Goal: Task Accomplishment & Management: Use online tool/utility

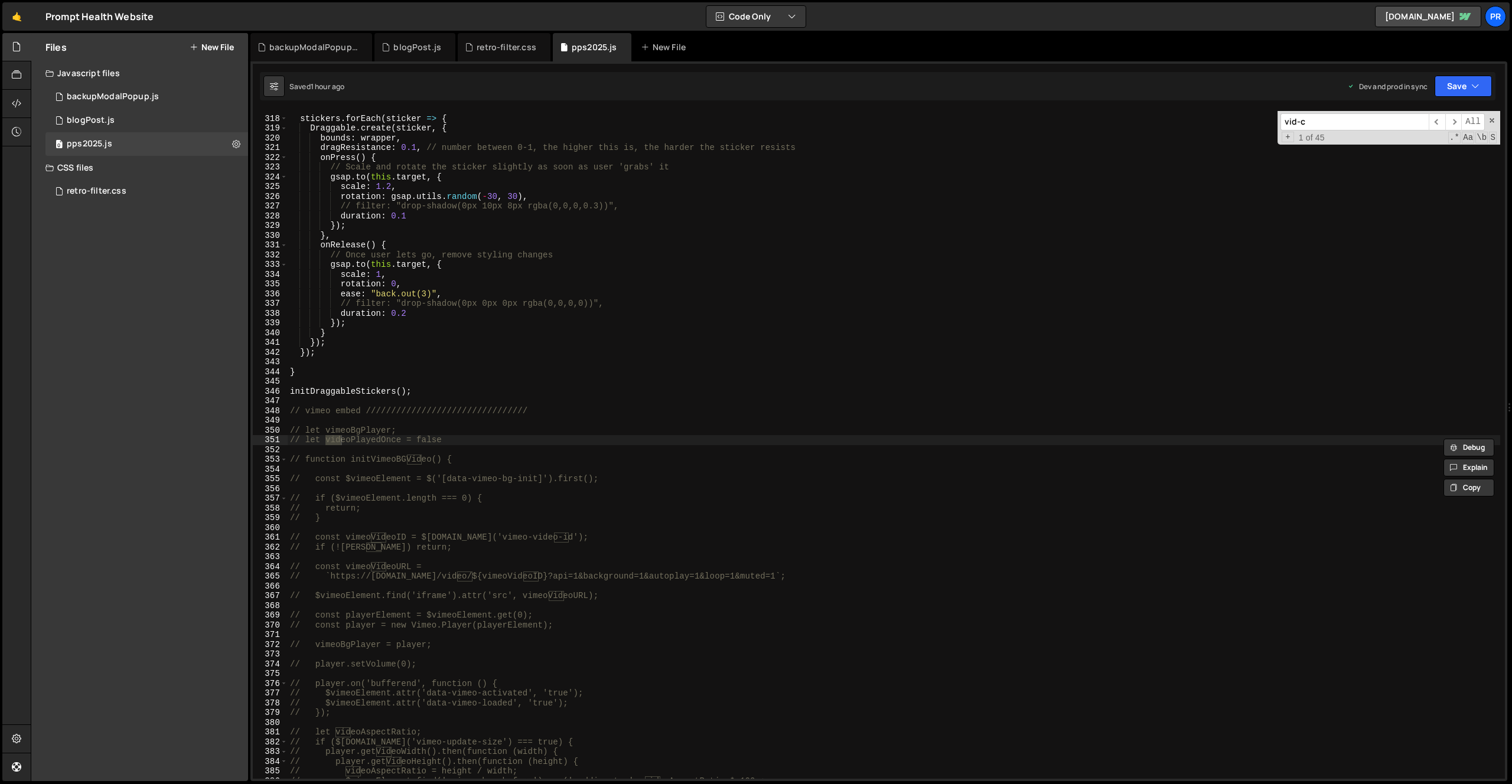
scroll to position [4109, 0]
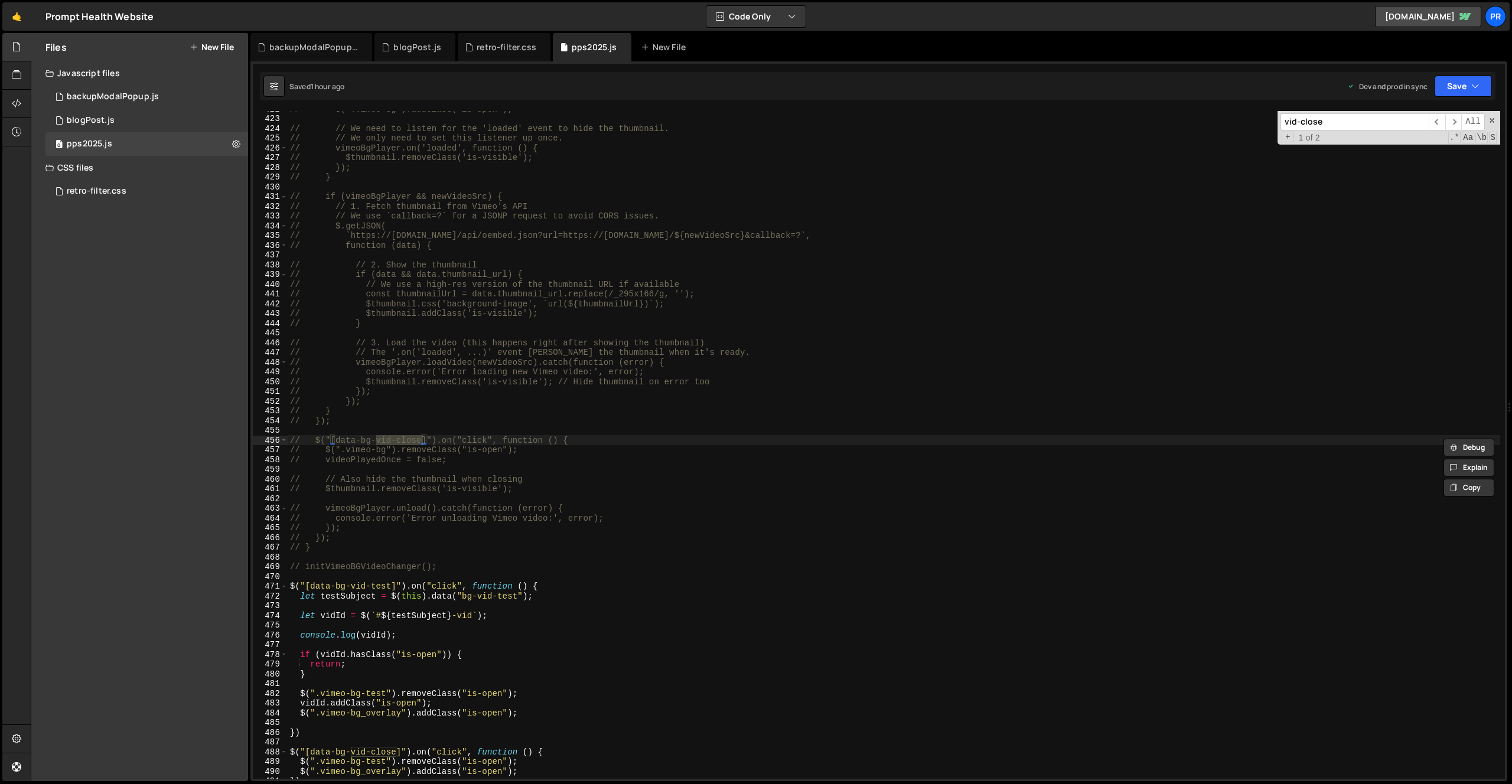
type input "vid-close"
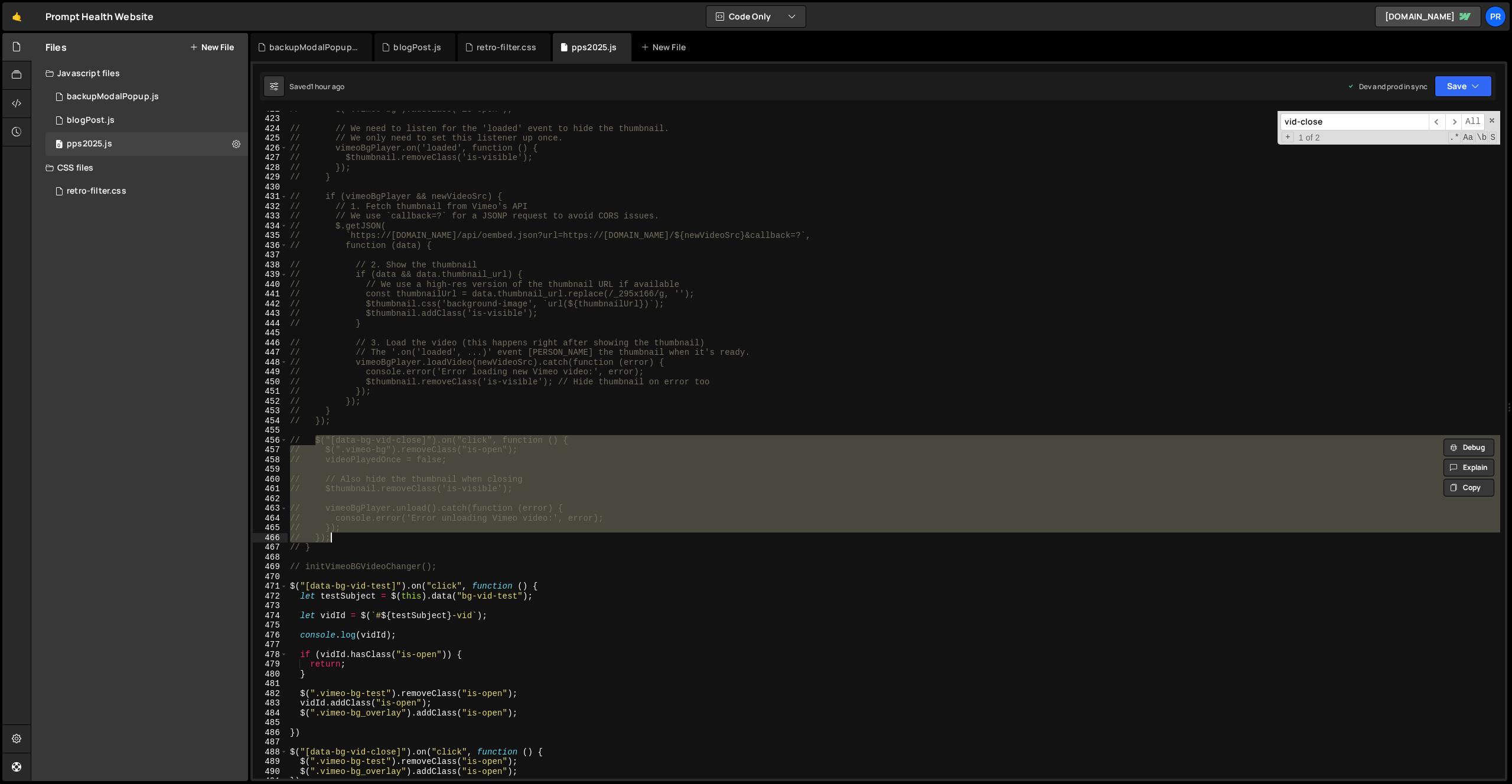
drag, startPoint x: 315, startPoint y: 441, endPoint x: 345, endPoint y: 538, distance: 101.5
click at [345, 538] on div "// $(".vimeo-bg").addClass("is-open"); // // We need to listen for the 'loaded'…" at bounding box center [894, 447] width 1213 height 687
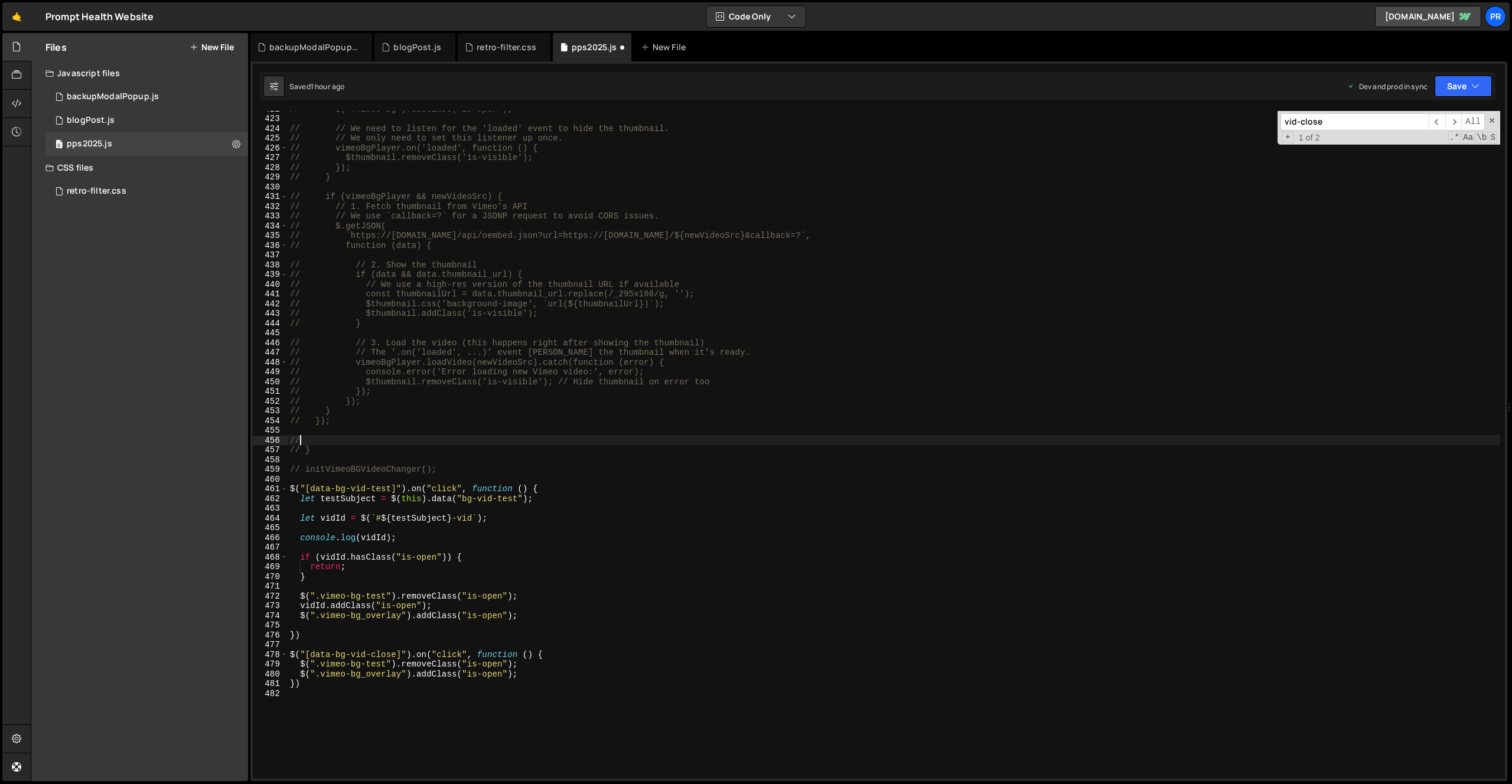
scroll to position [0, 0]
type textarea "/"
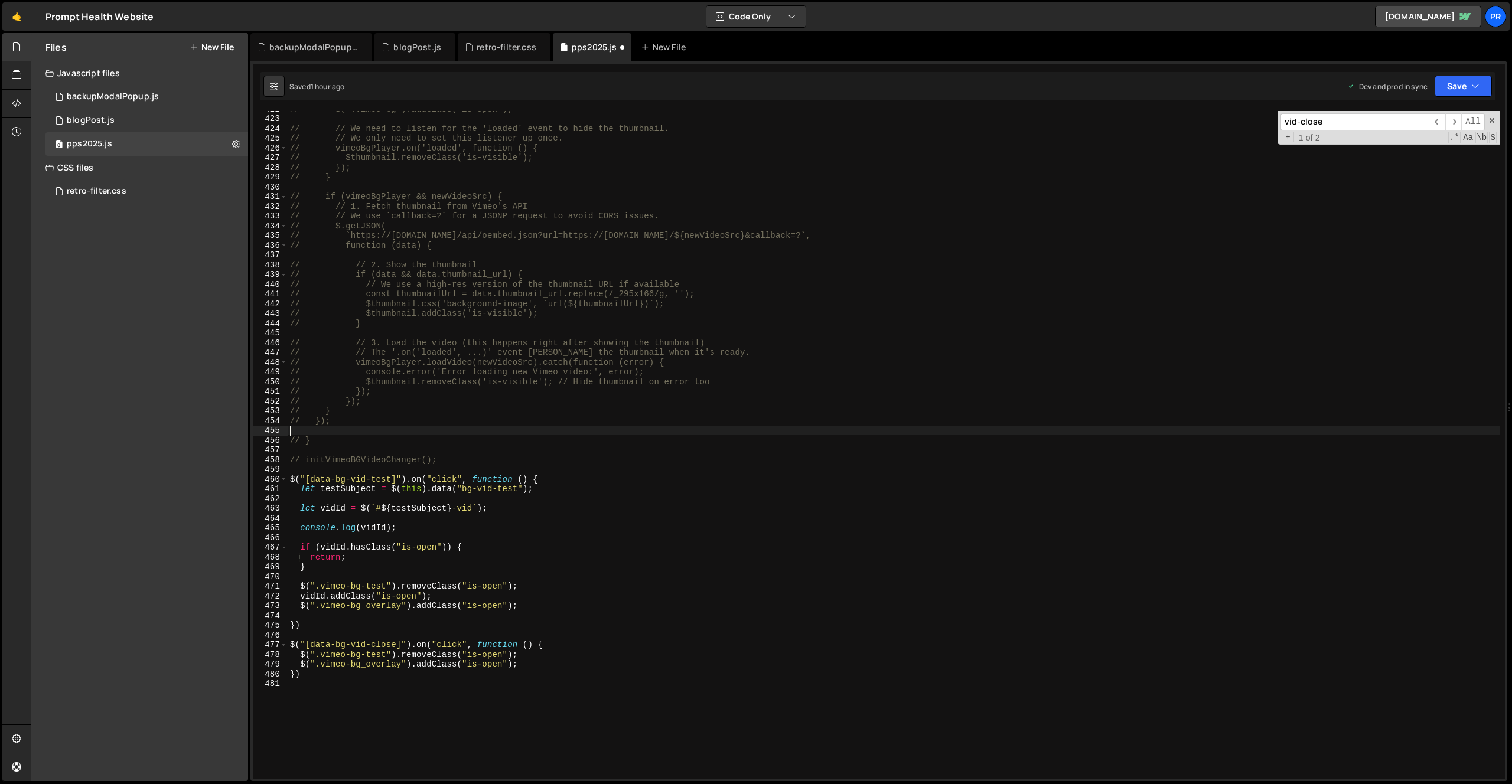
click at [459, 461] on div "// $(".vimeo-bg").addClass("is-open"); // // We need to listen for the 'loaded'…" at bounding box center [894, 447] width 1213 height 687
type textarea "// initVimeoBGVideoChanger();"
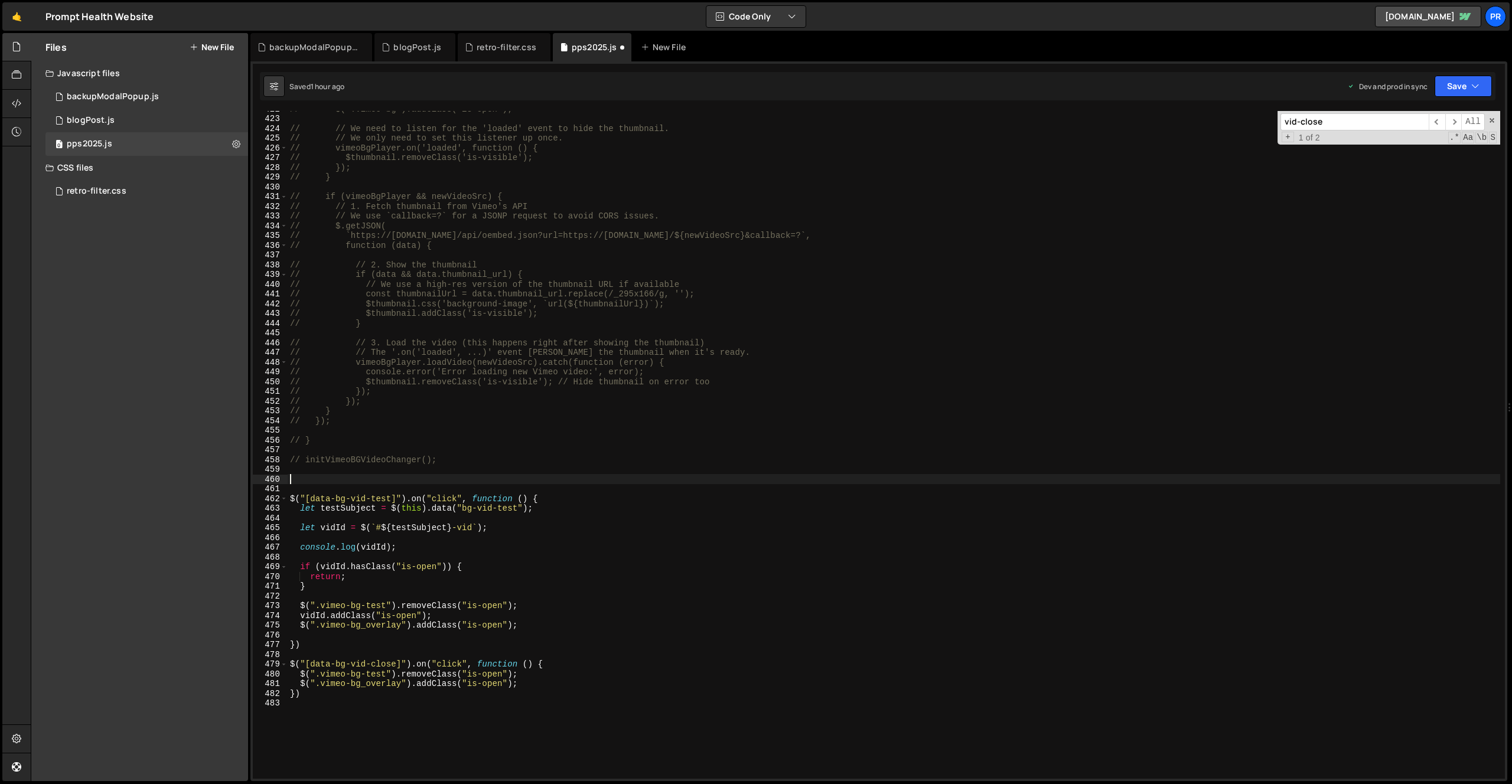
paste textarea "// });"
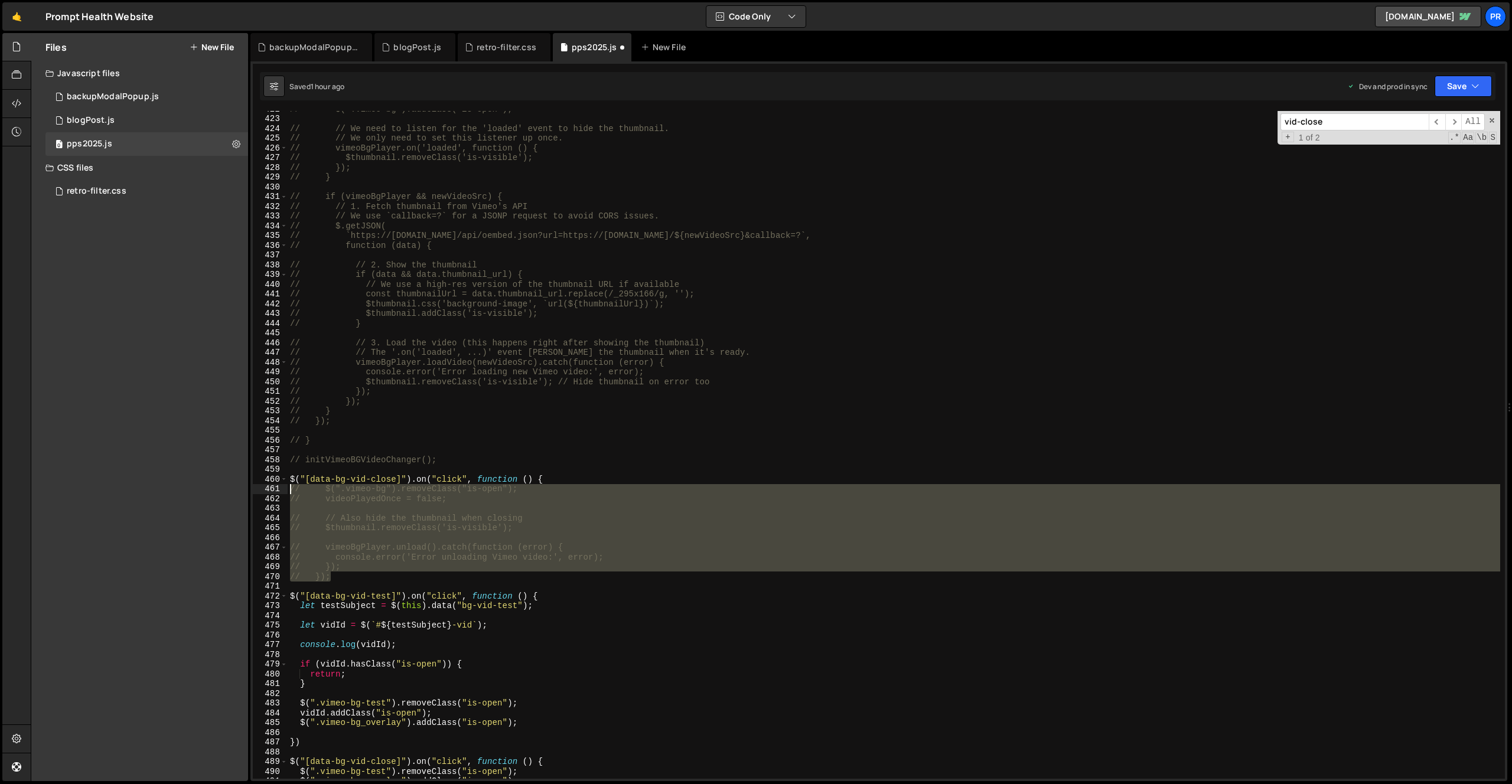
drag, startPoint x: 341, startPoint y: 576, endPoint x: 259, endPoint y: 491, distance: 118.1
click at [259, 491] on div "// }); 422 423 424 425 426 427 428 429 430 431 432 433 434 435 436 437 438 439 …" at bounding box center [879, 445] width 1252 height 667
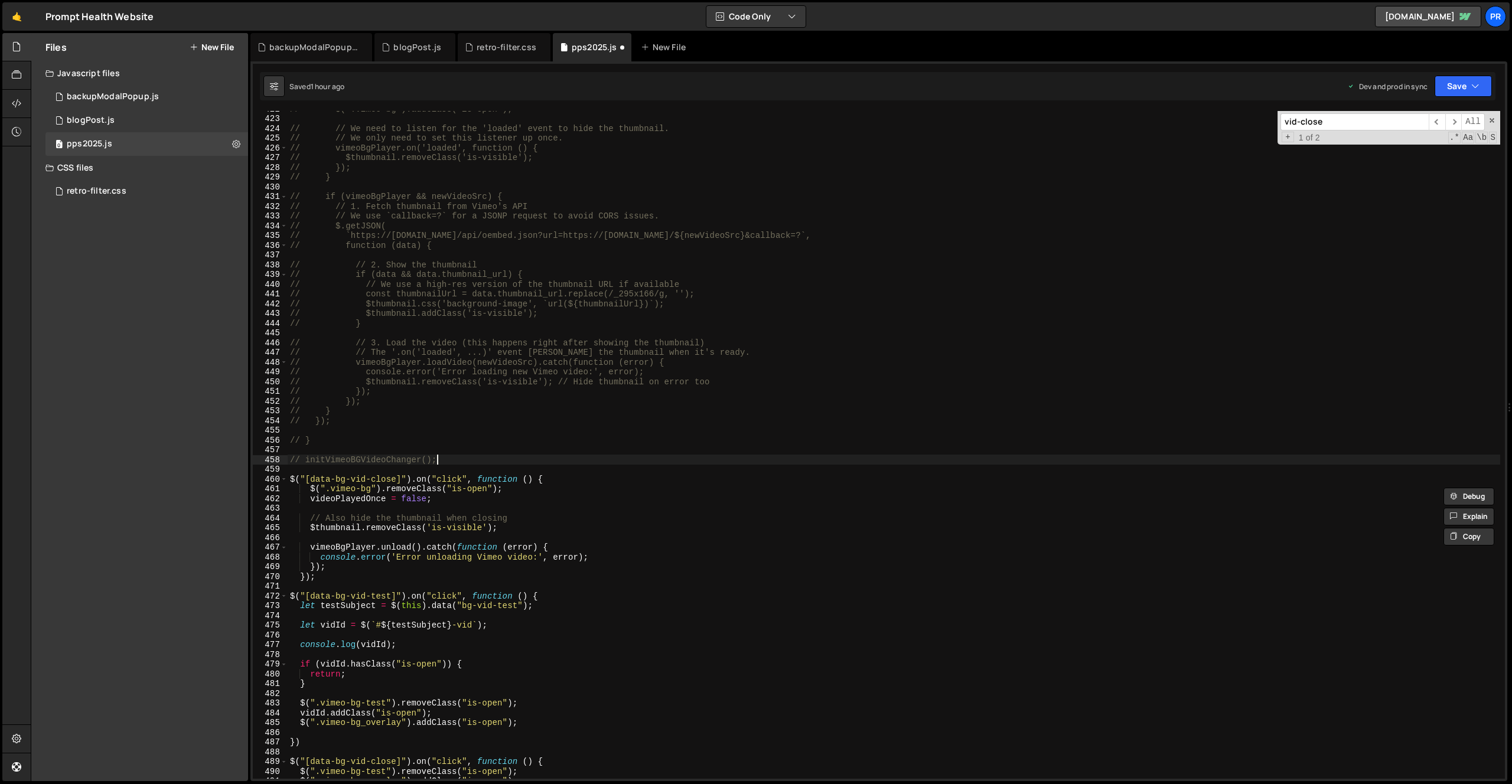
click at [646, 458] on div "// $(".vimeo-bg").addClass("is-open"); // // We need to listen for the 'loaded'…" at bounding box center [894, 447] width 1213 height 687
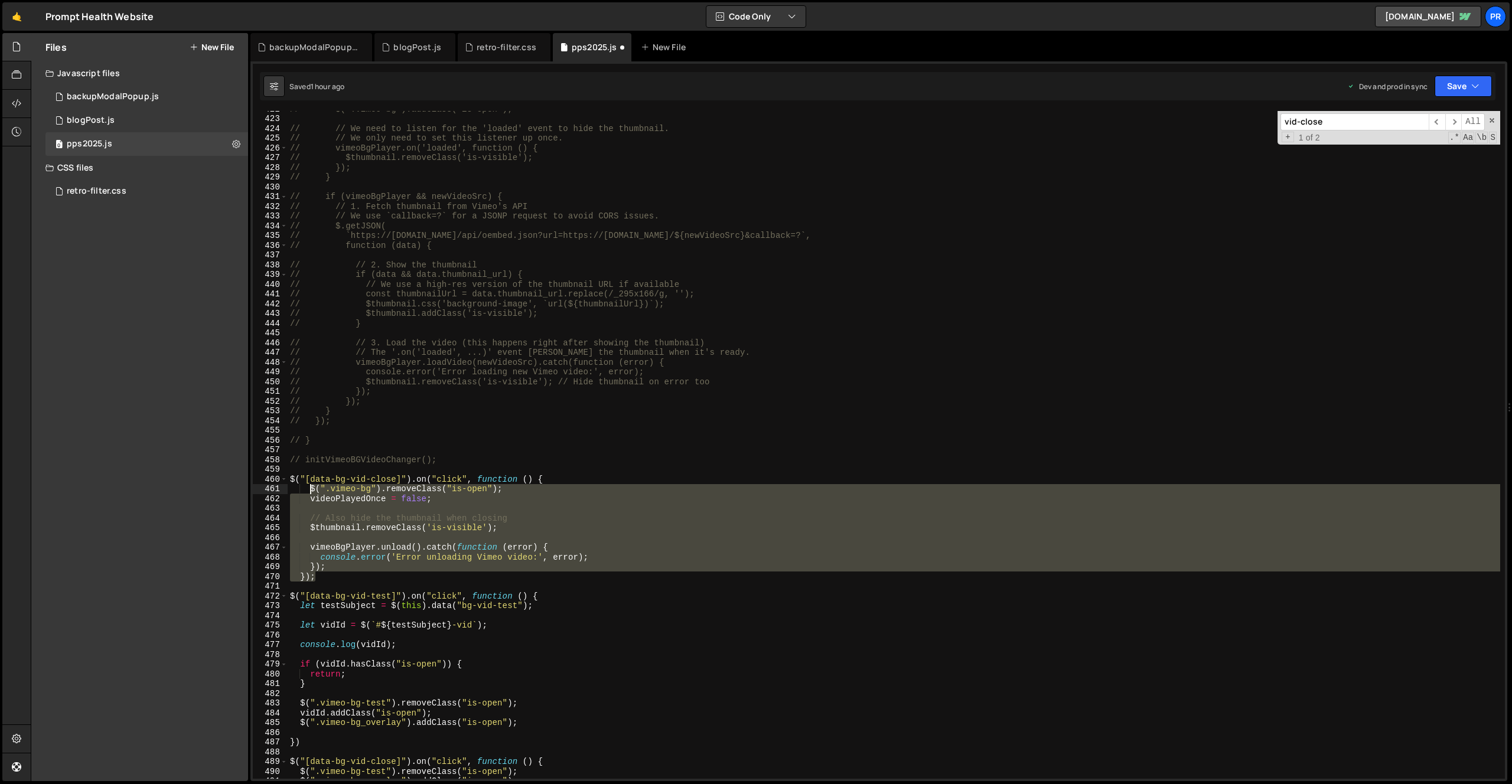
drag, startPoint x: 335, startPoint y: 579, endPoint x: 310, endPoint y: 488, distance: 94.4
click at [310, 488] on div "// $(".vimeo-bg").addClass("is-open"); // // We need to listen for the 'loaded'…" at bounding box center [894, 447] width 1213 height 687
type textarea "$(".vimeo-bg").removeClass("is-open"); videoPlayedOnce = false;"
click at [577, 470] on div "// $(".vimeo-bg").addClass("is-open"); // // We need to listen for the 'loaded'…" at bounding box center [894, 447] width 1213 height 687
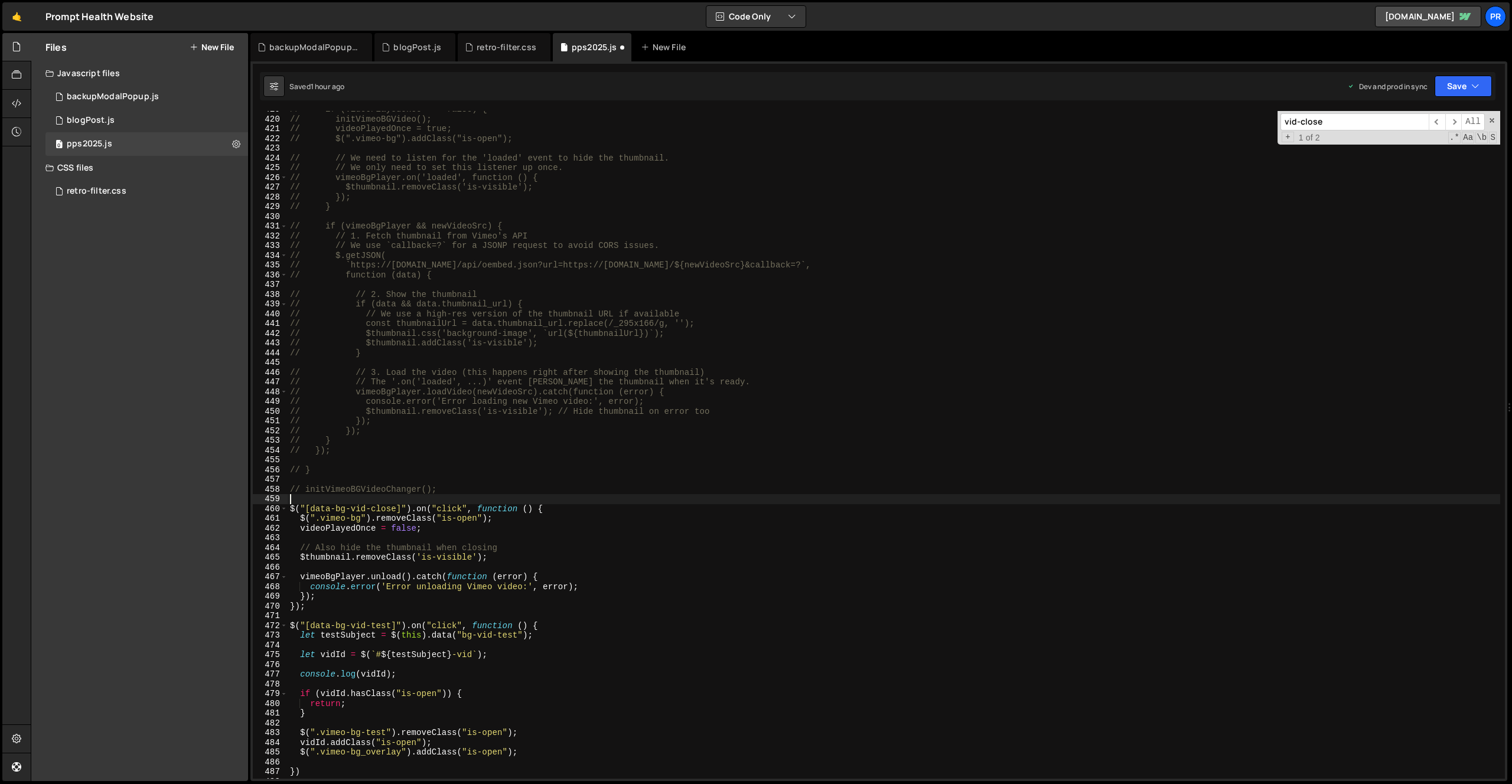
scroll to position [4079, 0]
click at [441, 525] on div "// if (videoPlayedOnce === false) { // initVimeoBGVideo(); // videoPlayedOnce =…" at bounding box center [894, 448] width 1213 height 687
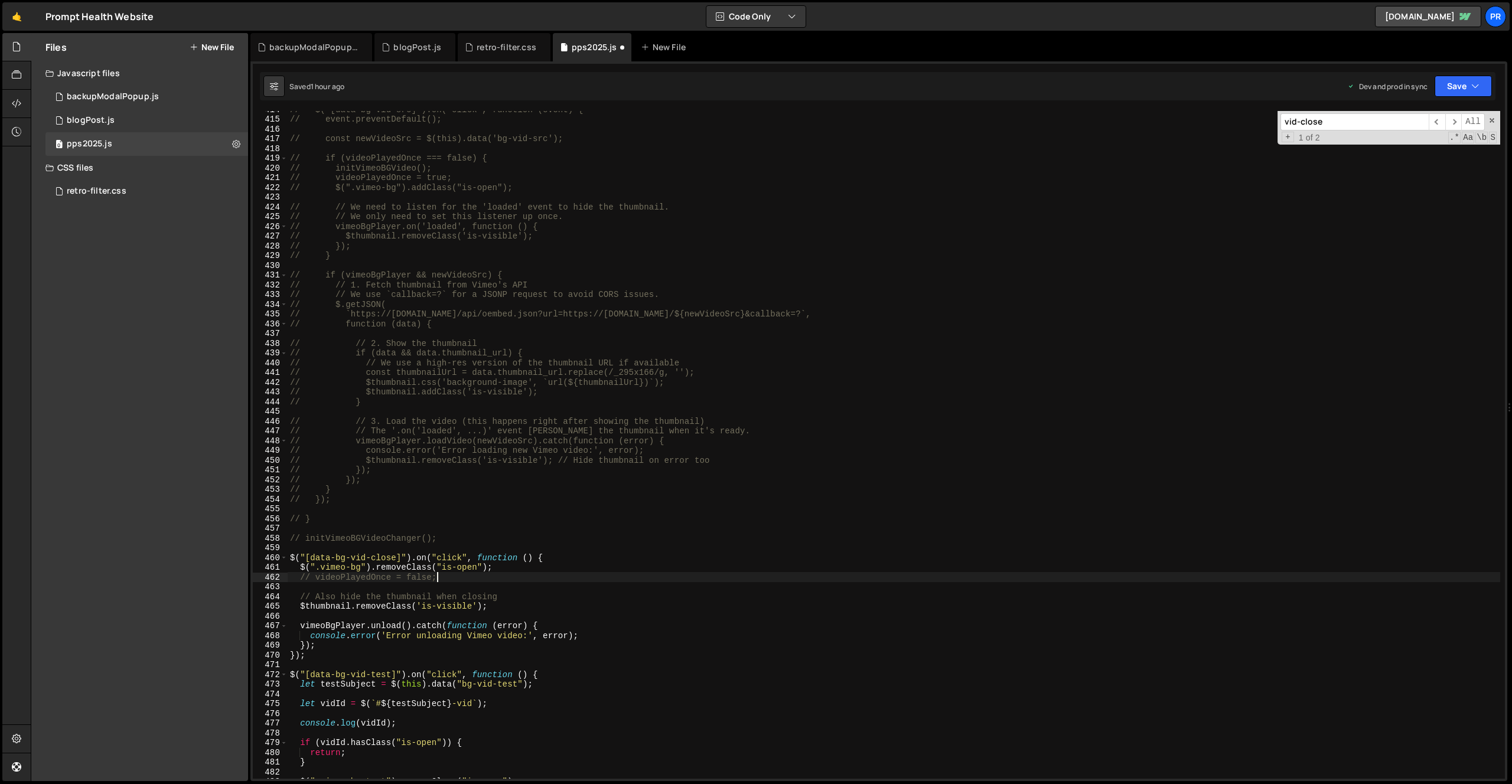
scroll to position [4031, 0]
click at [311, 606] on div "// $('[data-bg-vid-src]').on('click', function (event) { // event.preventDefaul…" at bounding box center [894, 447] width 1213 height 687
click at [521, 605] on div "// $('[data-bg-vid-src]').on('click', function (event) { // event.preventDefaul…" at bounding box center [894, 447] width 1213 height 687
click at [551, 566] on div "// $('[data-bg-vid-src]').on('click', function (event) { // event.preventDefaul…" at bounding box center [894, 447] width 1213 height 687
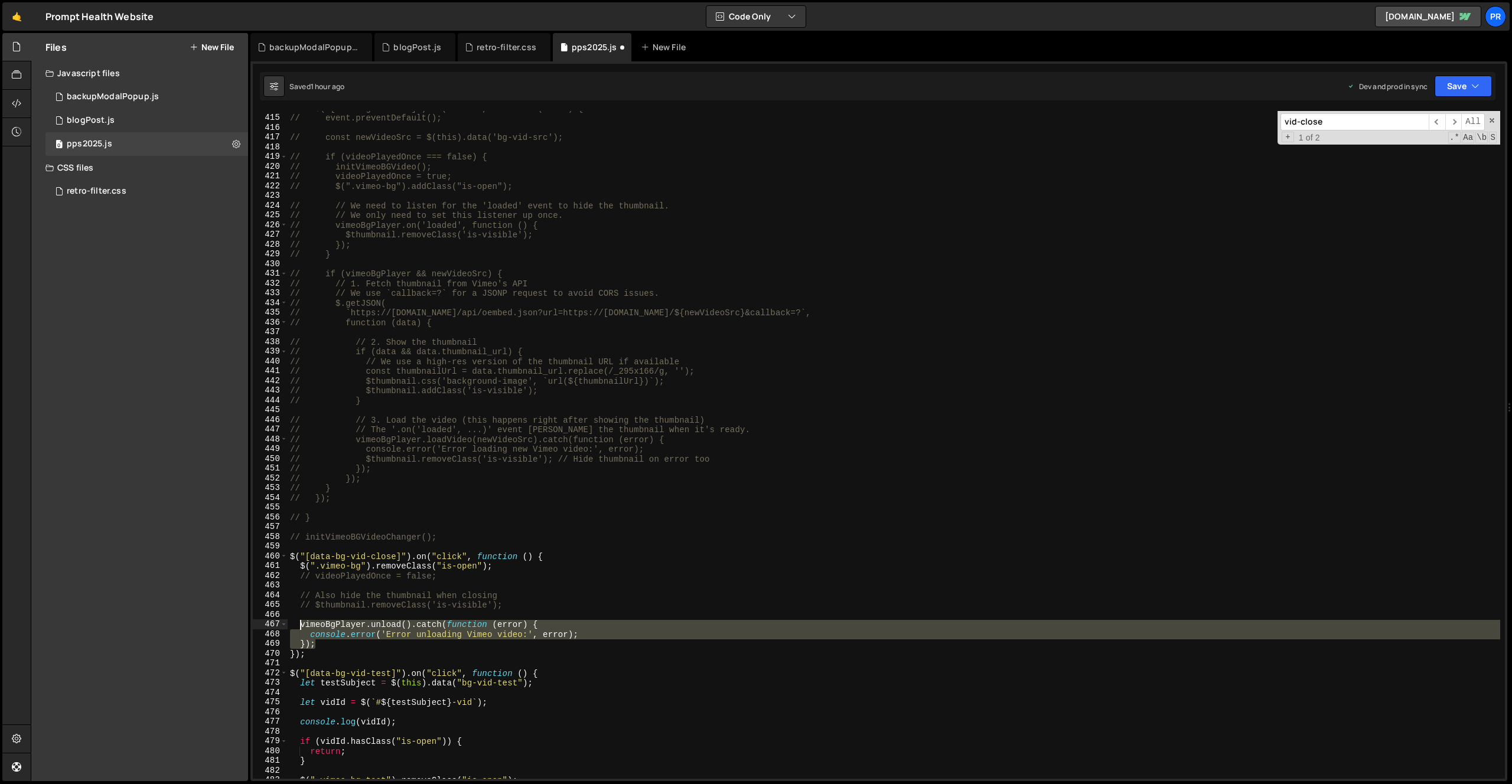
drag, startPoint x: 334, startPoint y: 646, endPoint x: 301, endPoint y: 625, distance: 39.1
click at [301, 625] on div "// $('[data-bg-vid-src]').on('click', function (event) { // event.preventDefaul…" at bounding box center [894, 447] width 1213 height 687
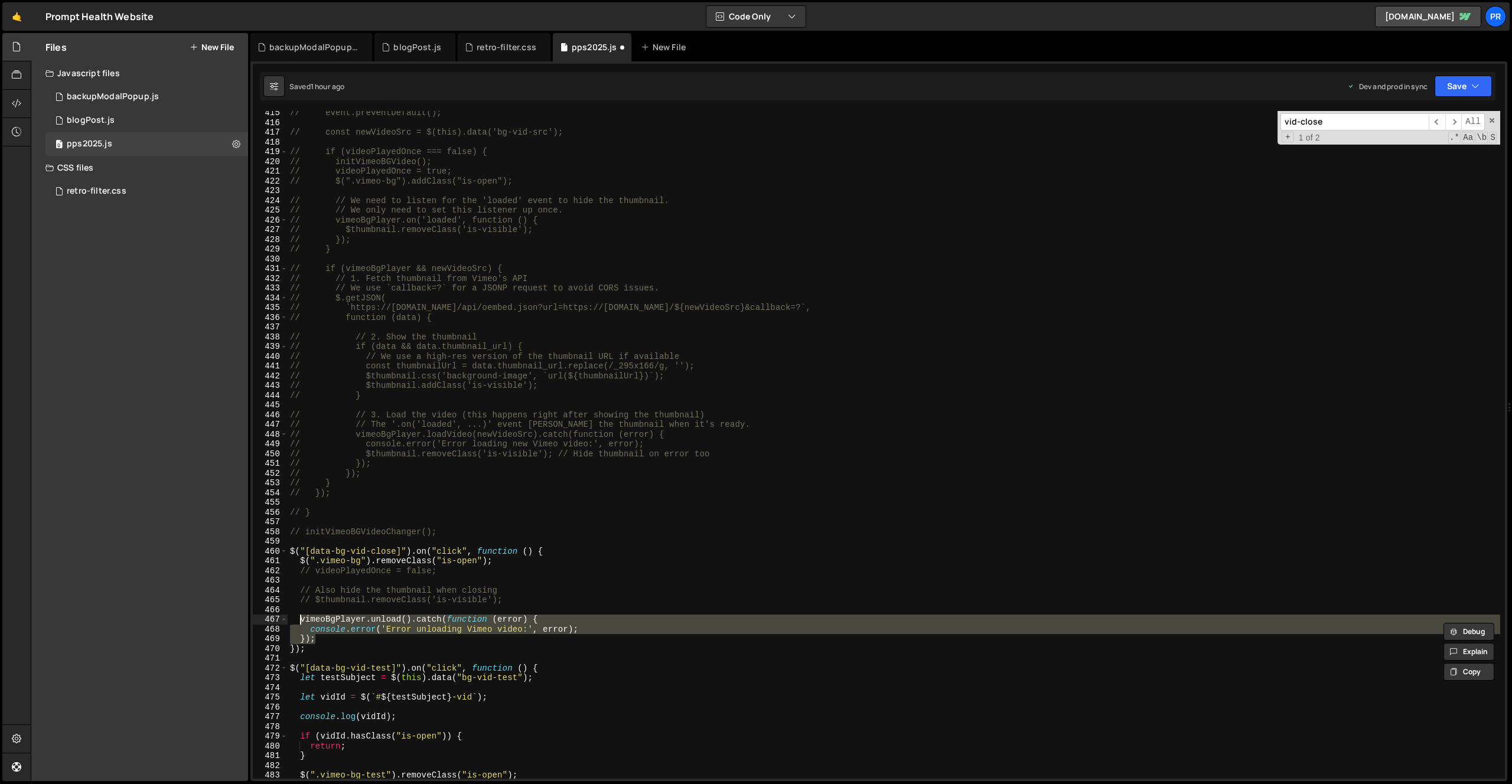
scroll to position [4058, 0]
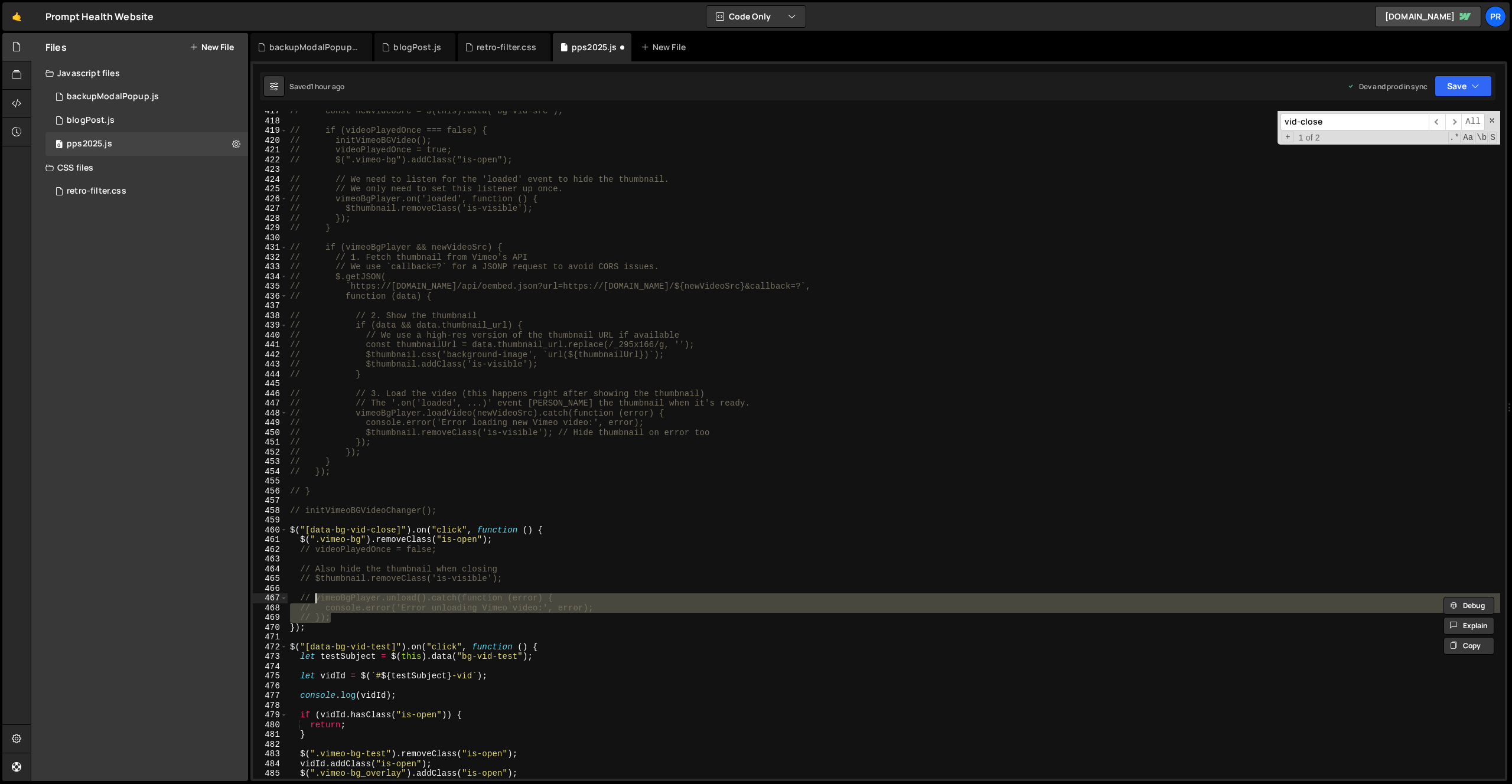
click at [563, 548] on div "// const newVideoSrc = $(this).data('bg-vid-src'); // if (videoPlayedOnce === f…" at bounding box center [894, 450] width 1213 height 687
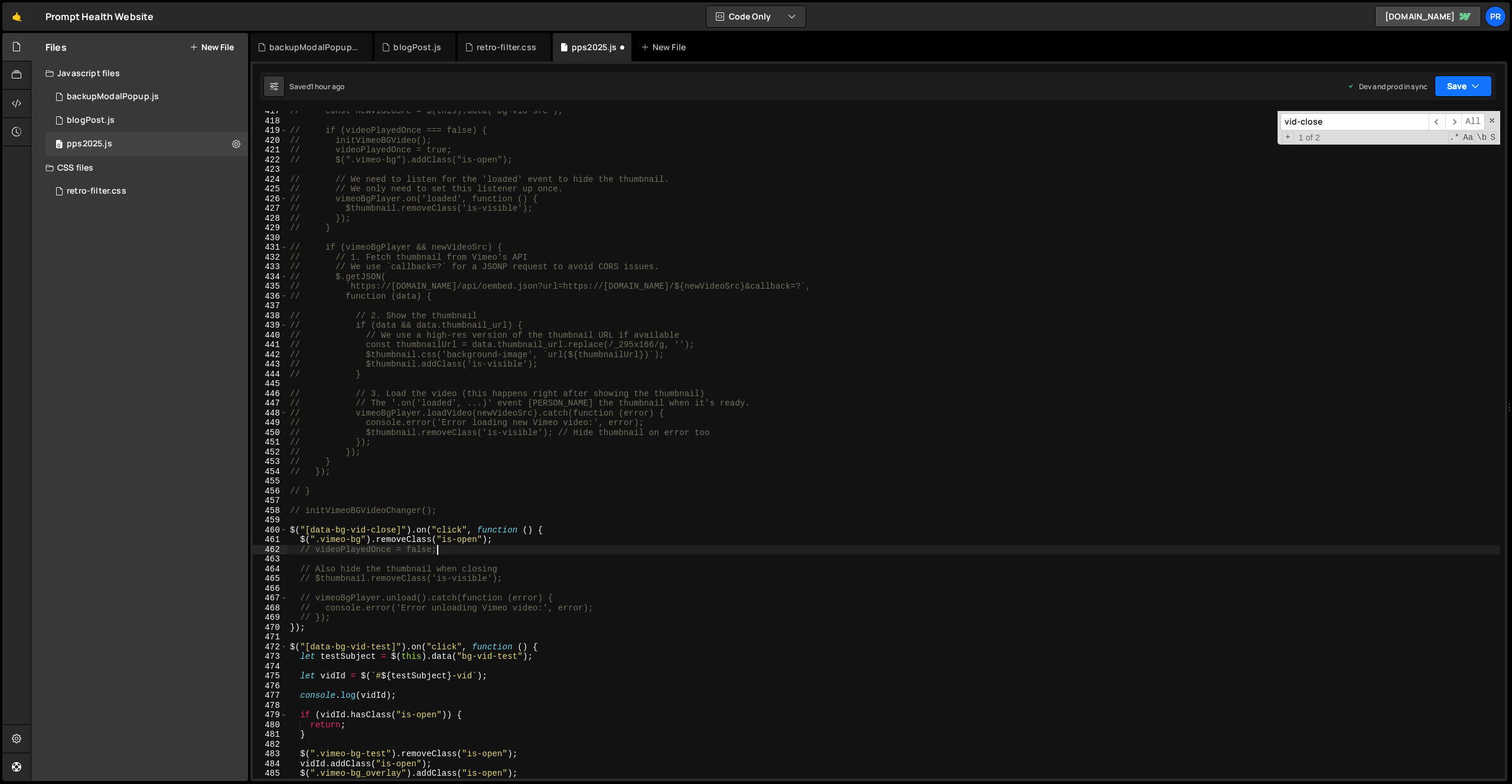
click at [1470, 90] on button "Save" at bounding box center [1463, 86] width 57 height 21
click at [1434, 153] on div "Save to Production S" at bounding box center [1423, 153] width 123 height 12
click at [541, 540] on div "// const newVideoSrc = $(this).data('bg-vid-src'); // if (videoPlayedOnce === f…" at bounding box center [894, 450] width 1213 height 687
type textarea "// $(".vimeo-bg").removeClass("is-open");"
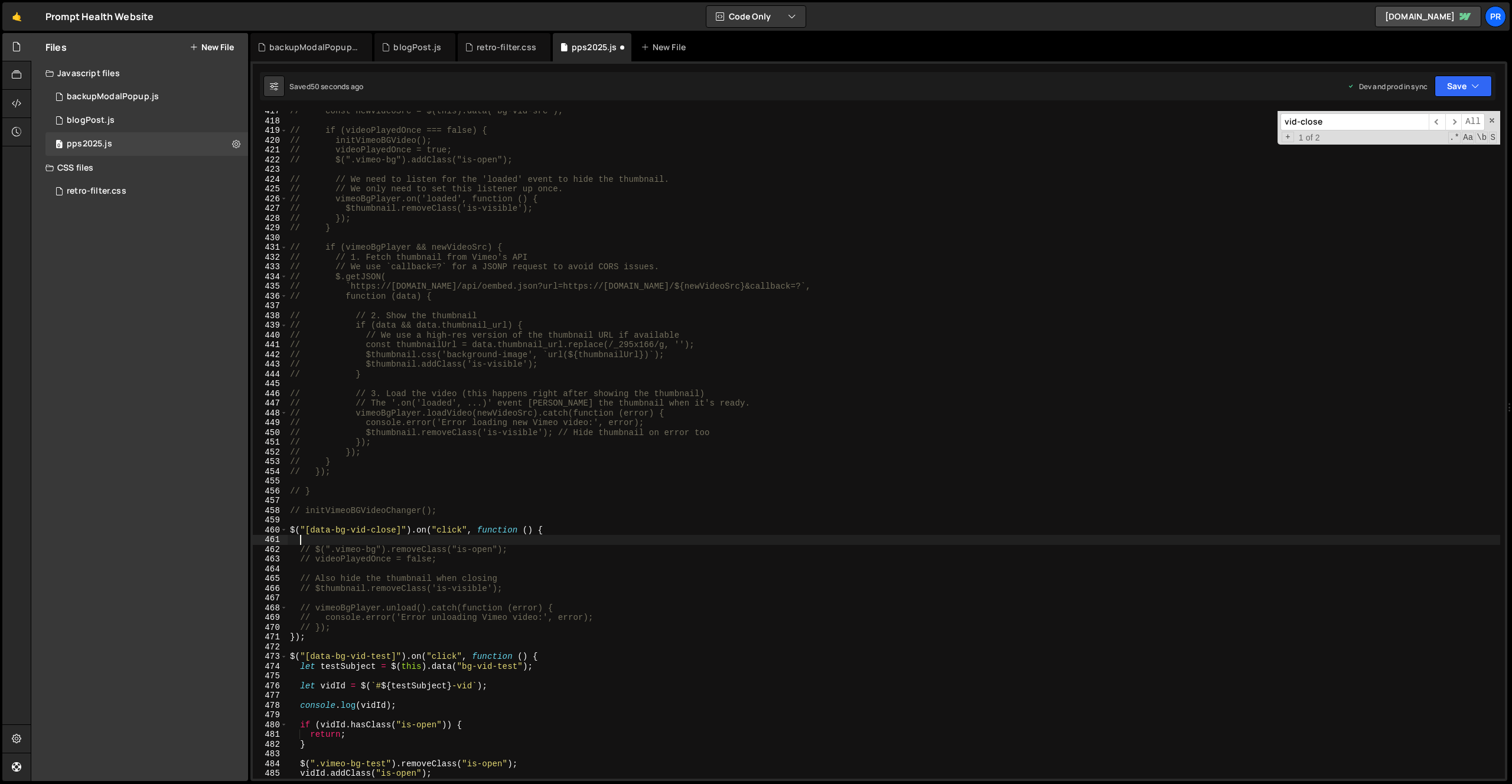
paste textarea "vimeo-bg_overlay"
type textarea "vimeo-bg_overlay"
click at [522, 550] on div "// const newVideoSrc = $(this).data('bg-vid-src'); // if (videoPlayedOnce === f…" at bounding box center [894, 450] width 1213 height 687
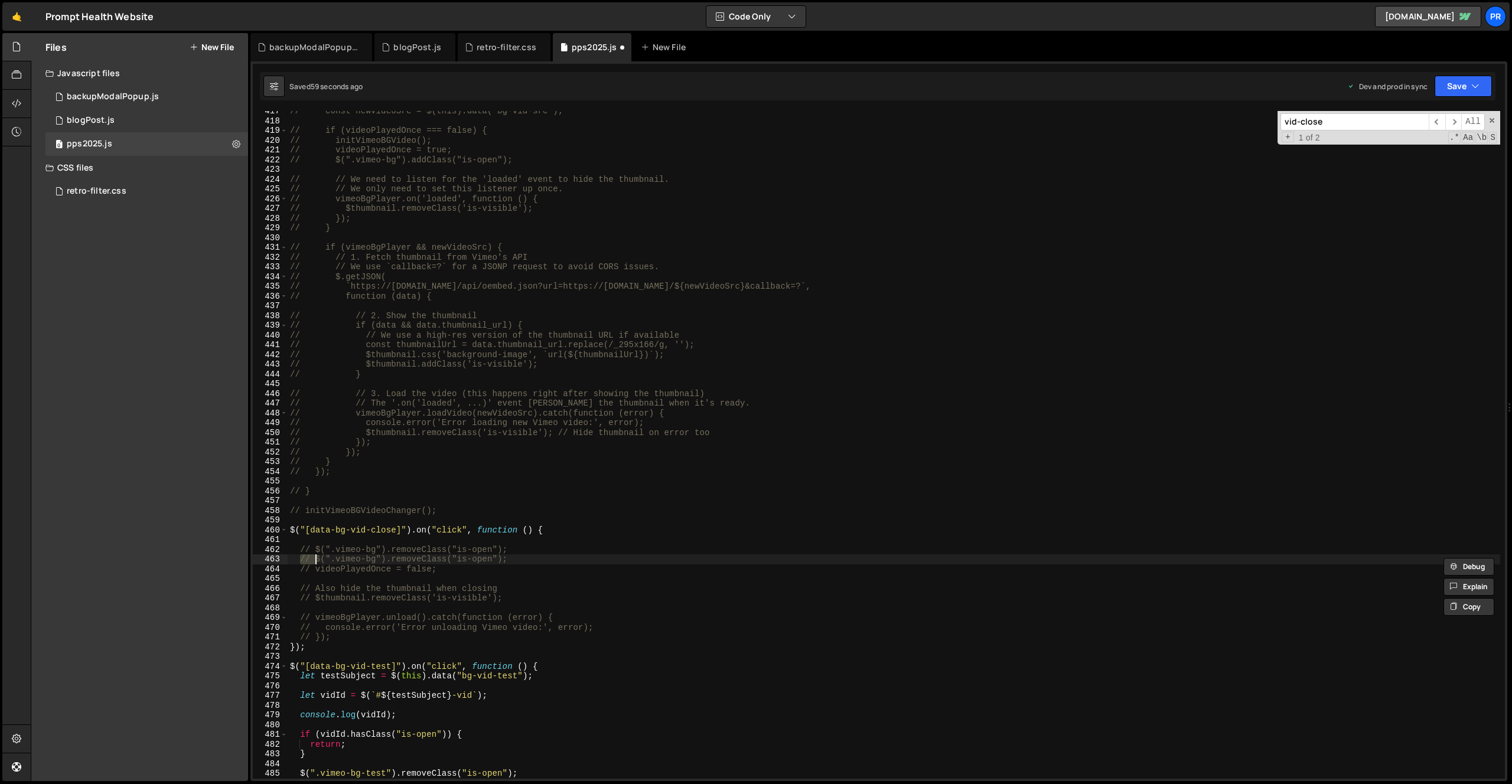
click at [516, 553] on div "// const newVideoSrc = $(this).data('bg-vid-src'); // if (videoPlayedOnce === f…" at bounding box center [894, 450] width 1213 height 687
drag, startPoint x: 362, startPoint y: 550, endPoint x: 321, endPoint y: 547, distance: 41.1
click at [321, 547] on div "// const newVideoSrc = $(this).data('bg-vid-src'); // if (videoPlayedOnce === f…" at bounding box center [894, 450] width 1213 height 687
paste textarea "_overlay"
click at [633, 546] on div "// const newVideoSrc = $(this).data('bg-vid-src'); // if (videoPlayedOnce === f…" at bounding box center [894, 450] width 1213 height 687
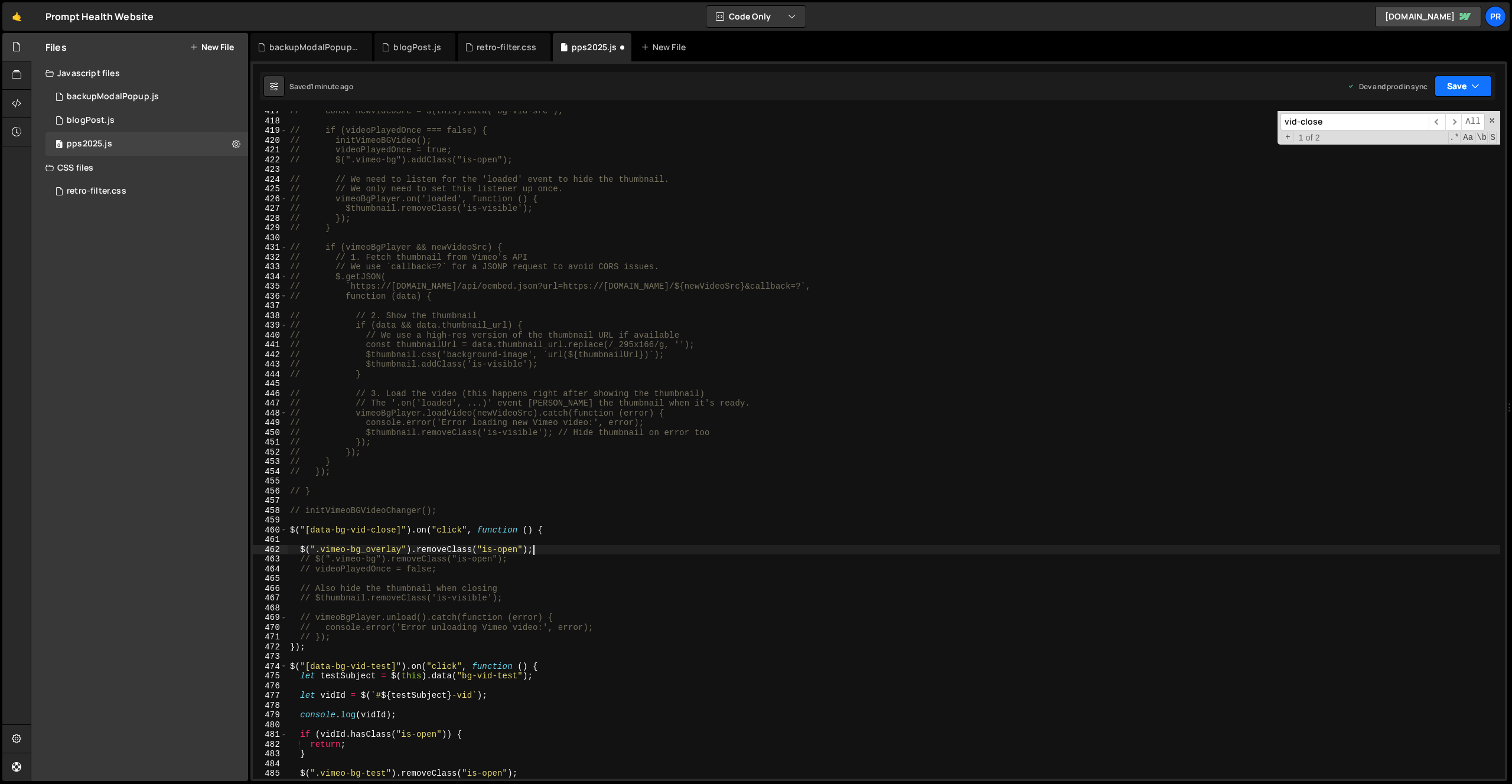
click at [1472, 89] on icon "button" at bounding box center [1476, 87] width 9 height 12
click at [1438, 149] on div "Save to Production S" at bounding box center [1423, 153] width 123 height 12
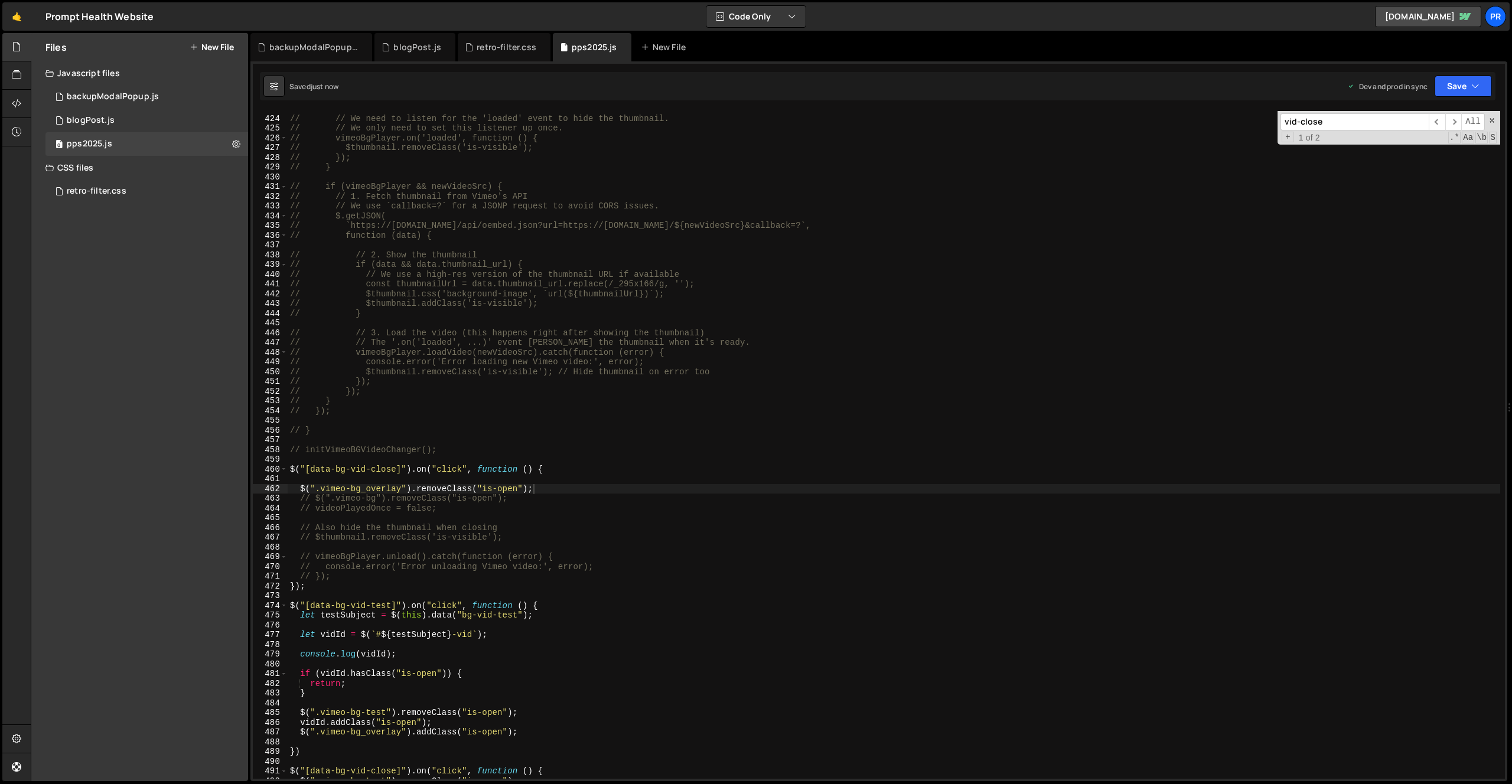
scroll to position [4178, 0]
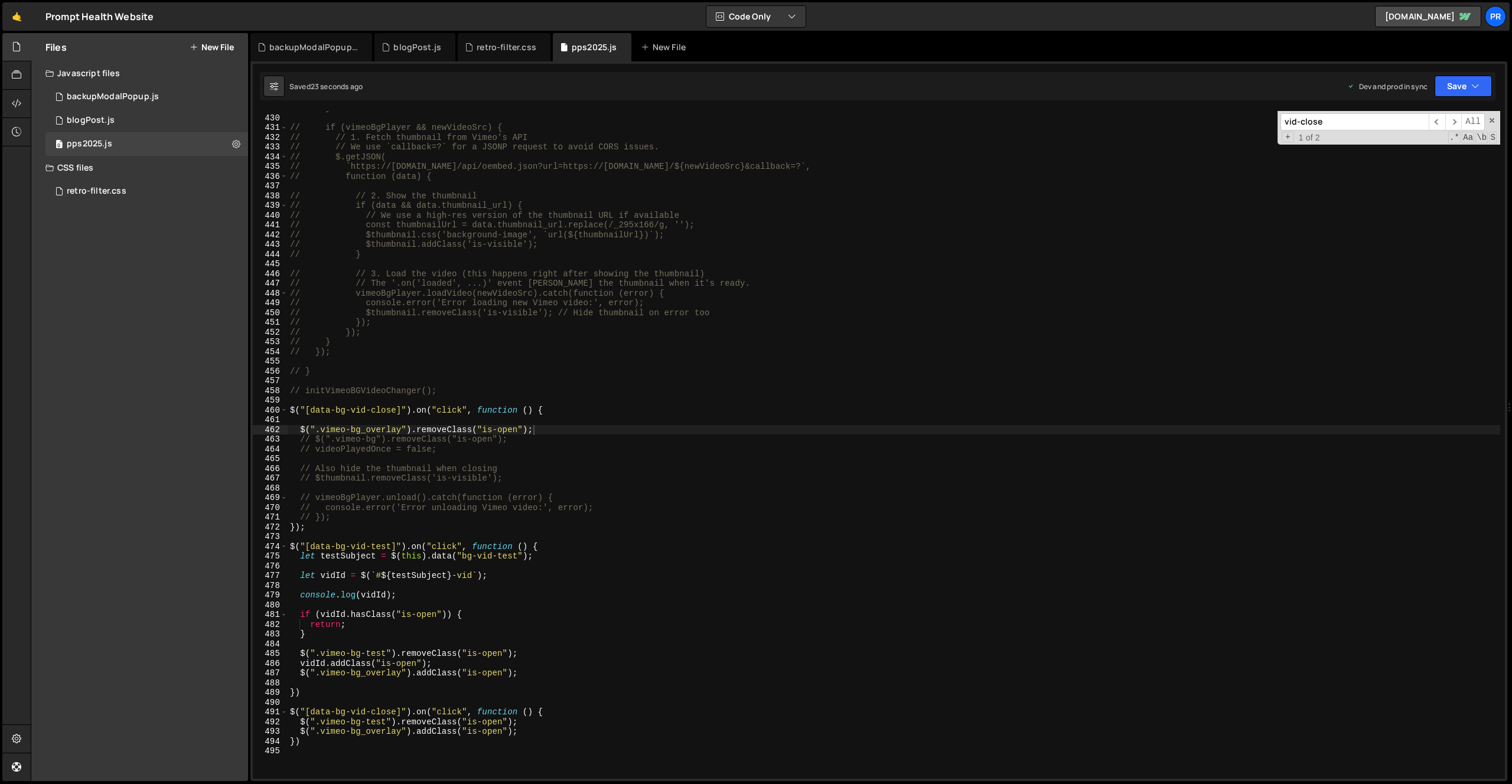
click at [429, 719] on div "// } // if (vimeoBgPlayer && newVideoSrc) { // // 1. Fetch thumbnail from Vimeo…" at bounding box center [894, 447] width 1213 height 687
click at [432, 733] on div "// } // if (vimeoBgPlayer && newVideoSrc) { // // 1. Fetch thumbnail from Vimeo…" at bounding box center [894, 447] width 1213 height 687
paste textarea "remove"
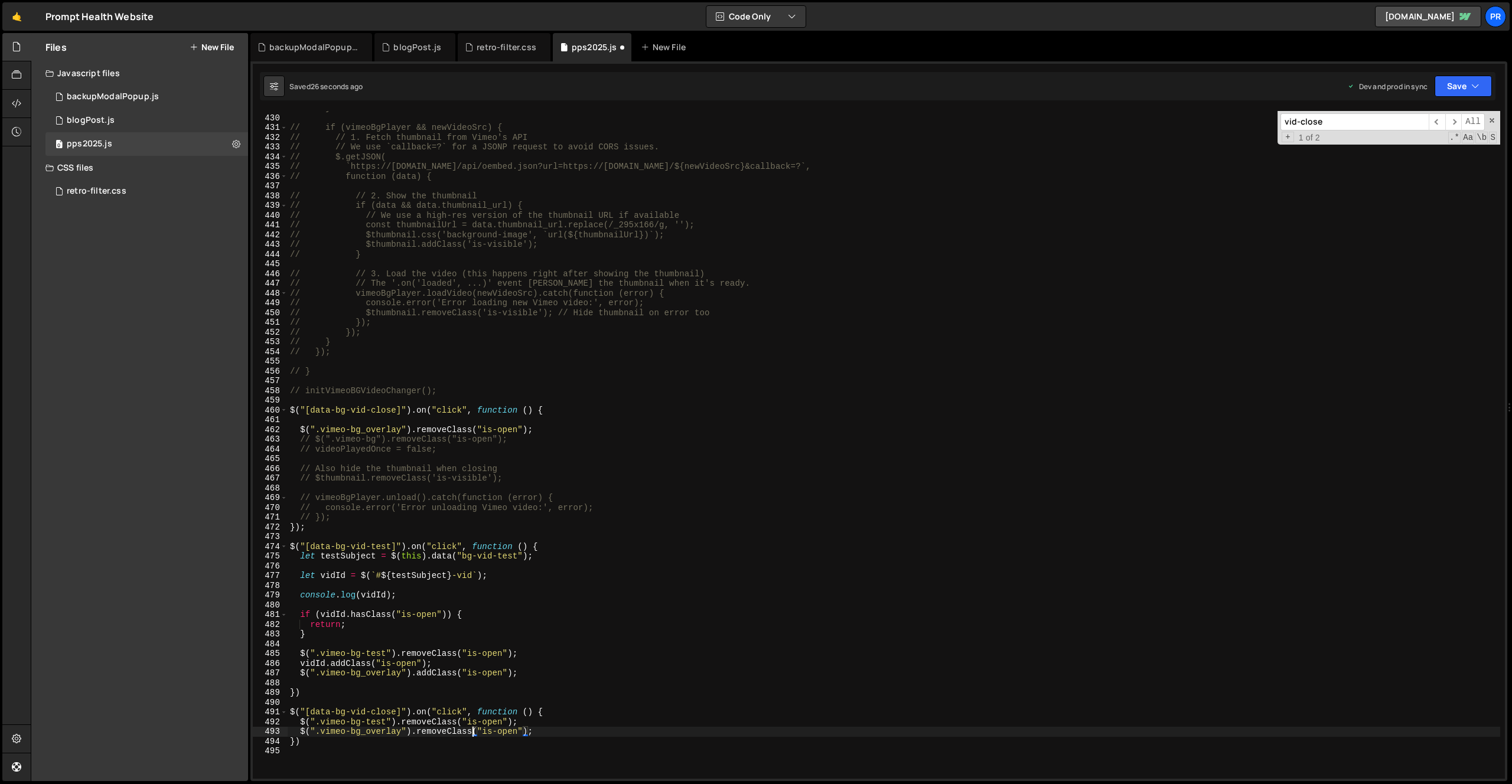
click at [577, 727] on div "// } // if (vimeoBgPlayer && newVideoSrc) { // // 1. Fetch thumbnail from Vimeo…" at bounding box center [894, 447] width 1213 height 687
click at [545, 428] on div "// } // if (vimeoBgPlayer && newVideoSrc) { // // 1. Fetch thumbnail from Vimeo…" at bounding box center [894, 447] width 1213 height 687
click at [567, 468] on div "// } // if (vimeoBgPlayer && newVideoSrc) { // // 1. Fetch thumbnail from Vimeo…" at bounding box center [894, 447] width 1213 height 687
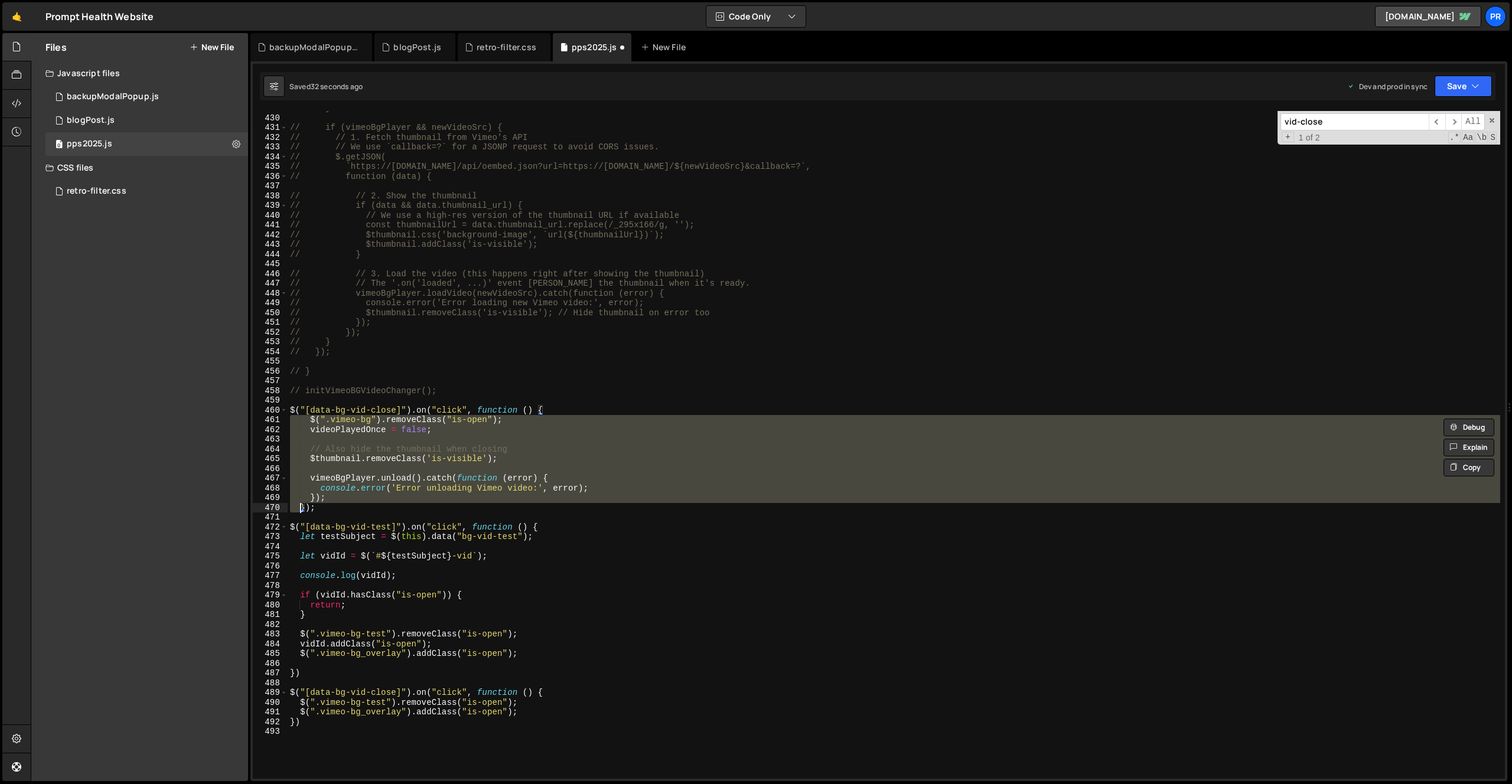
type textarea "// }); // });"
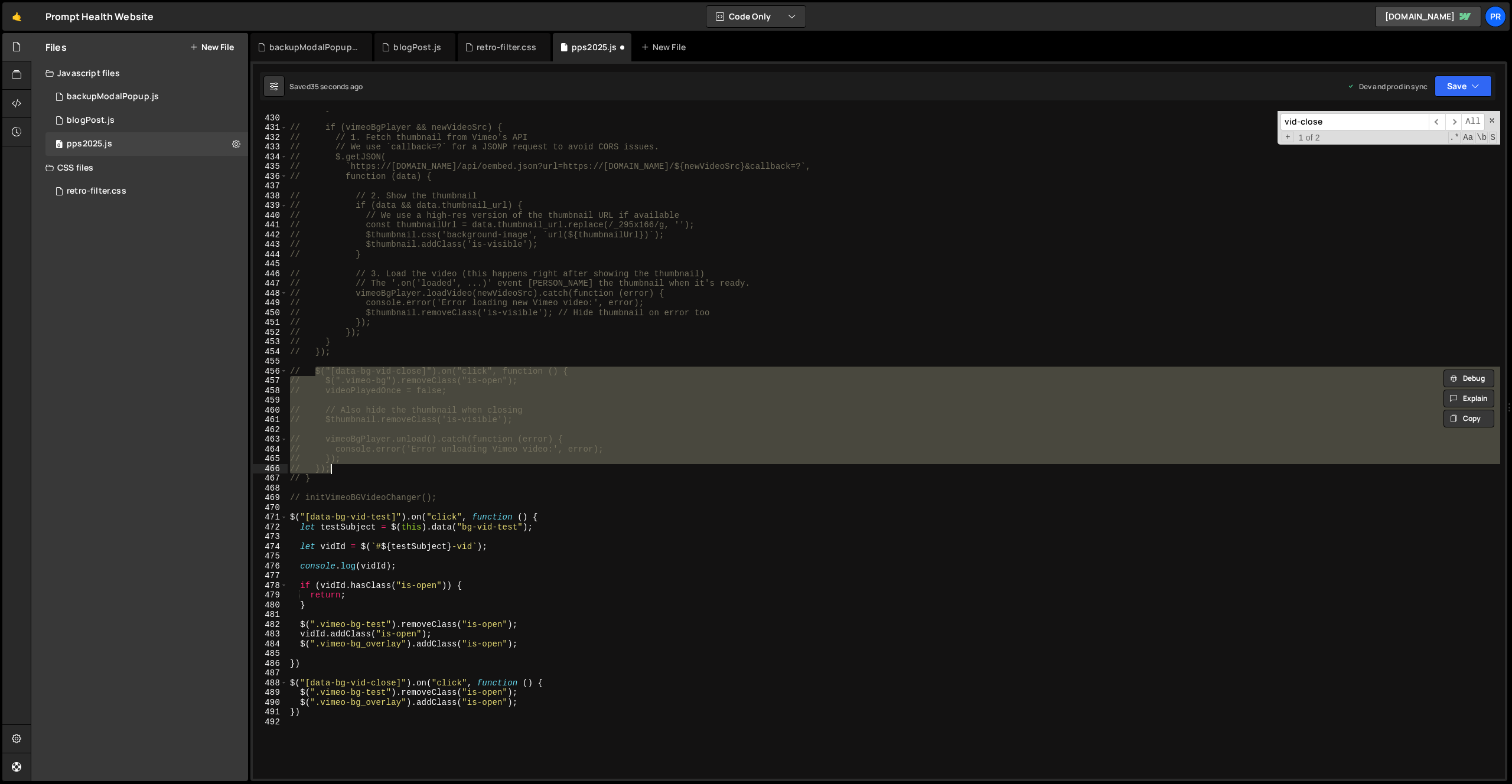
click at [571, 470] on div "// } // if (vimeoBgPlayer && newVideoSrc) { // // 1. Fetch thumbnail from Vimeo…" at bounding box center [894, 445] width 1213 height 667
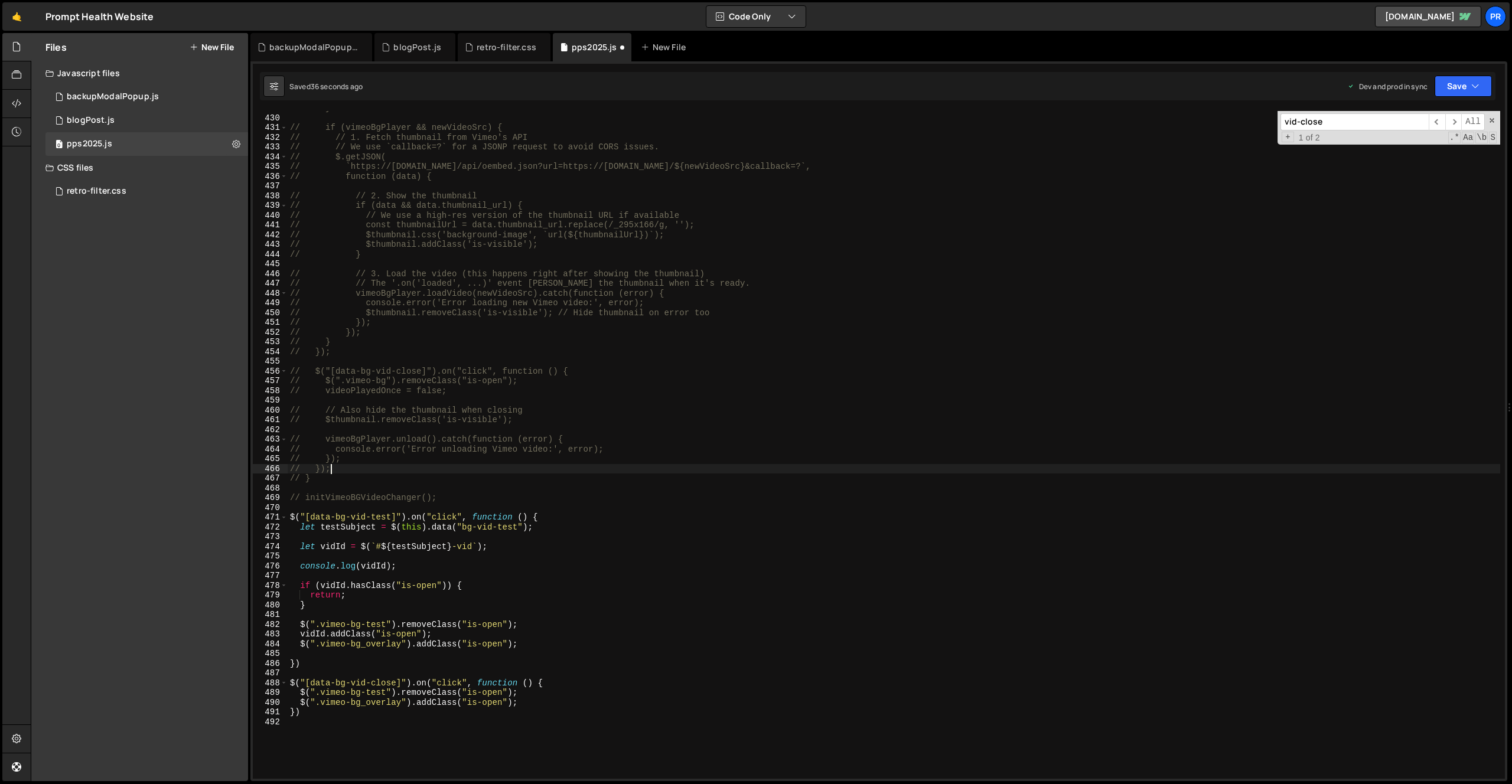
click at [429, 693] on div "// } // if (vimeoBgPlayer && newVideoSrc) { // // 1. Fetch thumbnail from Vimeo…" at bounding box center [894, 447] width 1213 height 687
click at [436, 703] on div "// } // if (vimeoBgPlayer && newVideoSrc) { // // 1. Fetch thumbnail from Vimeo…" at bounding box center [894, 447] width 1213 height 687
paste textarea "remove"
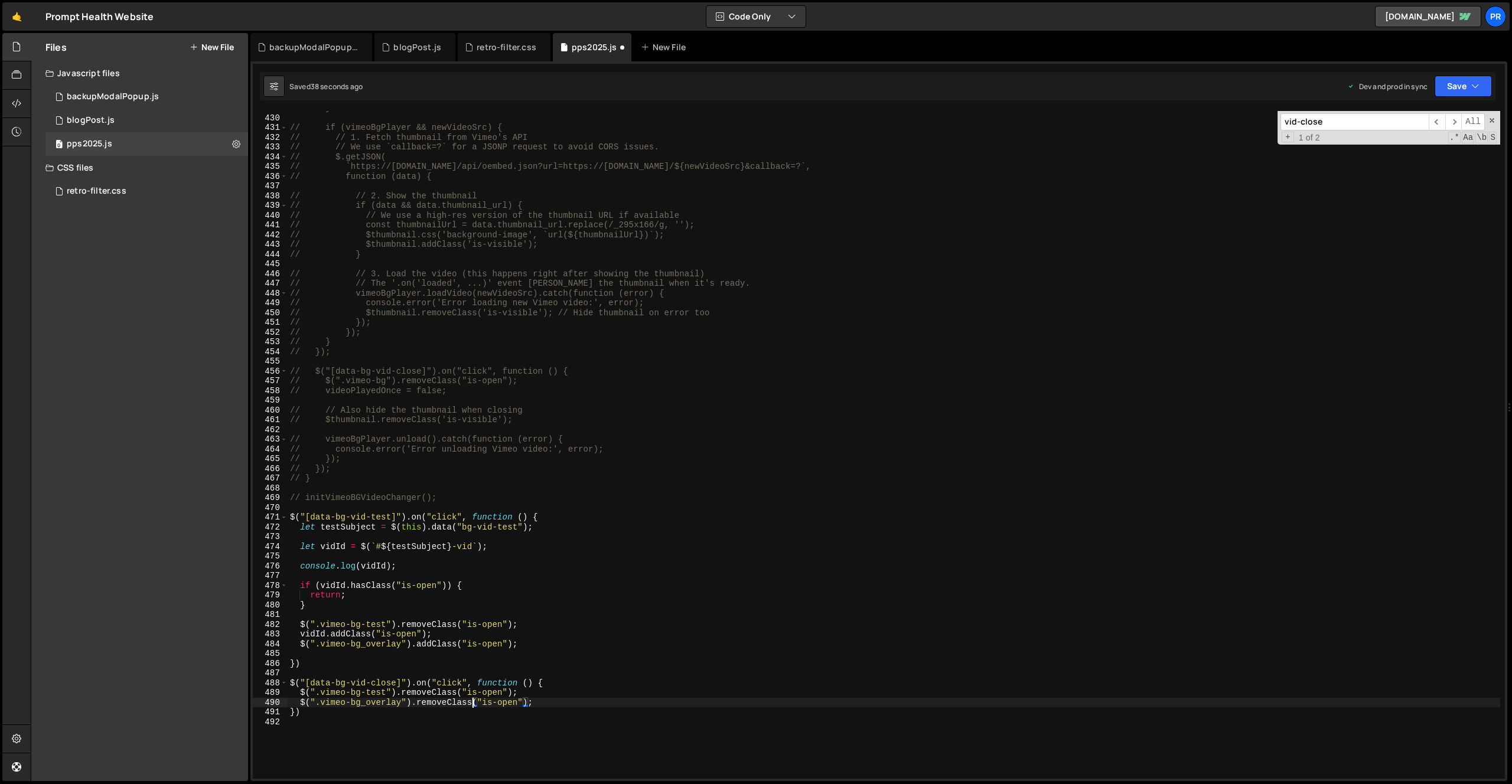
click at [619, 691] on div "// } // if (vimeoBgPlayer && newVideoSrc) { // // 1. Fetch thumbnail from Vimeo…" at bounding box center [894, 447] width 1213 height 687
type textarea "$(".vimeo-bg-test").removeClass("is-open");"
click at [1469, 94] on button "Save" at bounding box center [1463, 86] width 57 height 21
click at [1425, 155] on div "Save to Production S" at bounding box center [1423, 153] width 123 height 12
click at [98, 193] on div "retro-filter.css" at bounding box center [97, 191] width 60 height 10
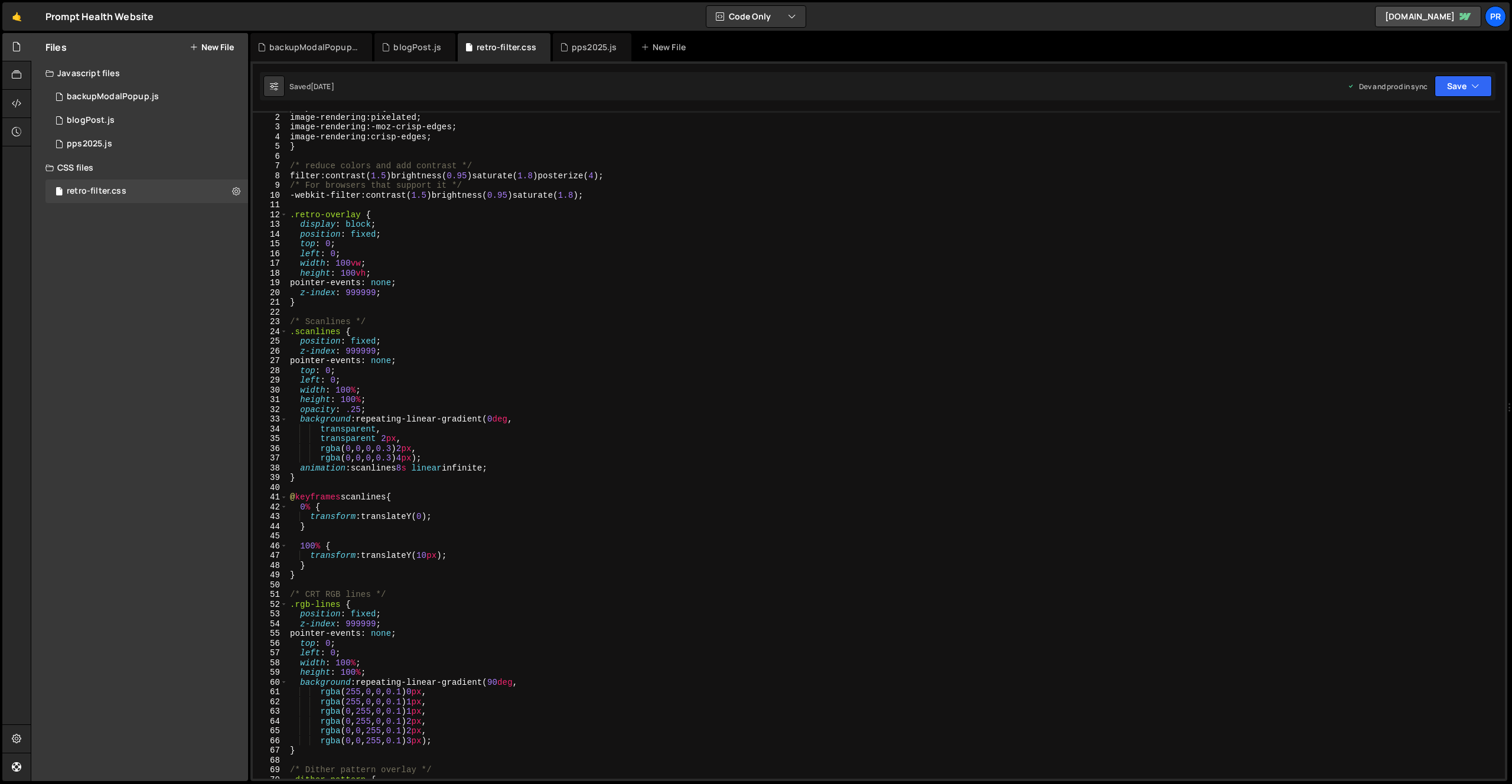
scroll to position [0, 0]
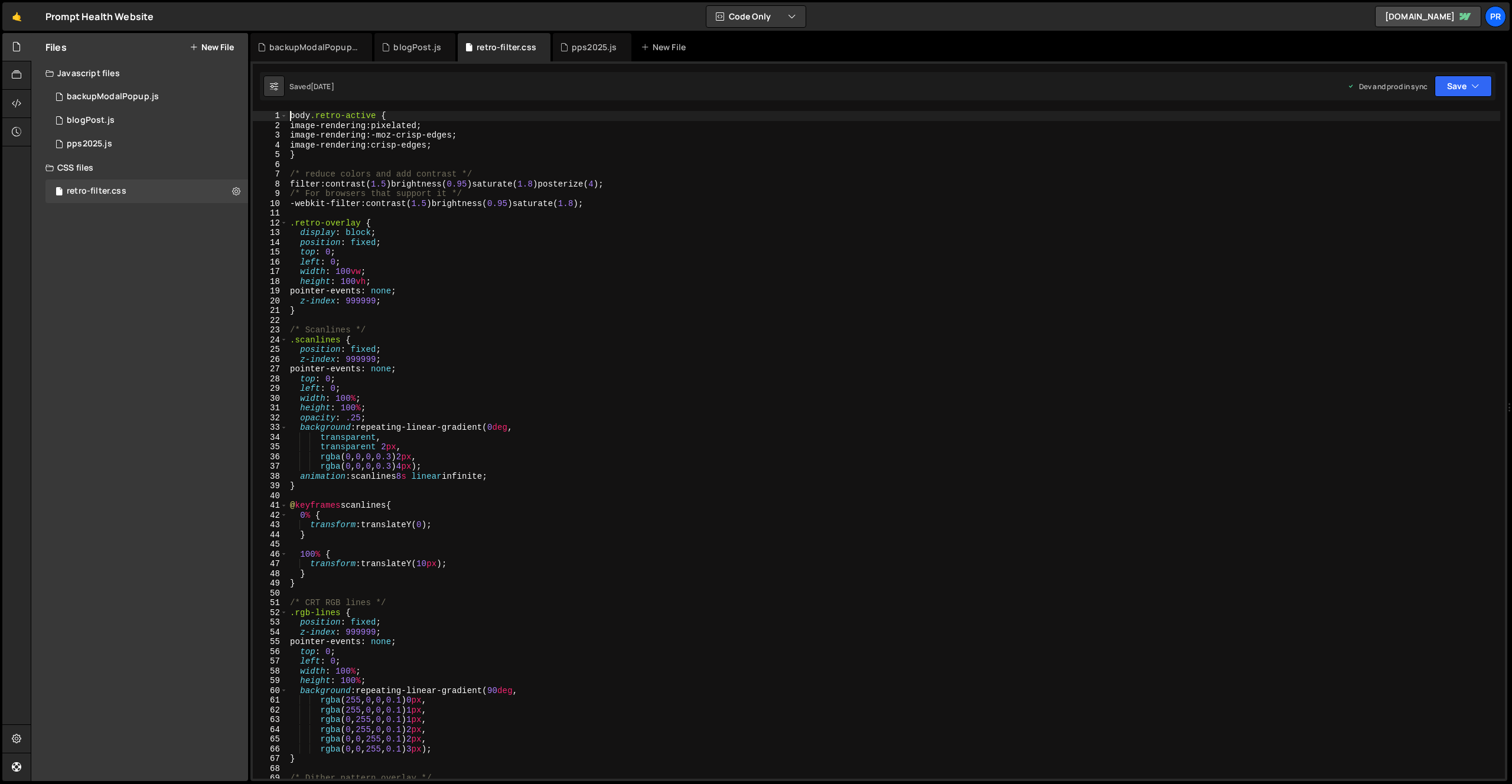
click at [288, 112] on div "body .retro-active { image-rendering : pixelated ; image-rendering : -moz-crisp…" at bounding box center [894, 455] width 1213 height 687
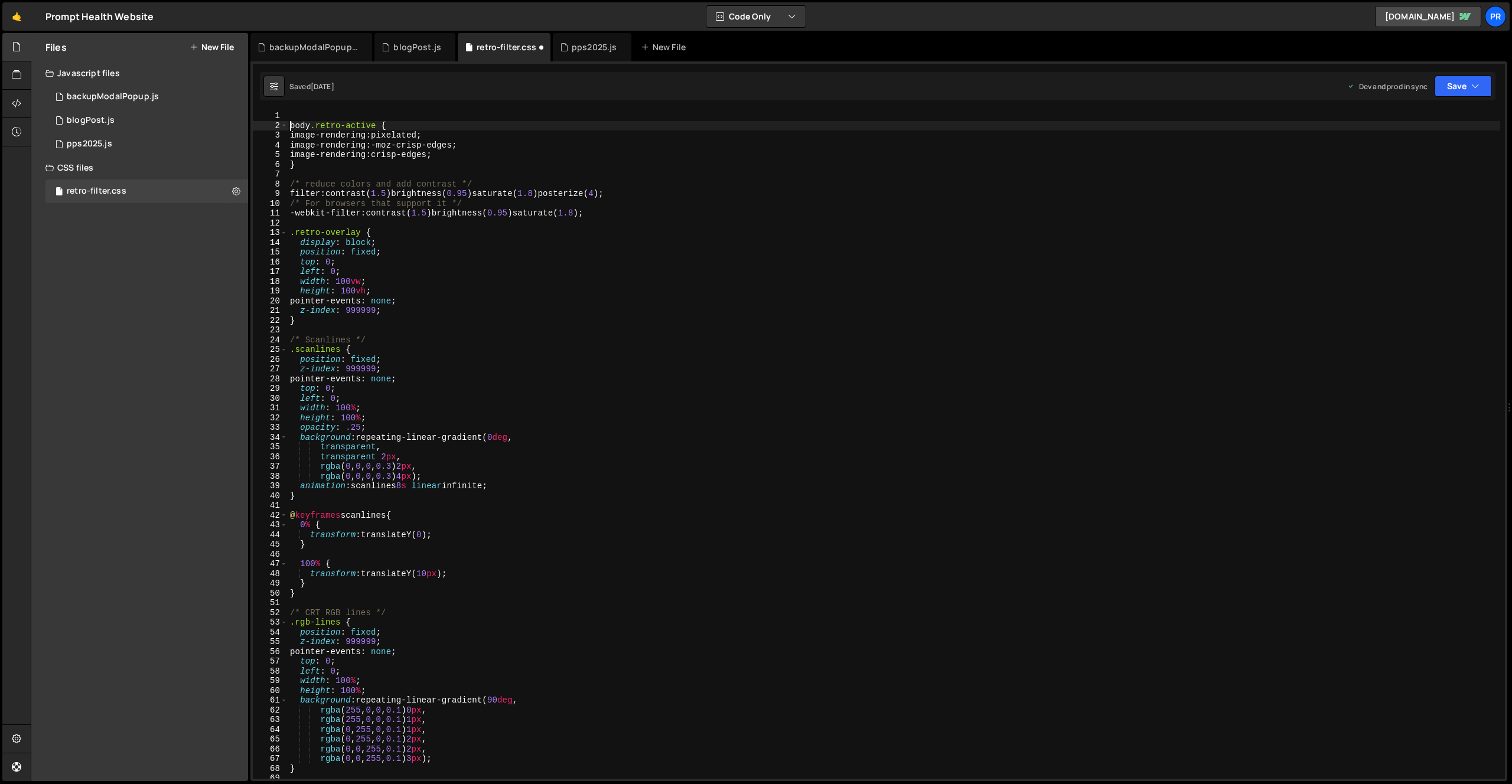
type textarea "body.retro-active {"
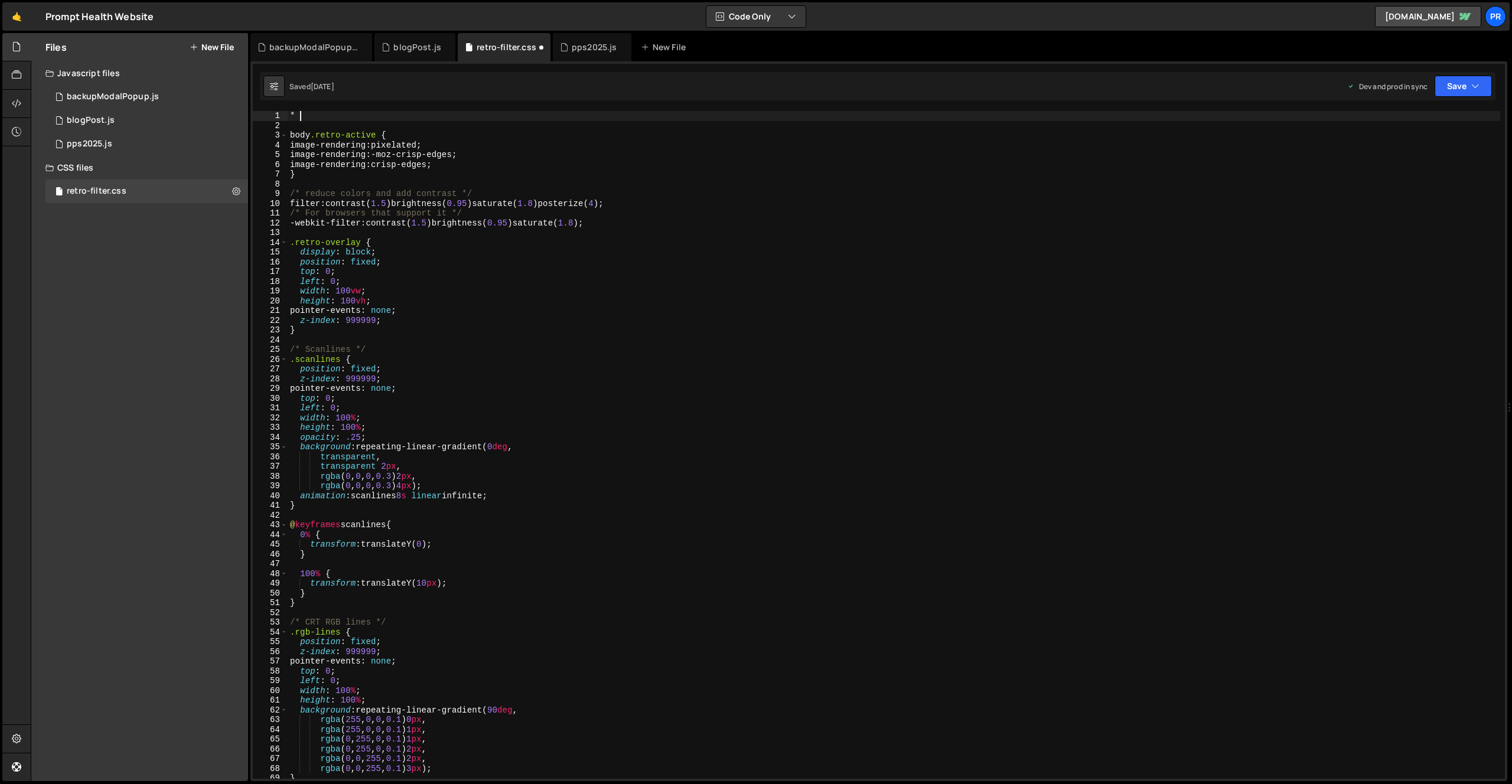
type textarea "* {"
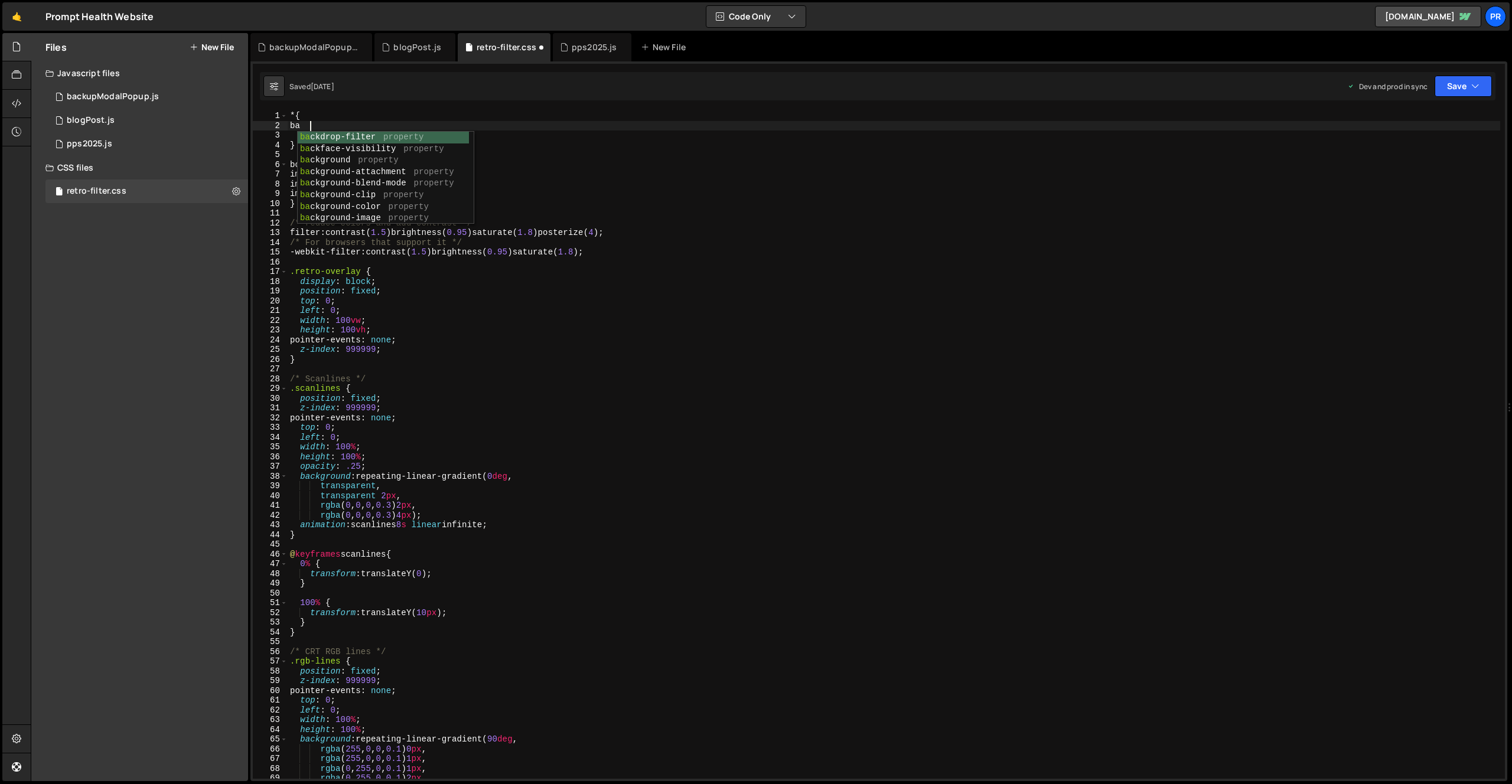
type textarea "b"
click at [1478, 85] on icon "button" at bounding box center [1476, 87] width 9 height 12
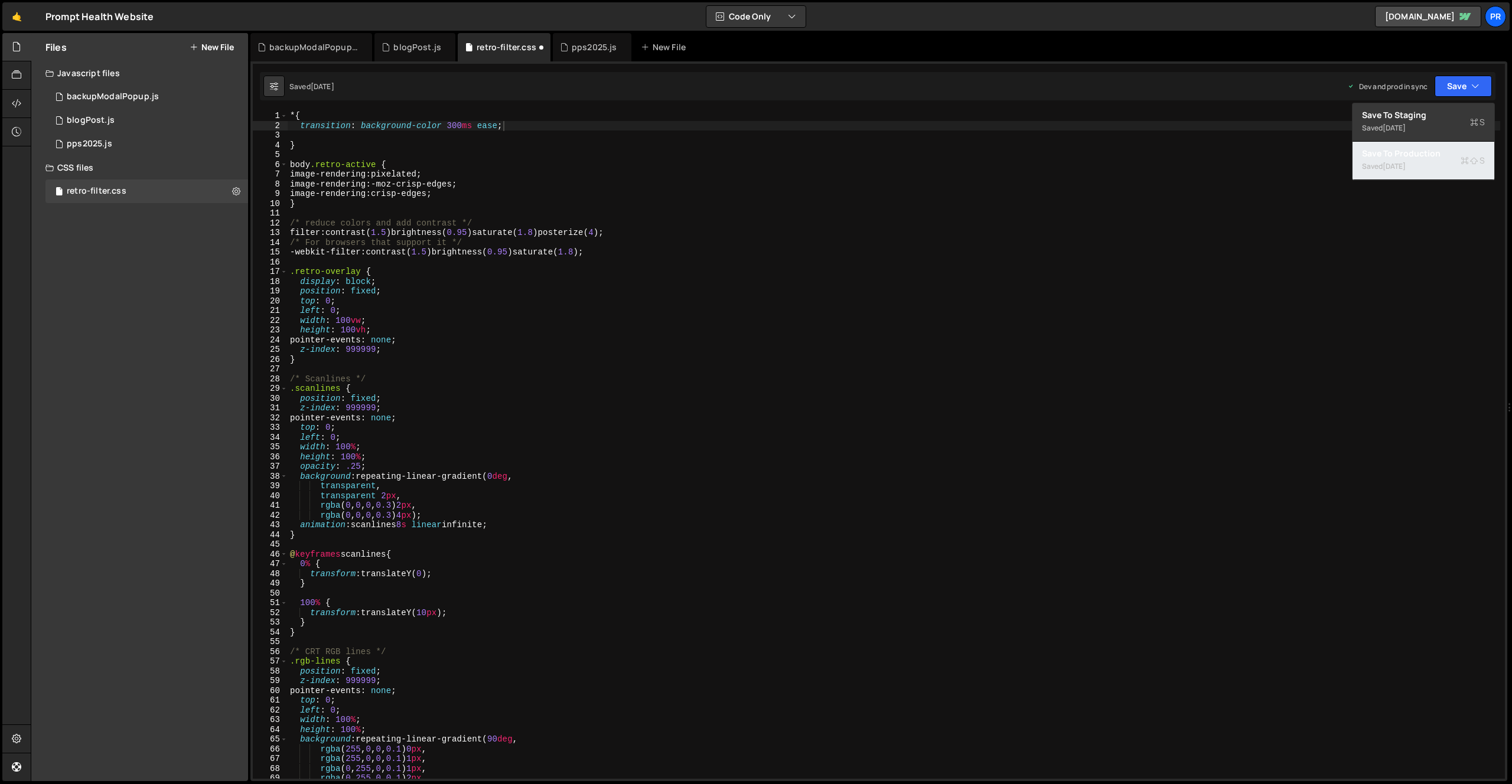
click at [1406, 171] on div "[DATE]" at bounding box center [1394, 166] width 23 height 10
drag, startPoint x: 448, startPoint y: 125, endPoint x: 472, endPoint y: 126, distance: 24.0
click at [472, 126] on div "* { transition : background-color 300 ms ease ; } body .retro-active { image-re…" at bounding box center [894, 455] width 1213 height 687
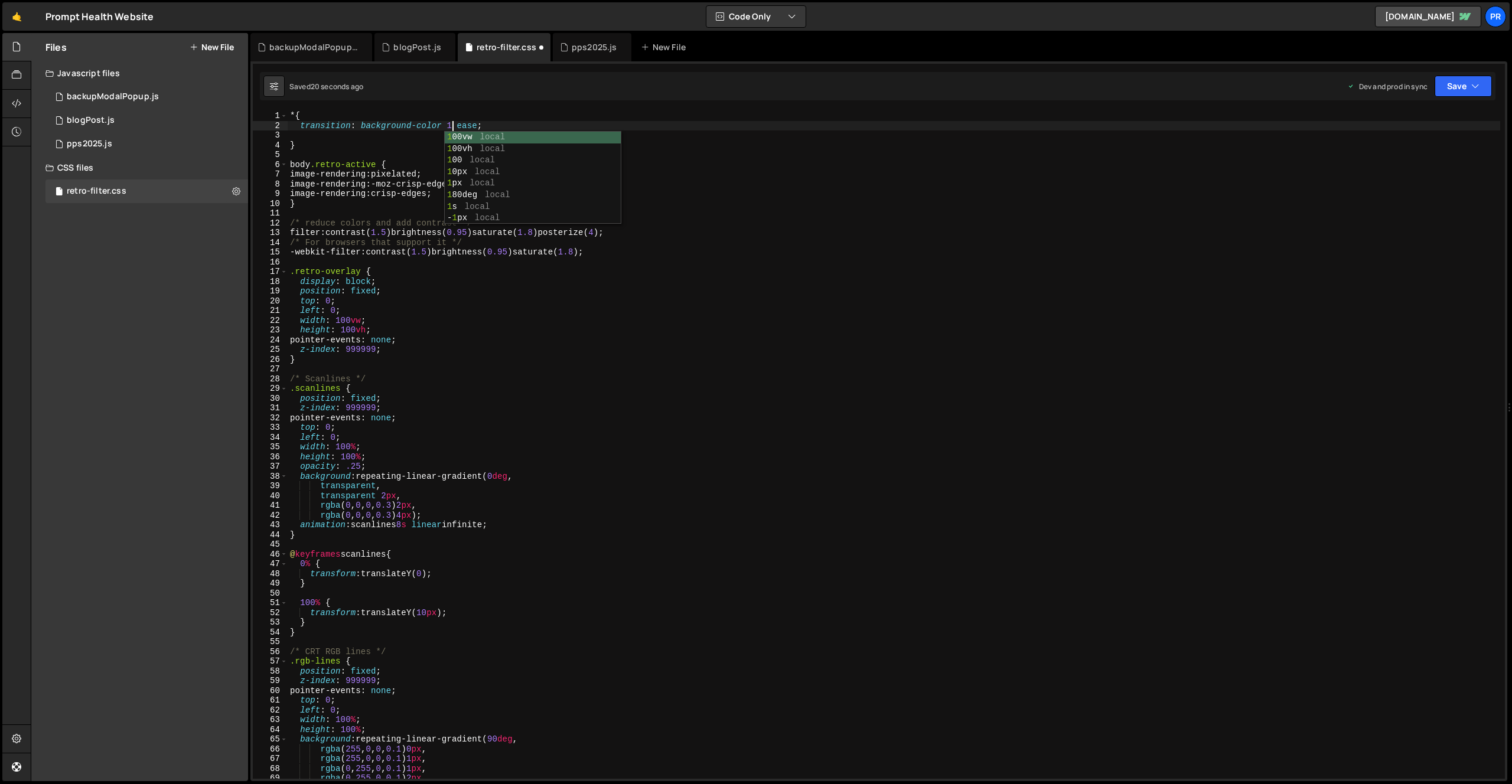
scroll to position [0, 12]
click at [624, 121] on div "* { transition : background-color 1 s ease ; } body .retro-active { image-rende…" at bounding box center [894, 455] width 1213 height 687
click at [1479, 86] on icon "button" at bounding box center [1476, 87] width 9 height 12
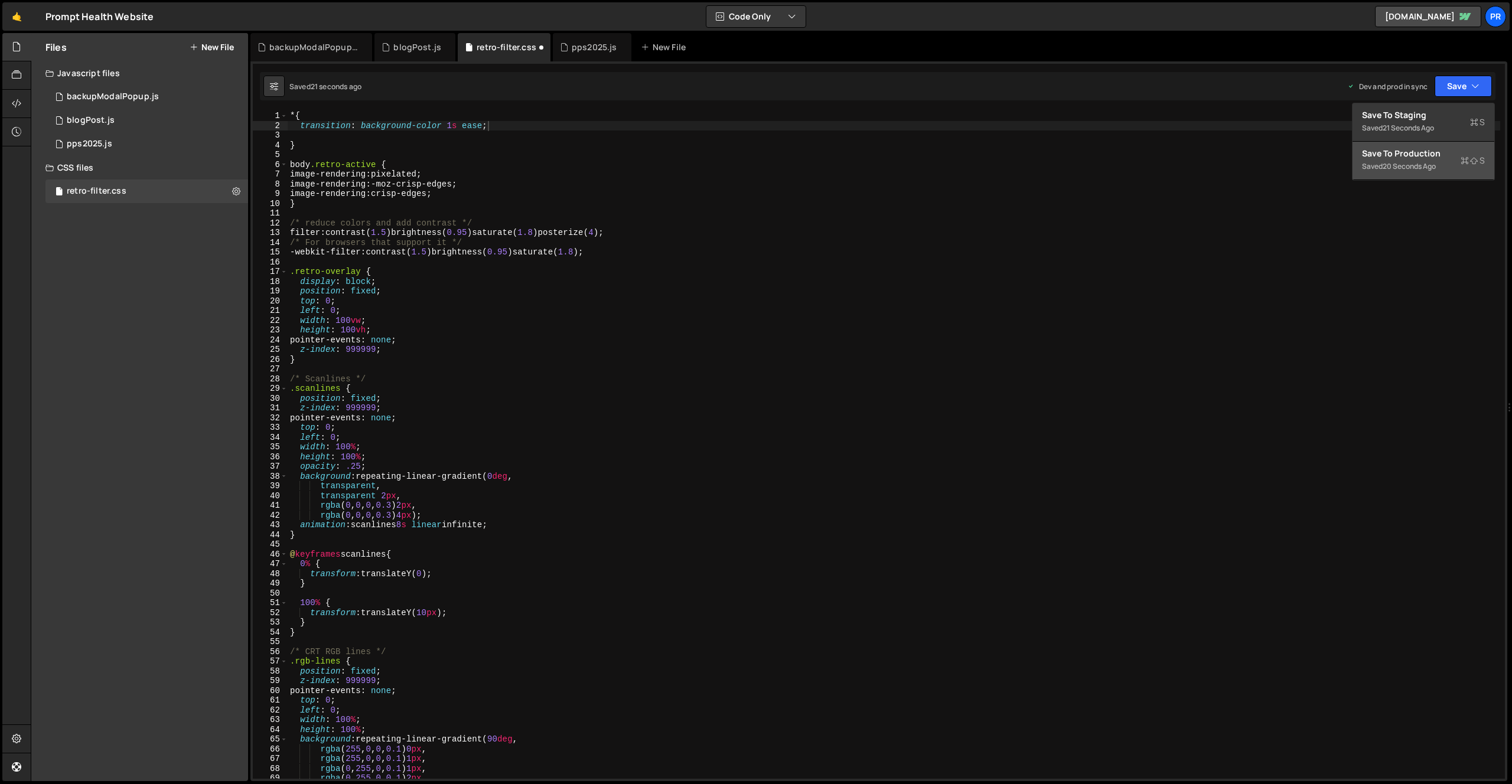
click at [1416, 147] on div "Save to Production S" at bounding box center [1423, 153] width 123 height 12
click at [513, 129] on div "* { transition : background-color 1 s ease ; } body .retro-active { image-rende…" at bounding box center [894, 455] width 1213 height 687
click at [499, 127] on div "* { transition : background-color 1 s ease ; } body .retro-active { image-rende…" at bounding box center [894, 455] width 1213 height 687
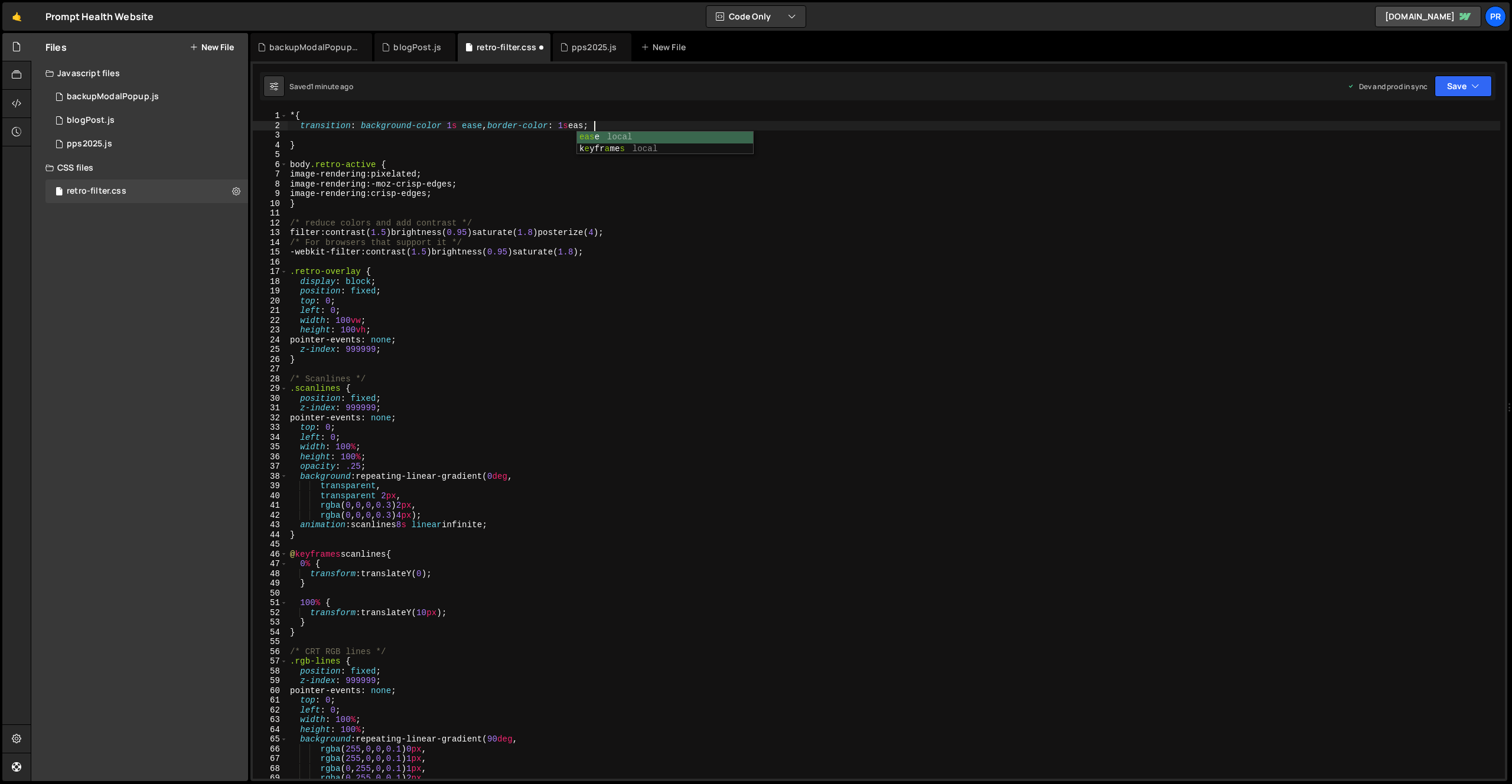
scroll to position [0, 21]
click at [1457, 87] on button "Save" at bounding box center [1463, 86] width 57 height 21
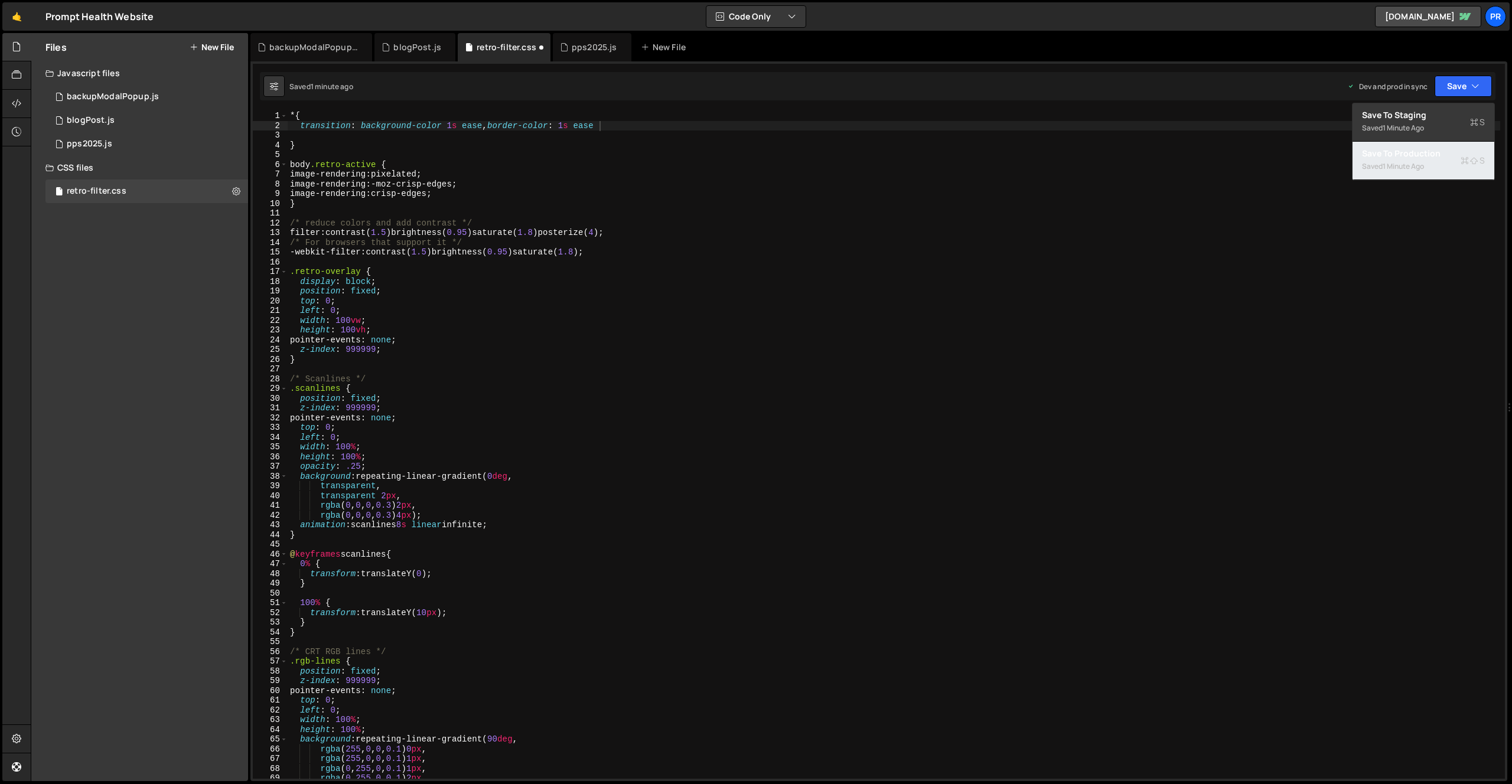
click at [1425, 155] on div "Save to Production S" at bounding box center [1423, 153] width 123 height 12
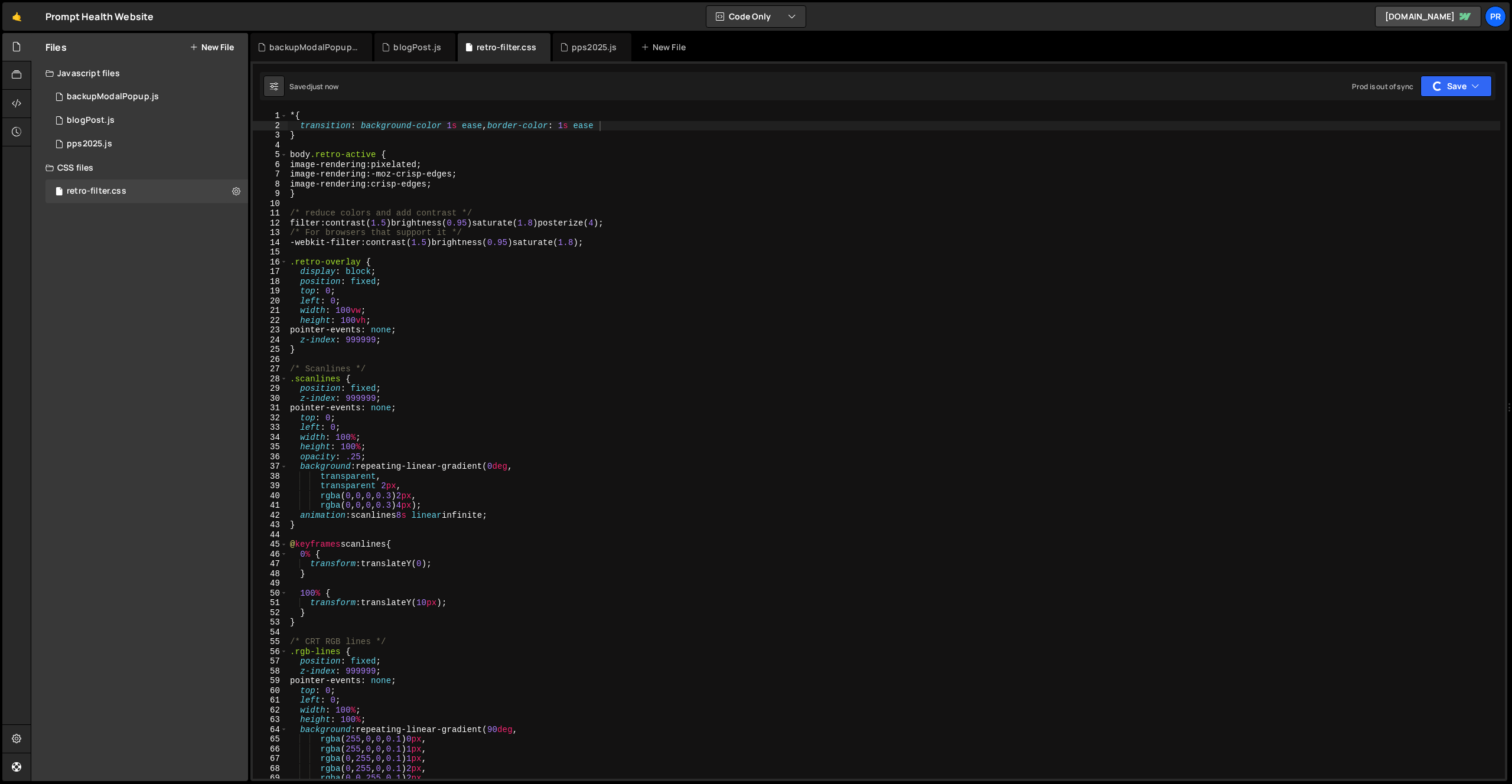
click at [622, 126] on div "* { transition : background-color 1 s ease , border-color : 1 s ease } body .re…" at bounding box center [894, 455] width 1213 height 687
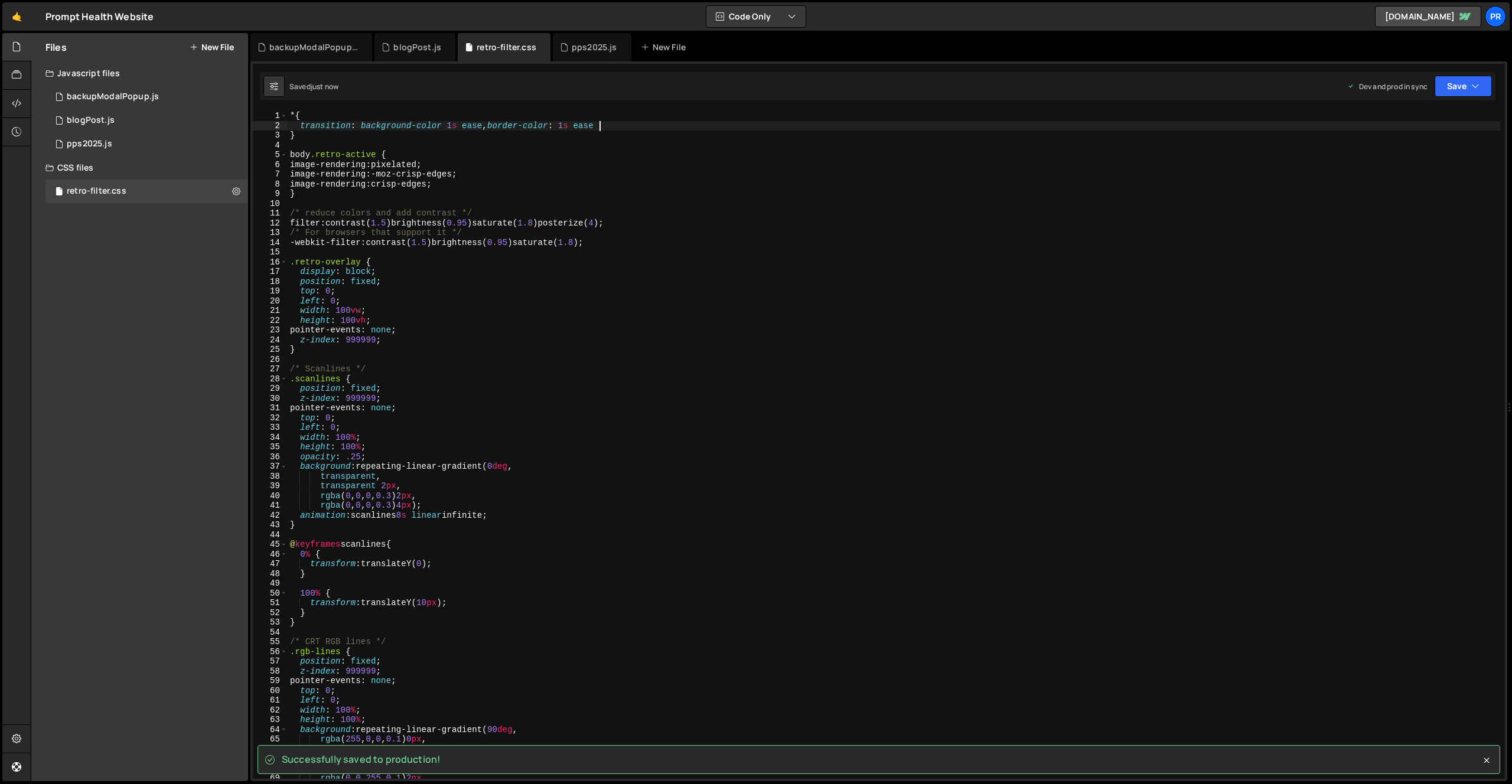
scroll to position [0, 21]
click at [1461, 87] on button "Save" at bounding box center [1463, 86] width 57 height 21
click at [1410, 165] on div "just now" at bounding box center [1396, 166] width 27 height 10
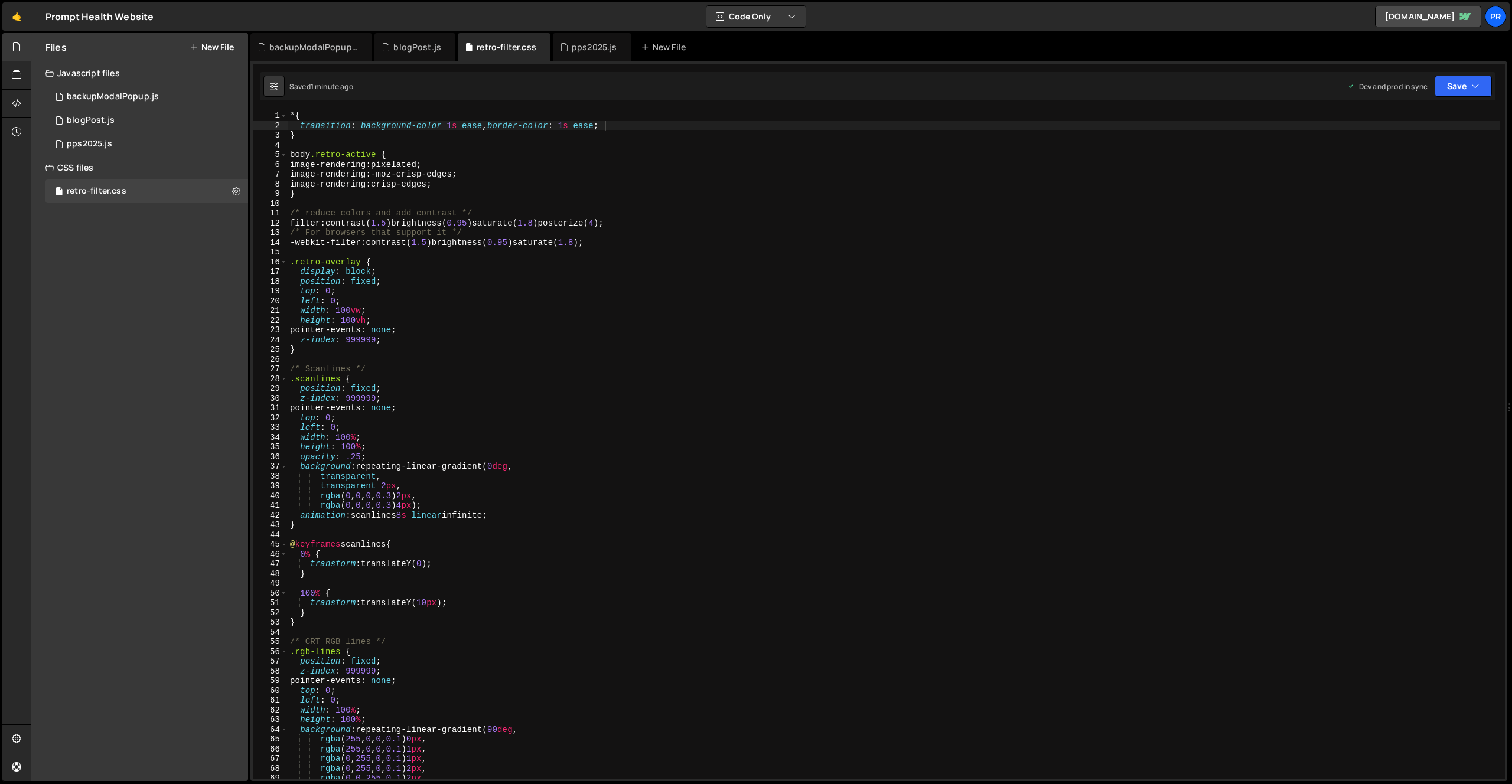
scroll to position [0, 0]
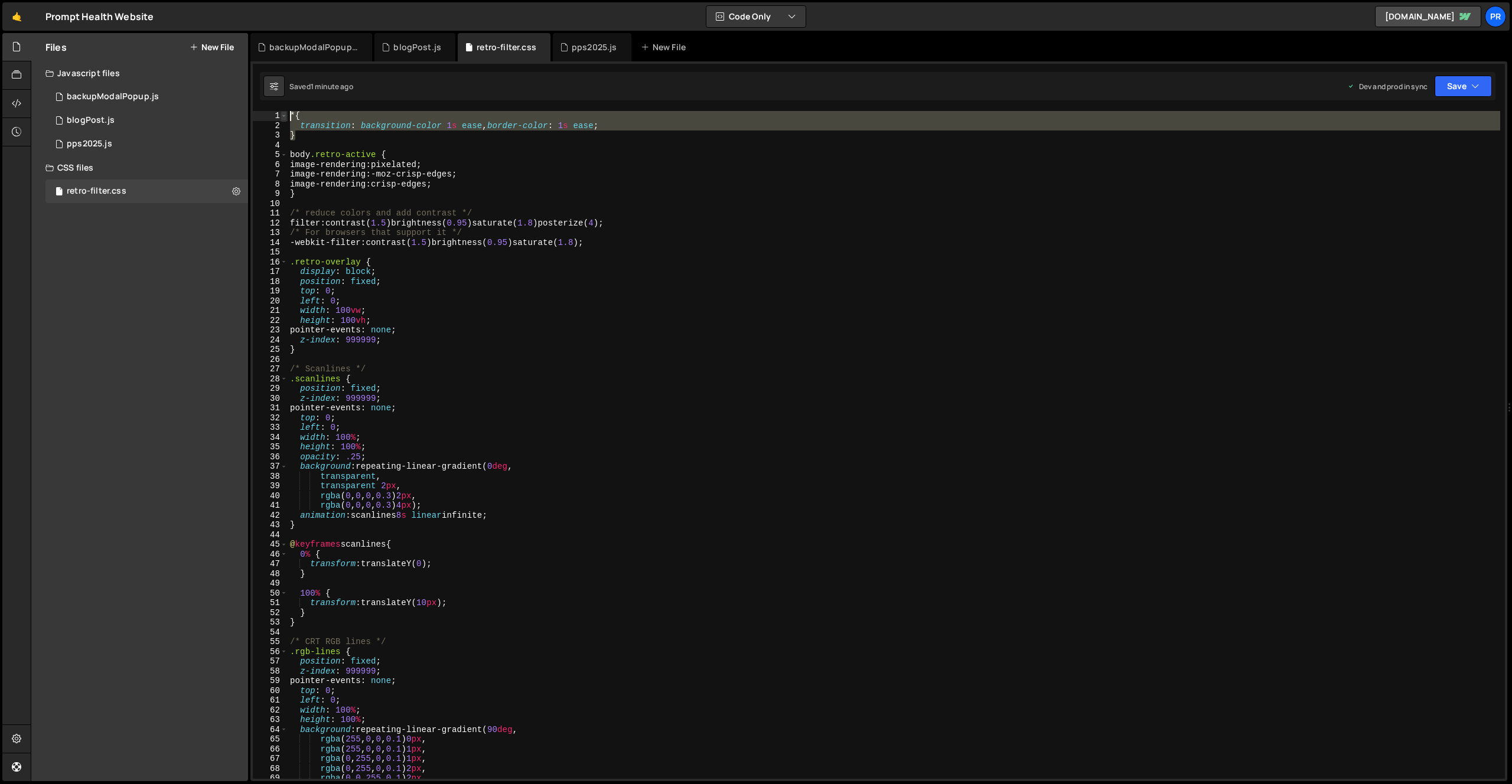
drag, startPoint x: 313, startPoint y: 132, endPoint x: 284, endPoint y: 111, distance: 35.8
click at [284, 111] on div "} 1 2 3 4 5 6 7 8 9 10 11 12 13 14 15 16 17 18 19 20 21 22 23 24 25 26 27 28 29…" at bounding box center [879, 445] width 1252 height 667
type textarea "* { transition: background-color 1s ease, border-color: 1s ease;"
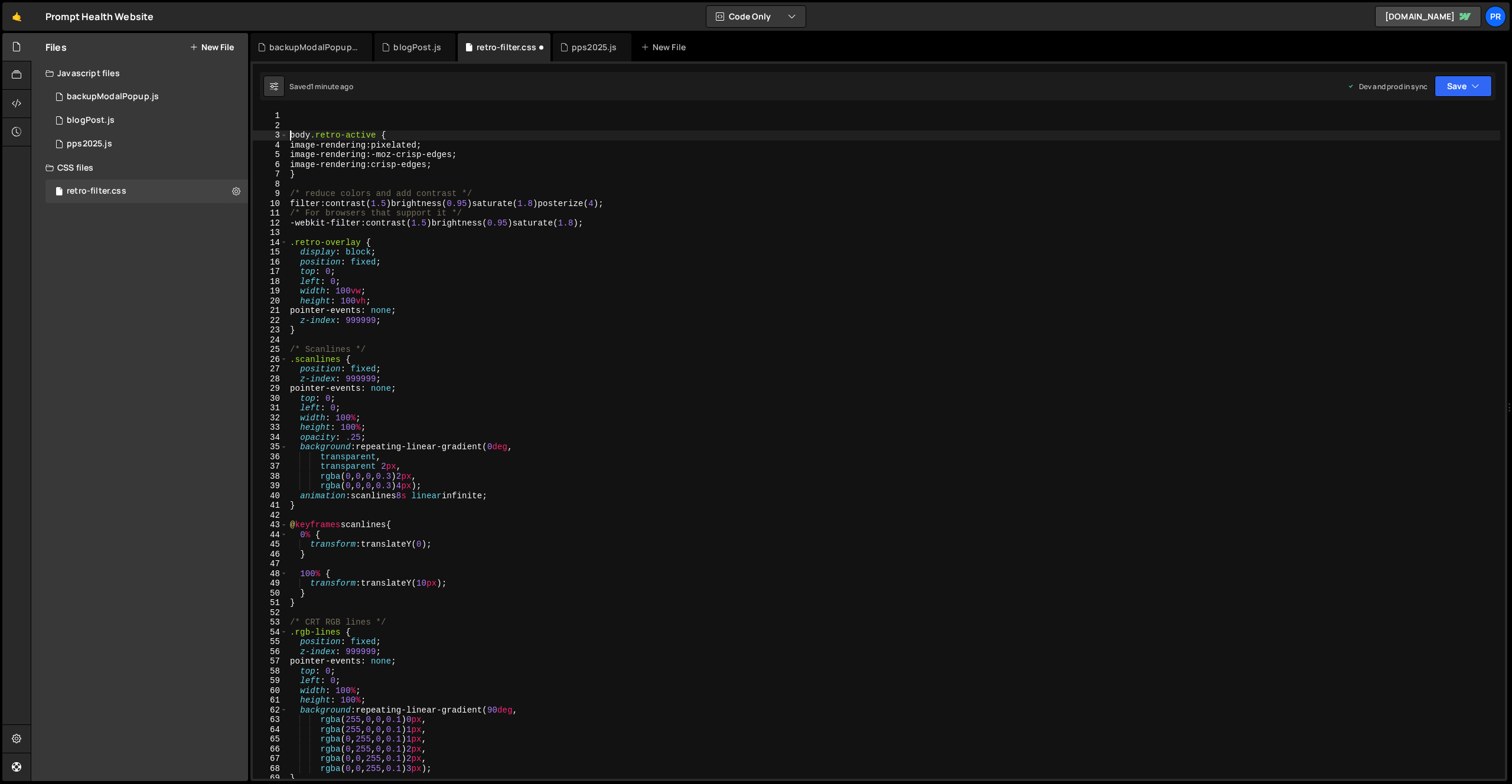
click at [291, 135] on div "body .retro-active { image-rendering : pixelated ; image-rendering : -moz-crisp…" at bounding box center [894, 455] width 1213 height 687
type textarea "body.retro-active {"
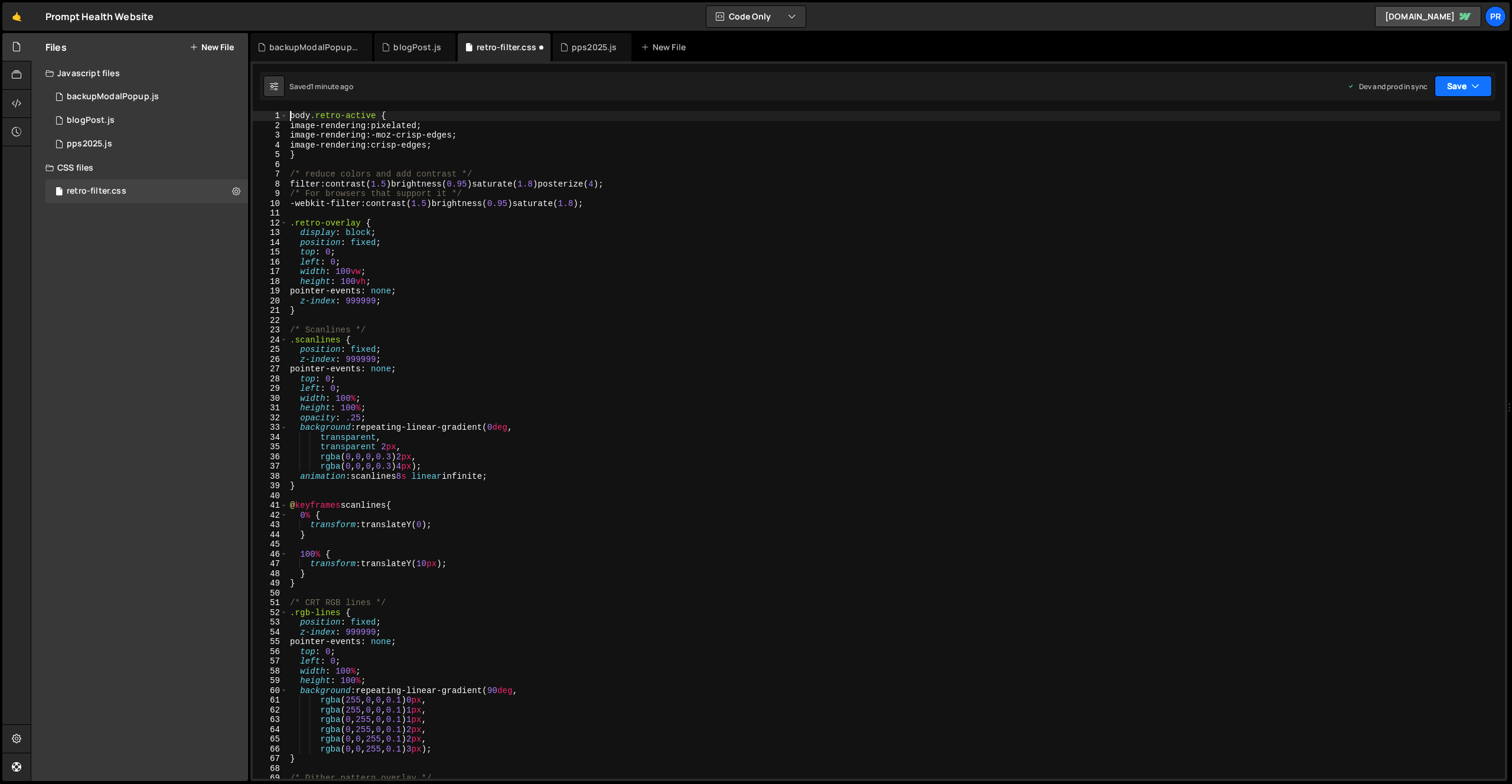
click at [1462, 82] on button "Save" at bounding box center [1463, 86] width 57 height 21
drag, startPoint x: 1403, startPoint y: 157, endPoint x: 1370, endPoint y: 174, distance: 37.1
click at [1402, 157] on div "Save to Production S" at bounding box center [1423, 153] width 123 height 12
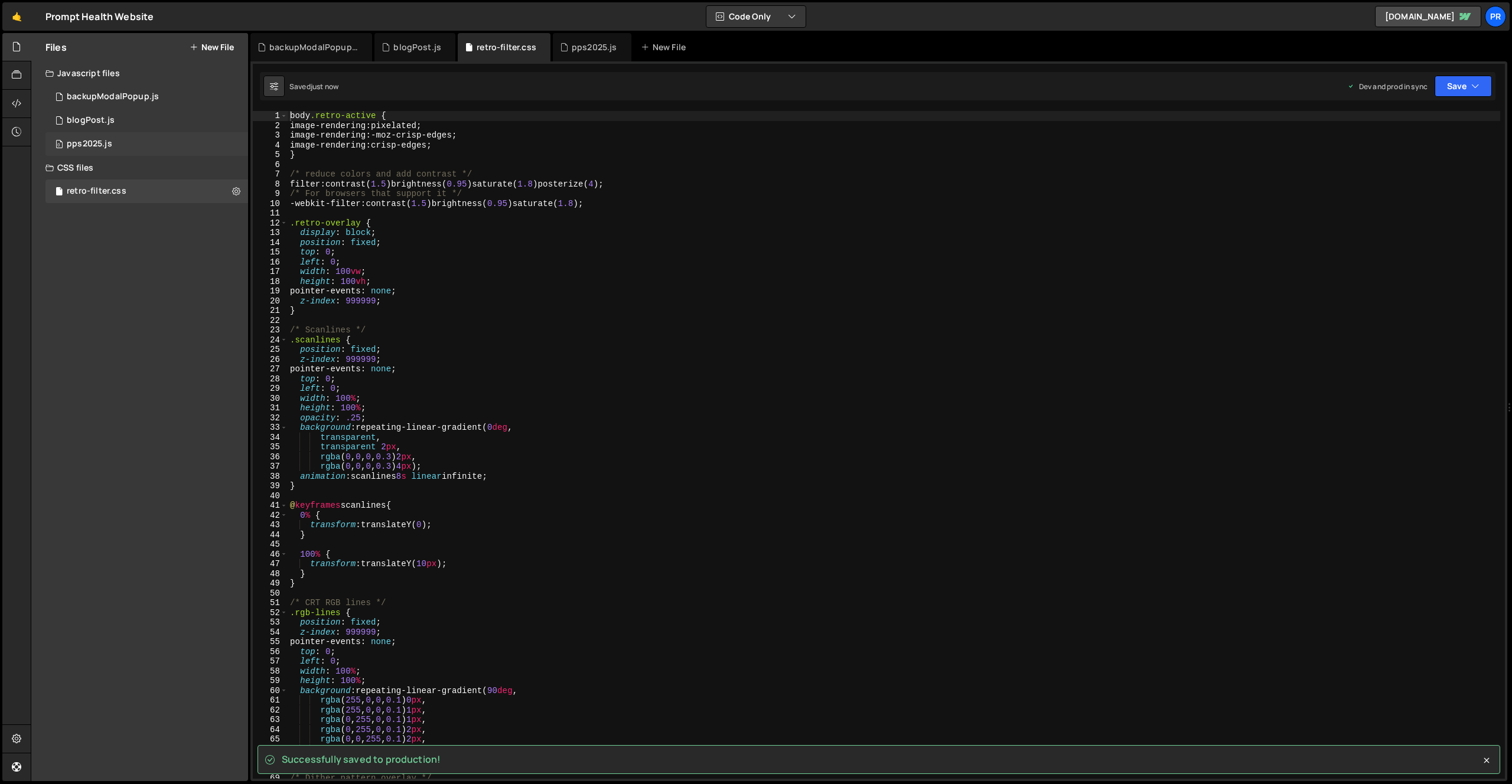
click at [104, 145] on div "pps2025.js" at bounding box center [89, 144] width 45 height 10
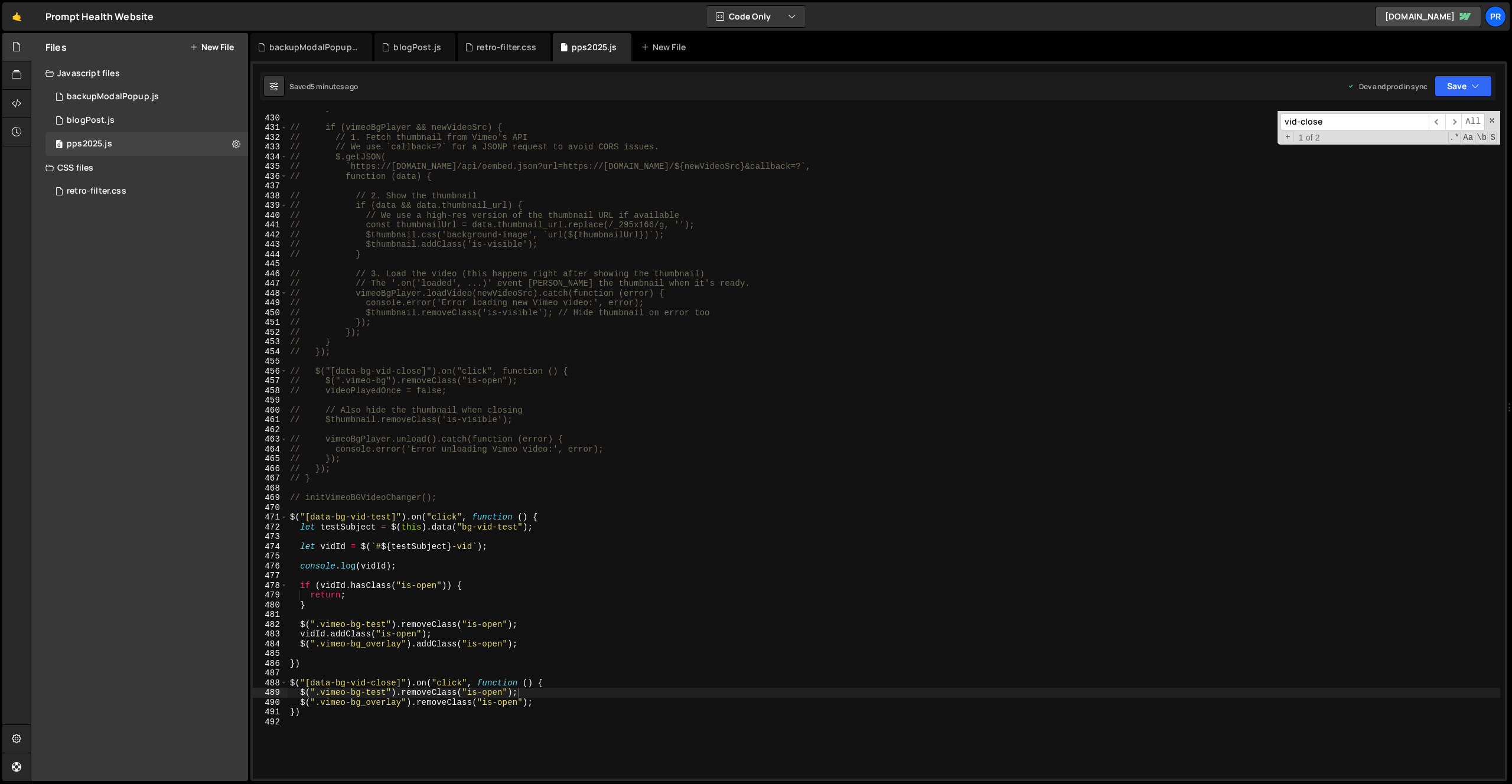
scroll to position [12354, 0]
click at [407, 683] on div "// } // if (vimeoBgPlayer && newVideoSrc) { // // 1. Fetch thumbnail from Vimeo…" at bounding box center [894, 447] width 1213 height 687
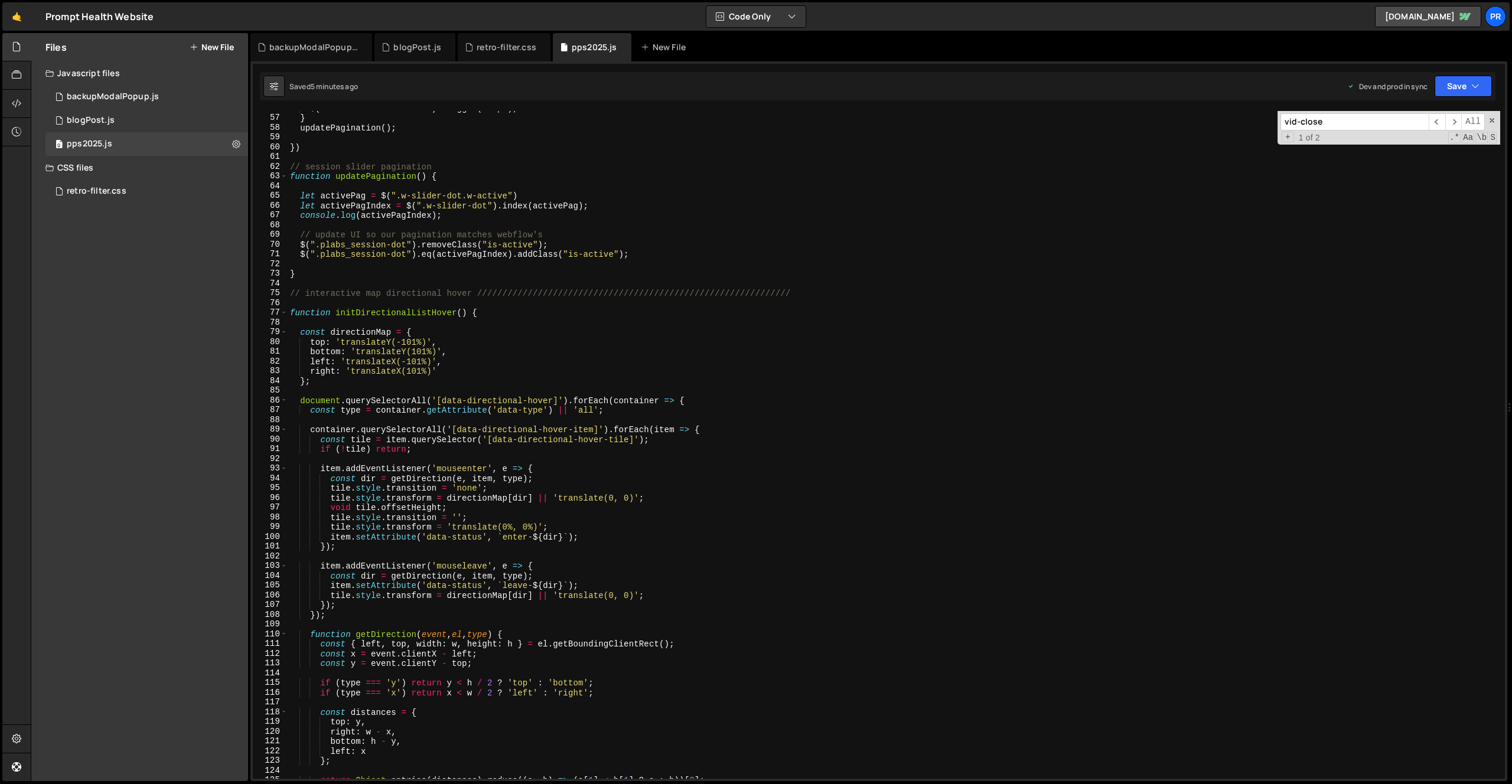
scroll to position [544, 0]
click at [462, 275] on div "$ ( ".w-slider-arrow-left" ) . trigger ( 'tap' ) ; } updatePagination ( ) ; }) …" at bounding box center [894, 447] width 1213 height 687
type textarea "}"
paste input "data-pps-them"
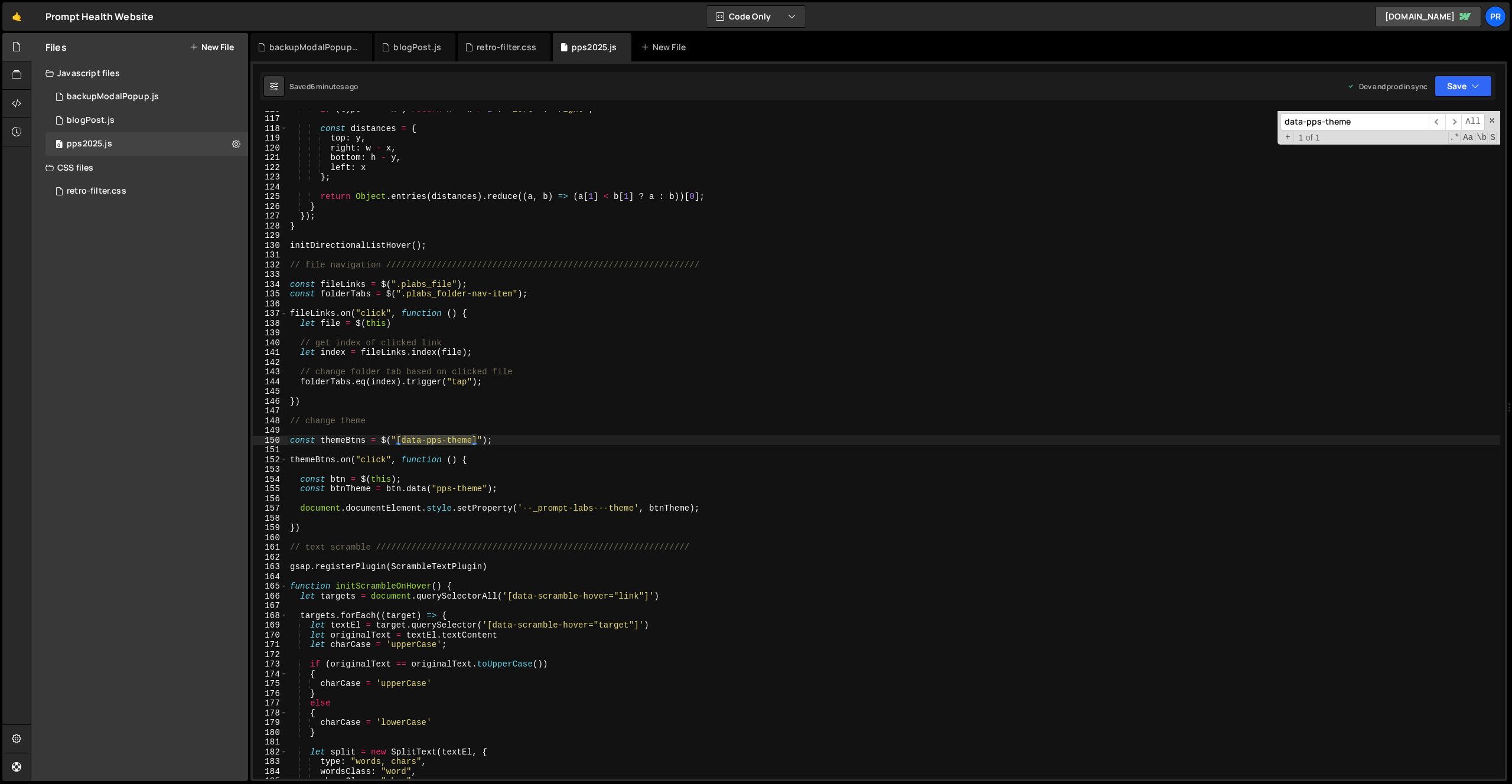
type input "data-pps-theme"
click at [499, 463] on div "if ( type === 'x' ) return x < w / 2 ? 'left' : 'right' ; const distances = { t…" at bounding box center [894, 447] width 1213 height 687
click at [534, 488] on div "if ( type === 'x' ) return x < w / 2 ? 'left' : 'right' ; const distances = { t…" at bounding box center [894, 447] width 1213 height 687
type textarea "const btnTheme = [DOMAIN_NAME]("pps-theme");"
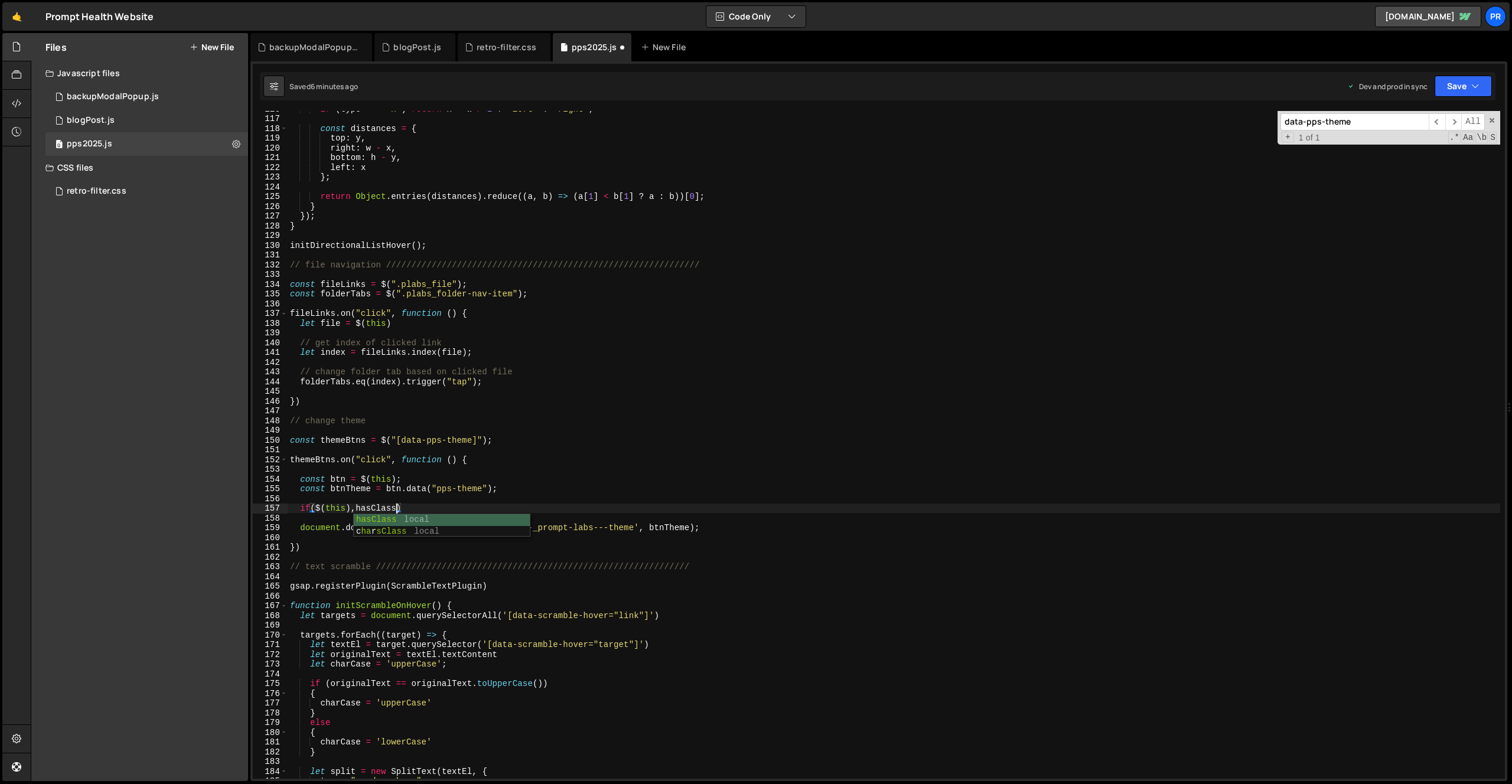
scroll to position [0, 8]
click at [356, 510] on div "if ( type === 'x' ) return x < w / 2 ? 'left' : 'right' ; const distances = { t…" at bounding box center [894, 447] width 1213 height 687
click at [379, 510] on div "if ( type === 'x' ) return x < w / 2 ? 'left' : 'right' ; const distances = { t…" at bounding box center [894, 447] width 1213 height 687
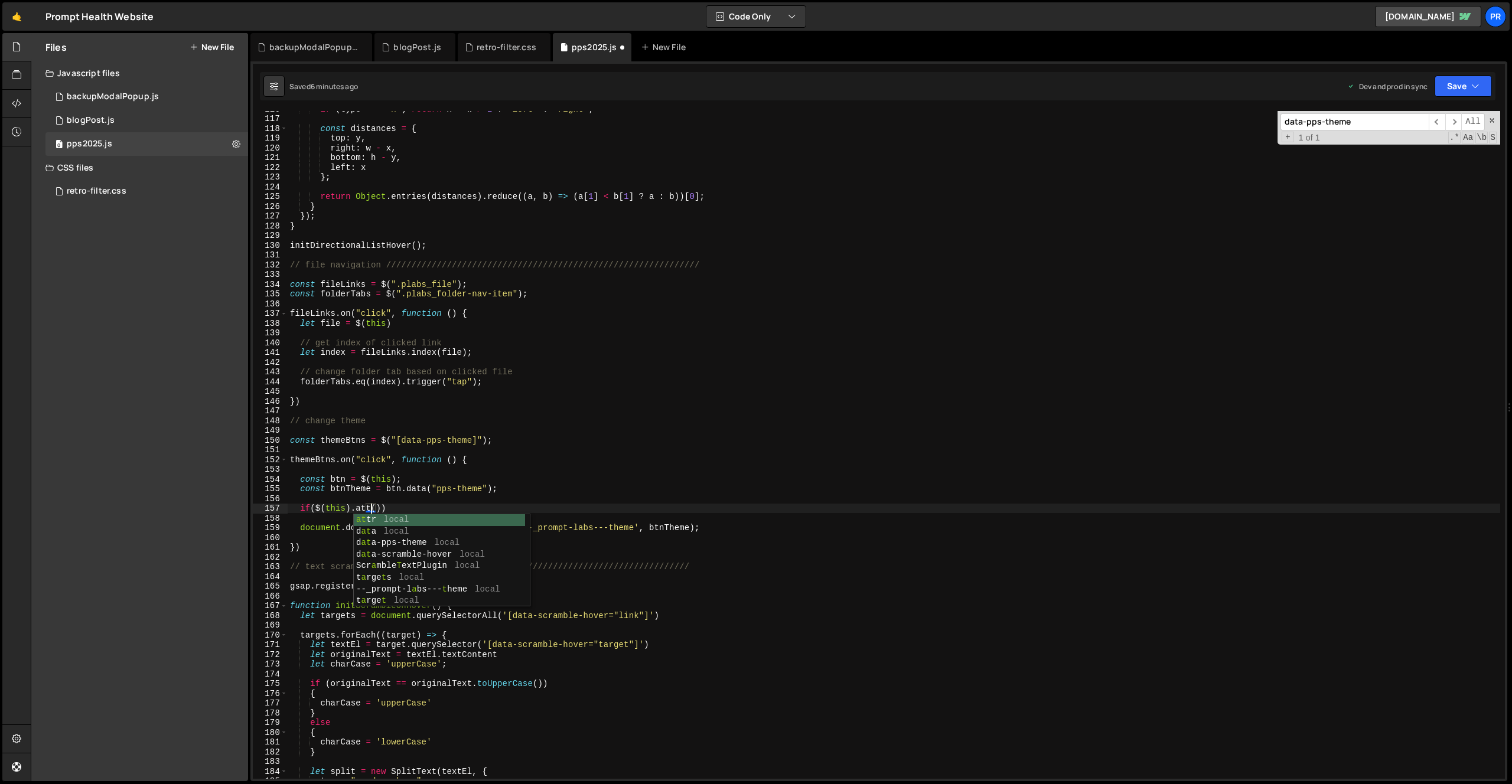
scroll to position [0, 5]
click at [456, 505] on div "if ( type === 'x' ) return x < w / 2 ? 'left' : 'right' ; const distances = { t…" at bounding box center [894, 447] width 1213 height 687
click at [381, 506] on div "if ( type === 'x' ) return x < w / 2 ? 'left' : 'right' ; const distances = { t…" at bounding box center [894, 447] width 1213 height 687
paste textarea "data-bg-vid-close"
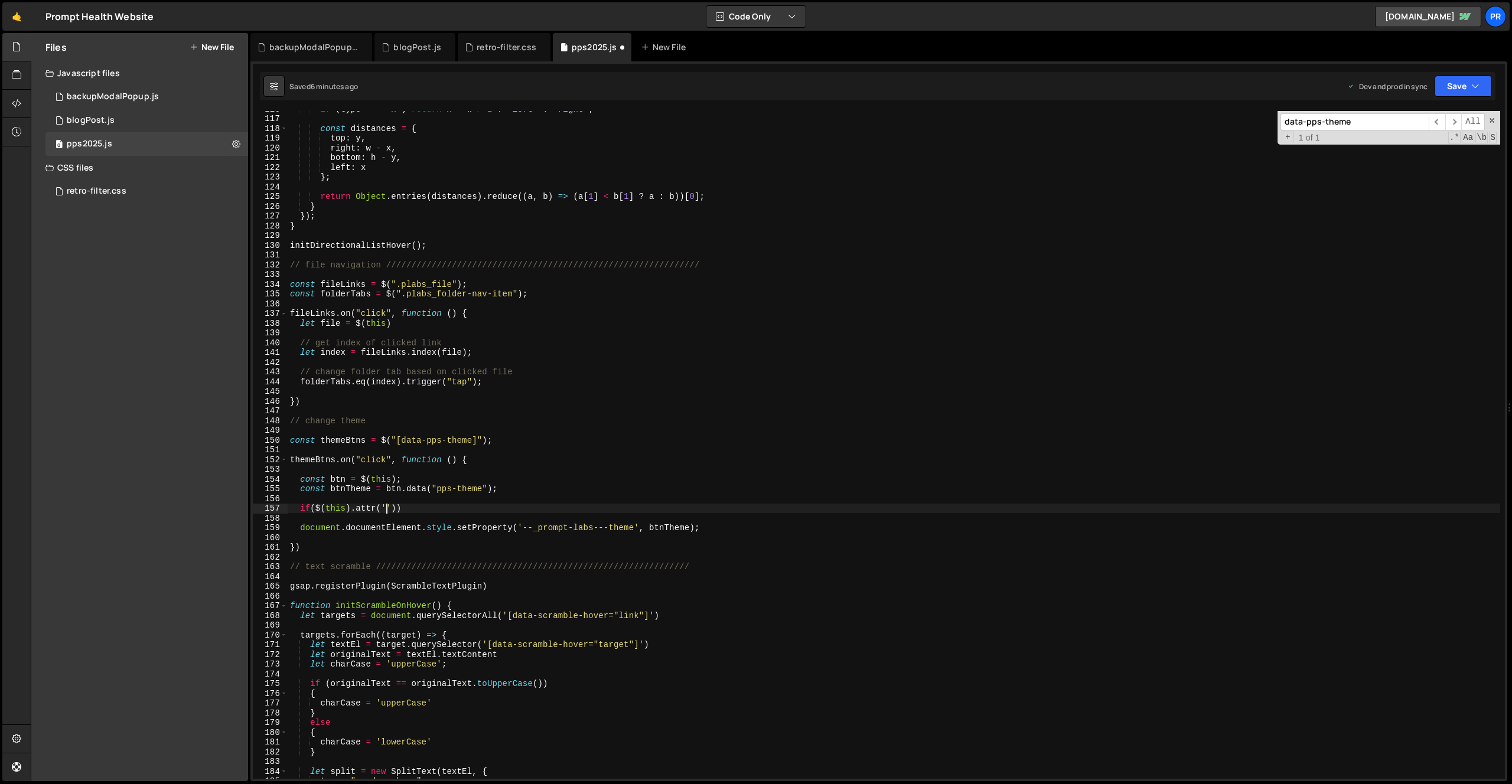
paste textarea "data-bg-vid-close'"
click at [494, 508] on div "if ( type === 'x' ) return x < w / 2 ? 'left' : 'right' ; const distances = { t…" at bounding box center [894, 447] width 1213 height 687
type textarea "if($(this).attr('data-bg-vid-close')){"
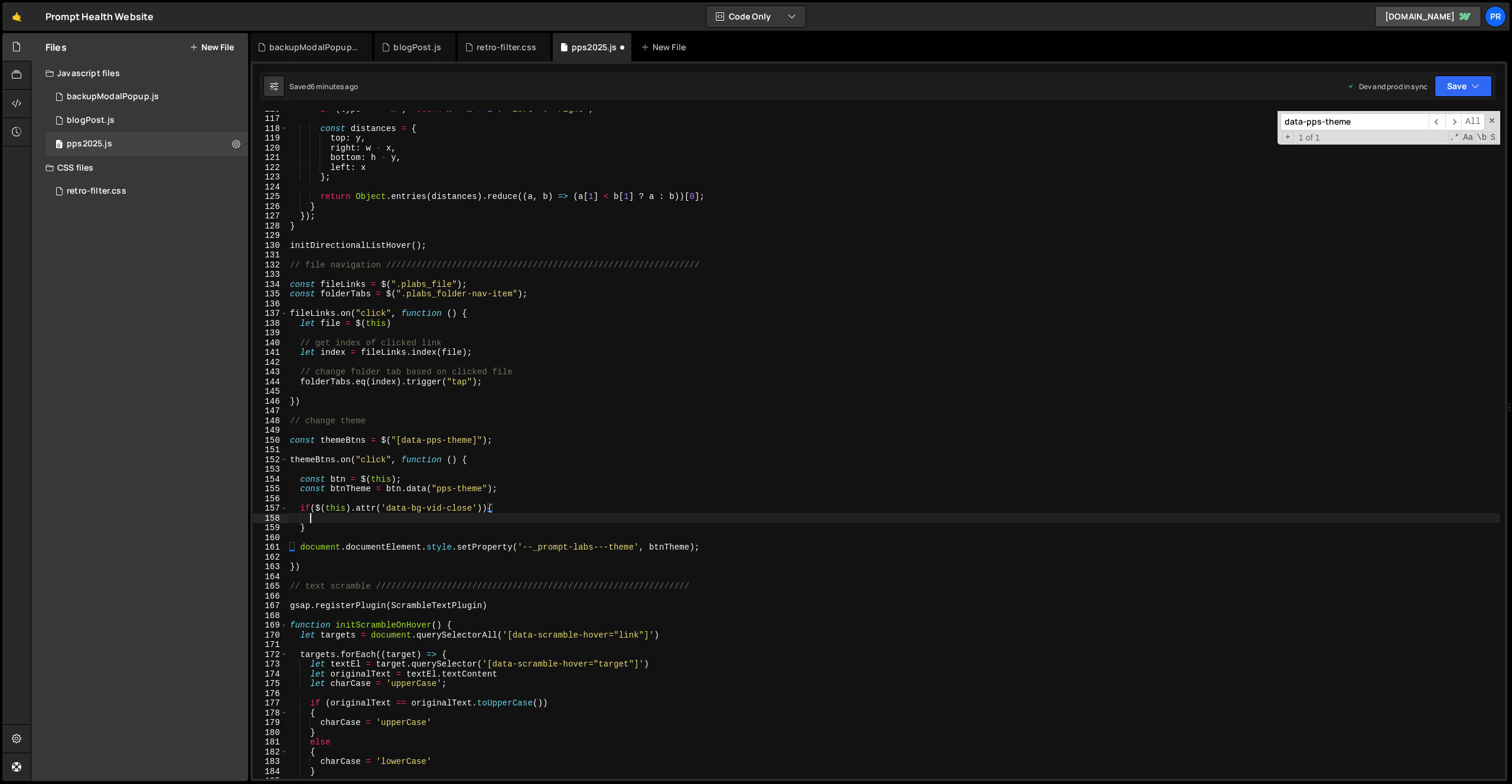
scroll to position [0, 1]
click at [310, 529] on div "if ( type === 'x' ) return x < w / 2 ? 'left' : 'right' ; const distances = { t…" at bounding box center [894, 447] width 1213 height 687
type textarea "} else {"
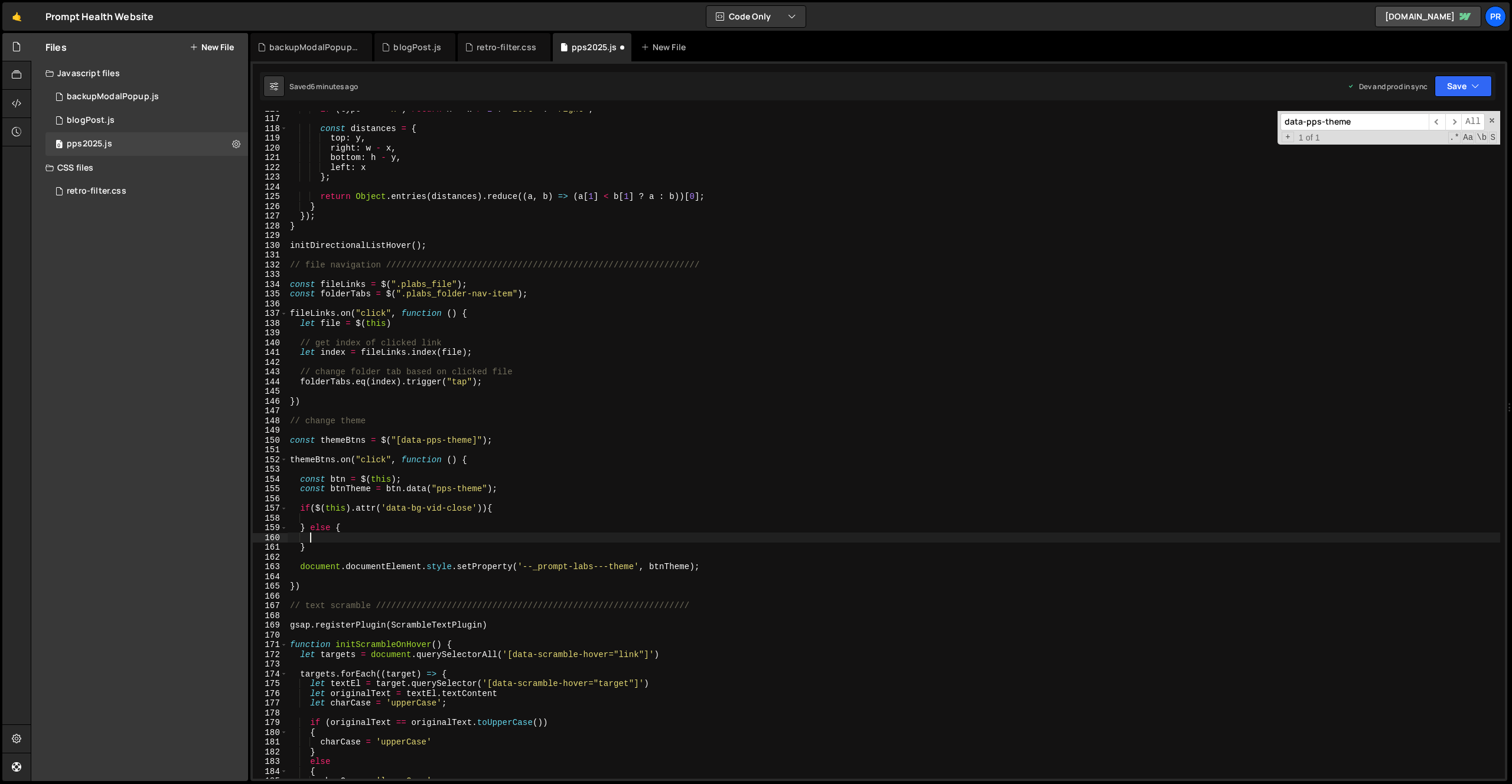
click at [719, 566] on div "if ( type === 'x' ) return x < w / 2 ? 'left' : 'right' ; const distances = { t…" at bounding box center [894, 447] width 1213 height 687
type textarea "document.documentElement.style.setProperty('--_prompt-labs---theme', btnTheme);"
click at [338, 545] on div "if ( type === 'x' ) return x < w / 2 ? 'left' : 'right' ; const distances = { t…" at bounding box center [894, 447] width 1213 height 687
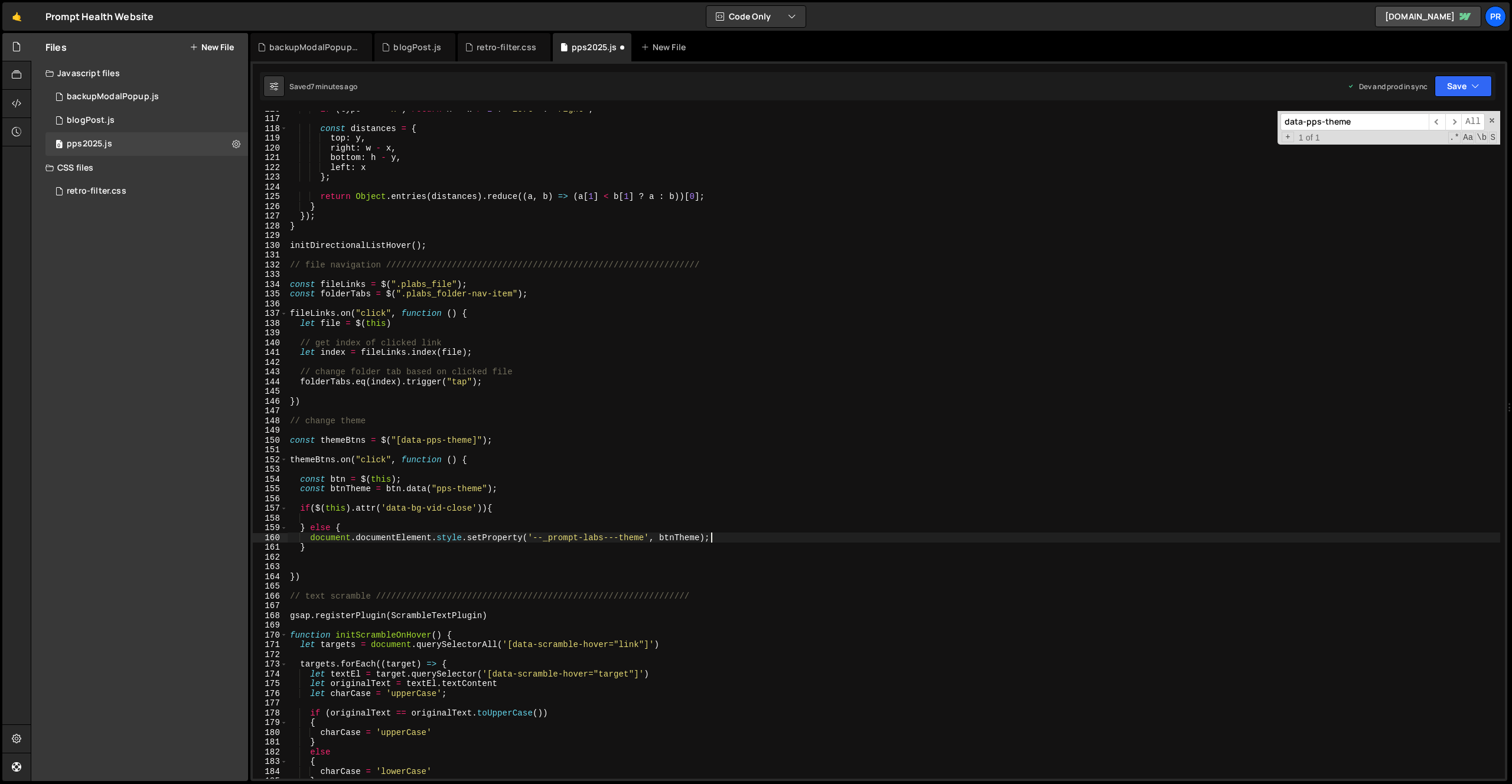
click at [358, 529] on div "if ( type === 'x' ) return x < w / 2 ? 'left' : 'right' ; const distances = { t…" at bounding box center [894, 447] width 1213 height 687
type textarea "} else {"
click at [729, 548] on div "if ( type === 'x' ) return x < w / 2 ? 'left' : 'right' ; const distances = { t…" at bounding box center [894, 447] width 1213 height 687
type textarea "document.documentElement.style.setProperty('--_prompt-labs---theme', btnTheme);"
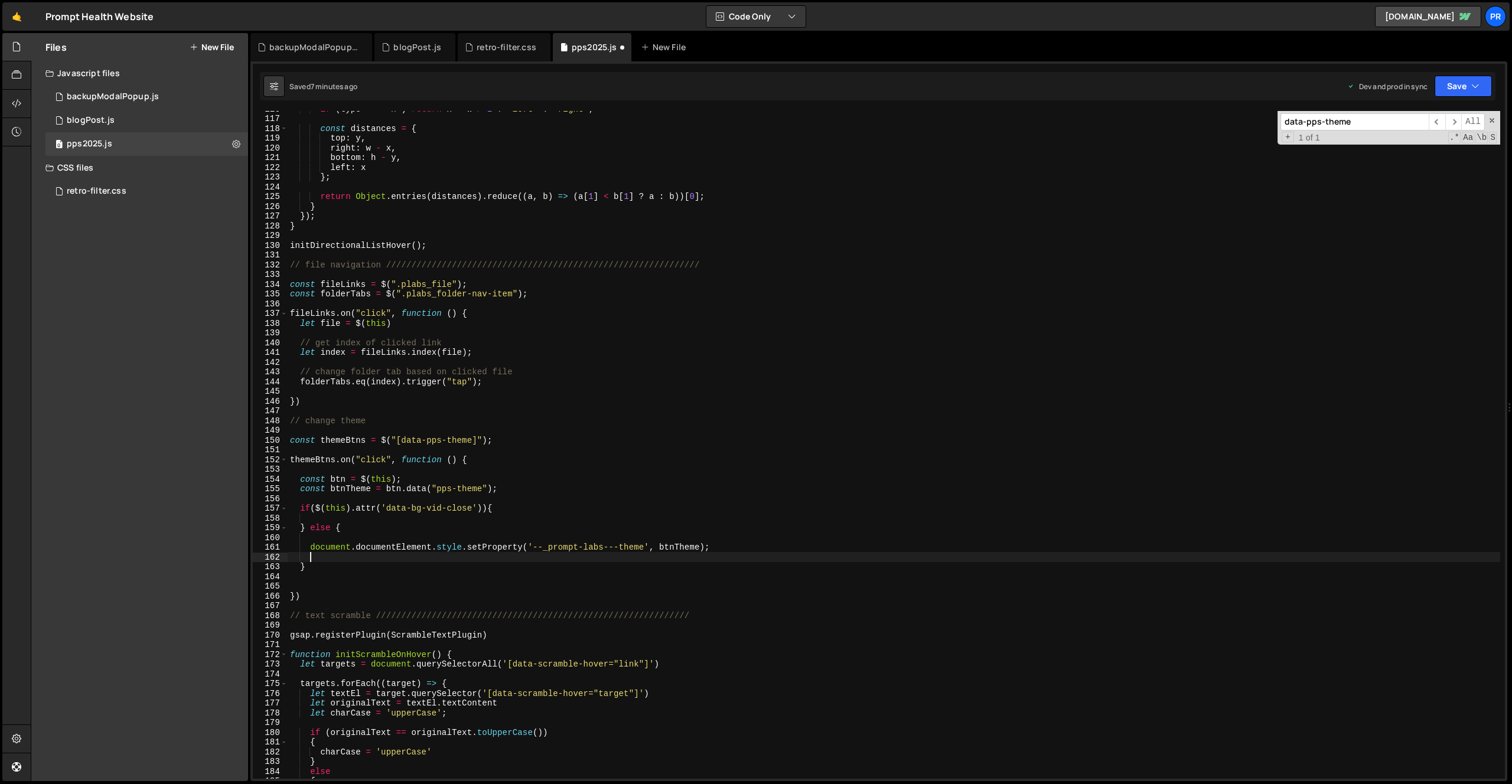
click at [516, 508] on div "if ( type === 'x' ) return x < w / 2 ? 'left' : 'right' ; const distances = { t…" at bounding box center [894, 447] width 1213 height 687
type textarea "if($(this).attr('data-bg-vid-close')){"
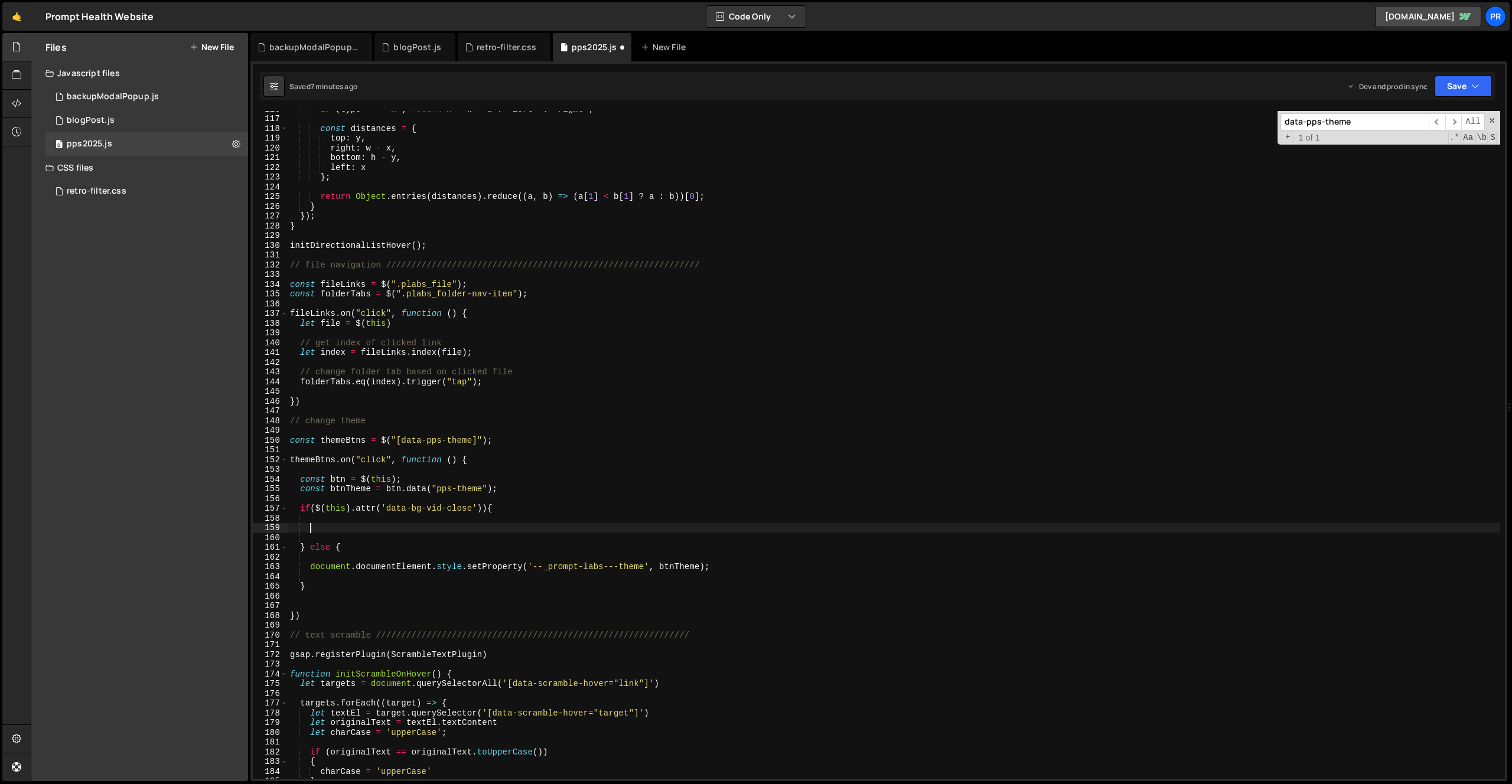
click at [339, 531] on div "if ( type === 'x' ) return x < w / 2 ? 'left' : 'right' ; const distances = { t…" at bounding box center [894, 447] width 1213 height 687
paste textarea "setTimeout(function() {myWindow.close()}, 3000);"
drag, startPoint x: 310, startPoint y: 569, endPoint x: 716, endPoint y: 567, distance: 406.0
click at [716, 567] on div "if ( type === 'x' ) return x < w / 2 ? 'left' : 'right' ; const distances = { t…" at bounding box center [894, 447] width 1213 height 687
drag, startPoint x: 429, startPoint y: 527, endPoint x: 507, endPoint y: 525, distance: 78.0
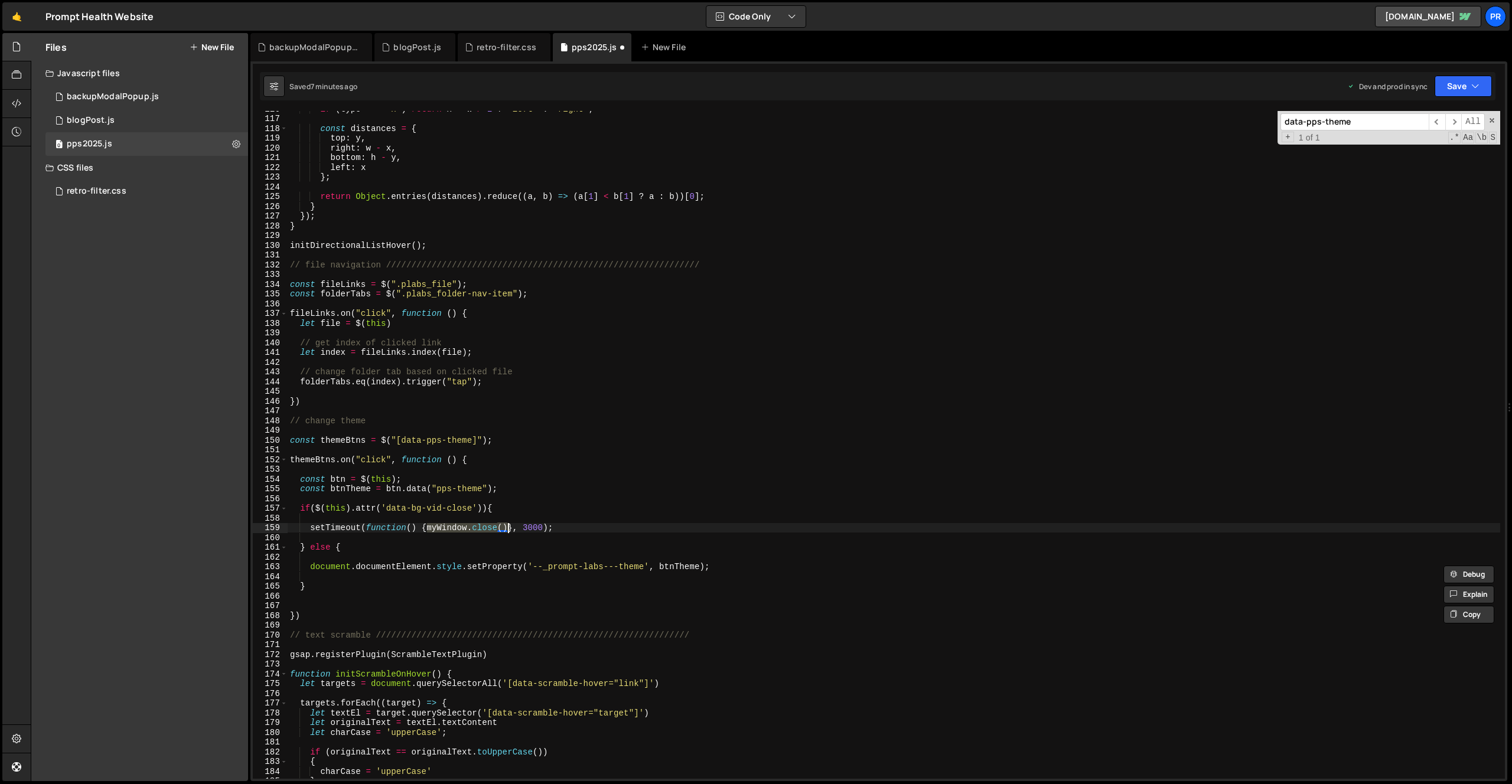
click at [507, 525] on div "if ( type === 'x' ) return x < w / 2 ? 'left' : 'right' ; const distances = { t…" at bounding box center [894, 447] width 1213 height 687
paste textarea "document.documentElement.style.setProperty('--_prompt-labs---theme', btnTheme);"
type textarea "setTimeout(function() {document.documentElement.style.setProperty('--_prompt-la…"
click at [925, 522] on div "if ( type === 'x' ) return x < w / 2 ? 'left' : 'right' ; const distances = { t…" at bounding box center [894, 447] width 1213 height 687
click at [919, 530] on div "if ( type === 'x' ) return x < w / 2 ? 'left' : 'right' ; const distances = { t…" at bounding box center [894, 447] width 1213 height 687
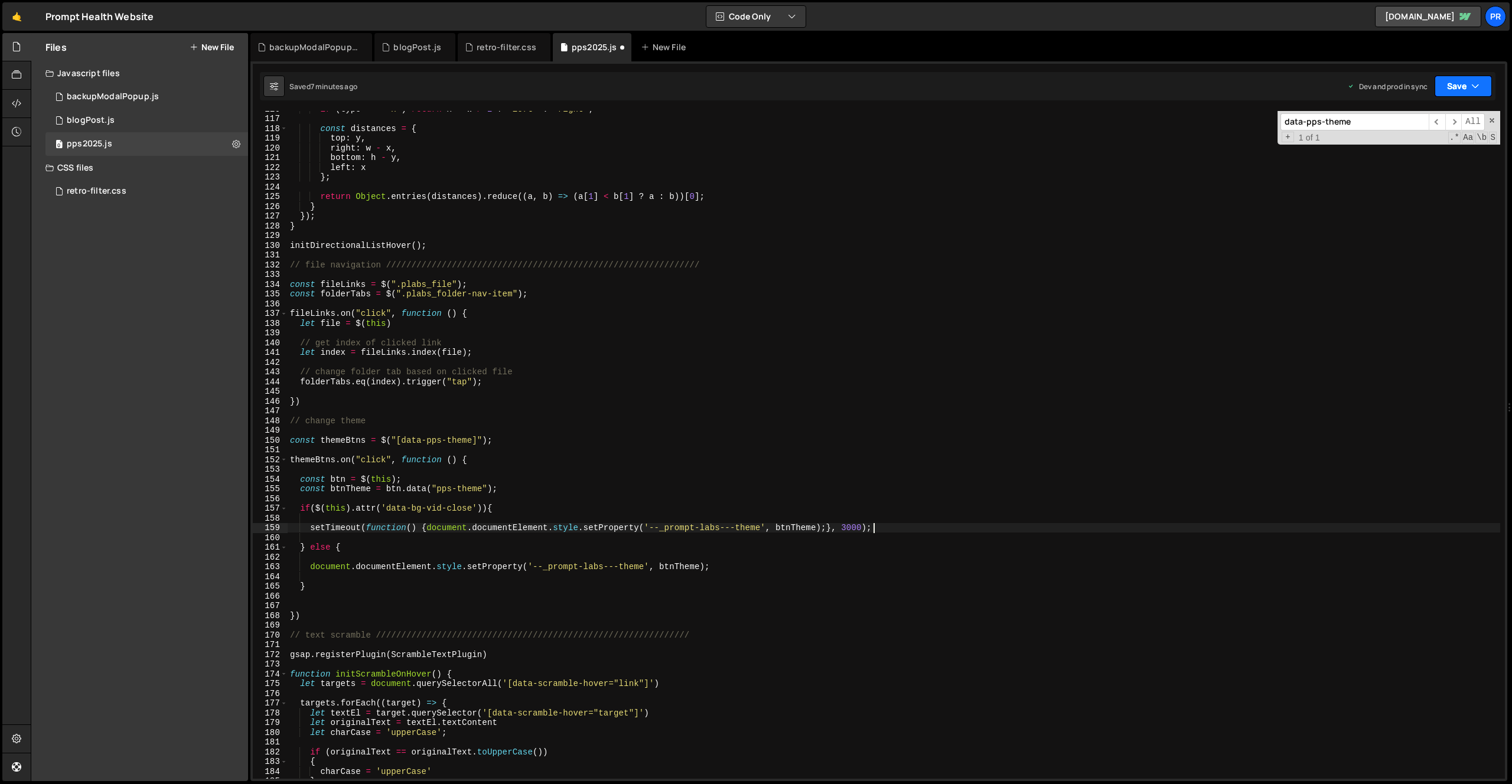
click at [1478, 82] on icon "button" at bounding box center [1476, 87] width 9 height 12
click at [1442, 166] on div "Saved 7 minutes ago" at bounding box center [1423, 166] width 123 height 15
click at [539, 537] on div "if ( type === 'x' ) return x < w / 2 ? 'left' : 'right' ; const distances = { t…" at bounding box center [894, 447] width 1213 height 687
click at [536, 525] on div "if ( type === 'x' ) return x < w / 2 ? 'left' : 'right' ; const distances = { t…" at bounding box center [894, 447] width 1213 height 687
type textarea "setTimeout(function () { document.documentElement.style.setProperty("
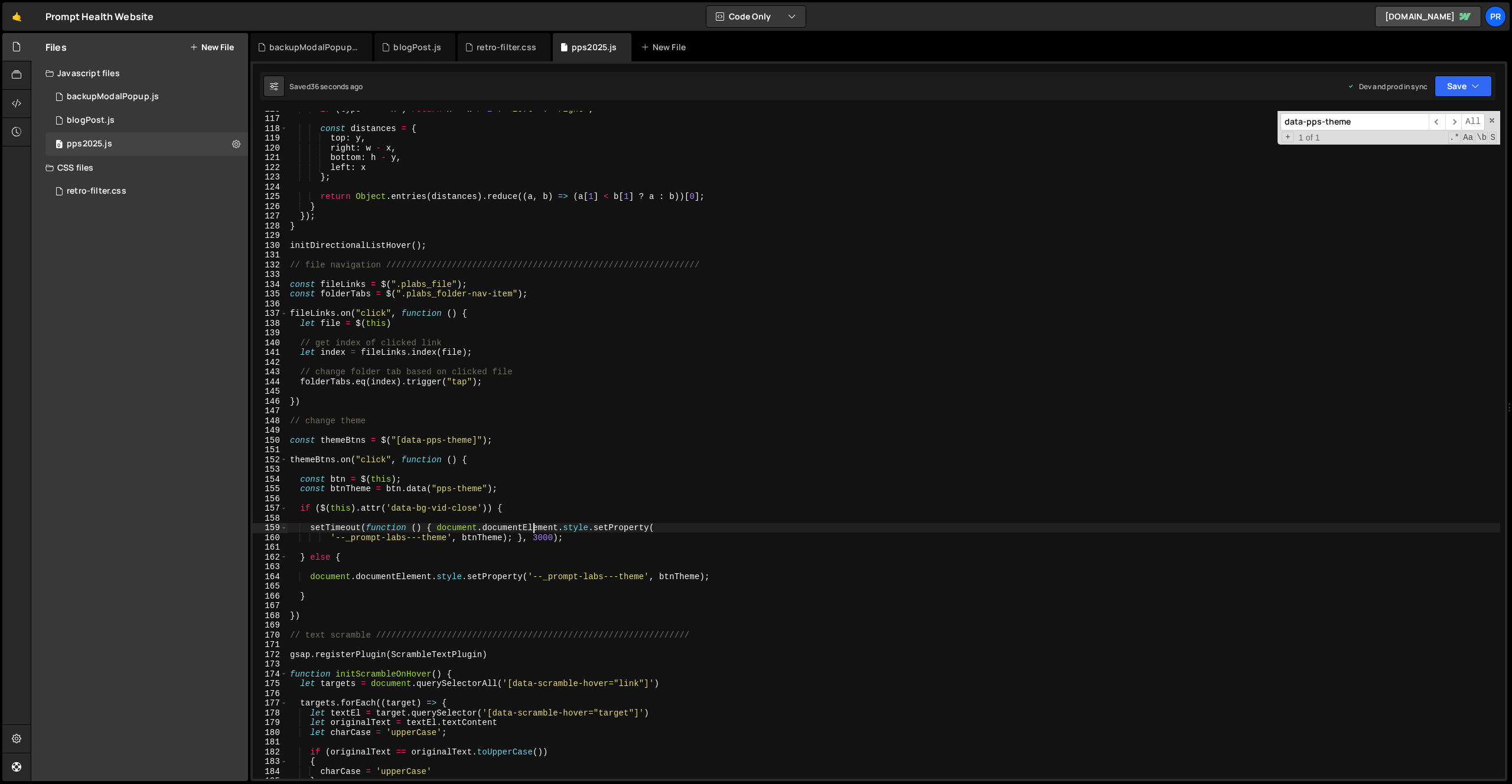
click at [536, 525] on div "if ( type === 'x' ) return x < w / 2 ? 'left' : 'right' ; const distances = { t…" at bounding box center [894, 447] width 1213 height 687
type input "documentElement"
click at [1455, 121] on span "​" at bounding box center [1453, 122] width 16 height 17
click at [510, 517] on div "if ( type === 'x' ) return x < w / 2 ? 'left' : 'right' ; const distances = { t…" at bounding box center [894, 447] width 1213 height 687
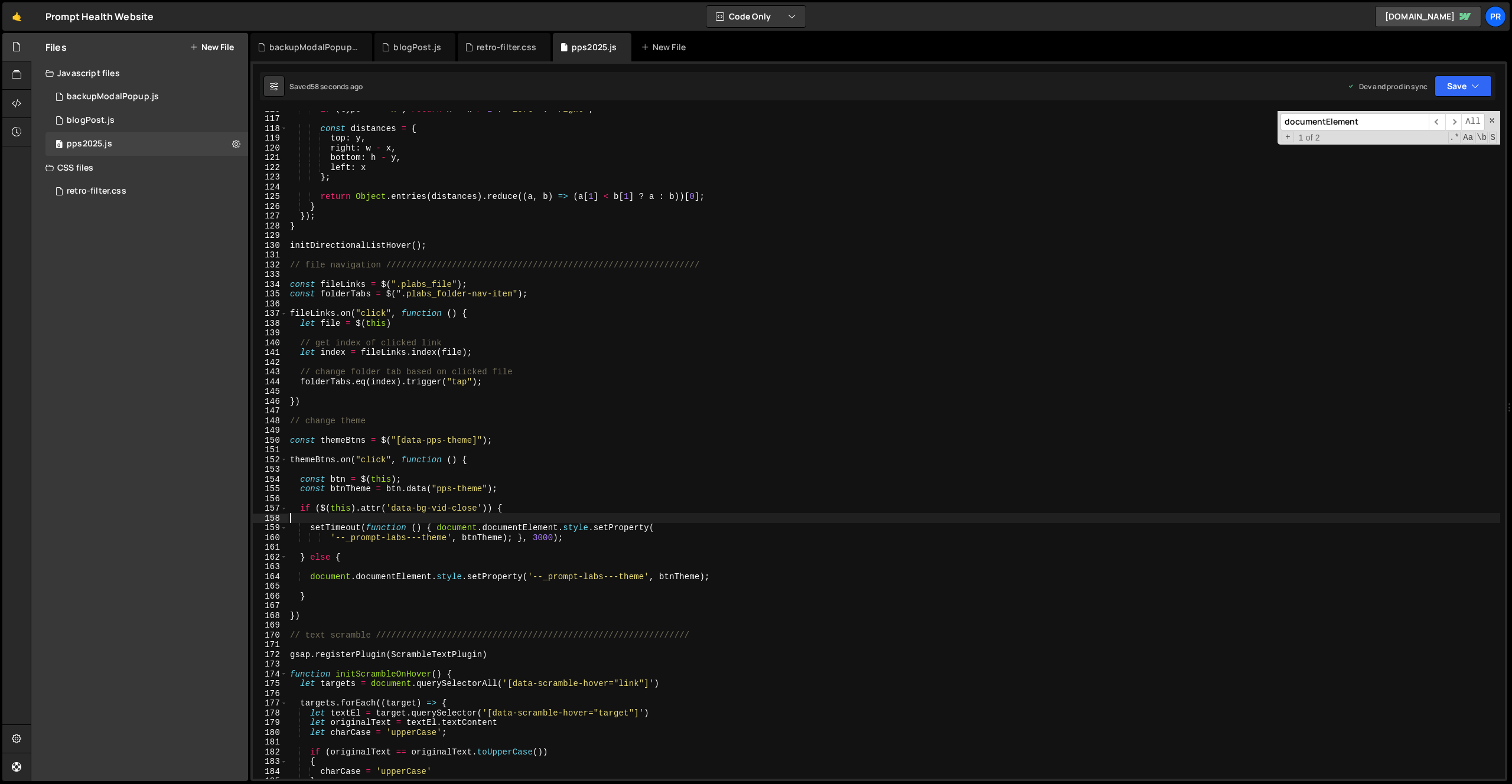
scroll to position [0, 0]
click at [369, 508] on div "if ( type === 'x' ) return x < w / 2 ? 'left' : 'right' ; const distances = { t…" at bounding box center [894, 447] width 1213 height 687
paste textarea "hasAttribute"
click at [593, 506] on div "if ( type === 'x' ) return x < w / 2 ? 'left' : 'right' ; const distances = { t…" at bounding box center [894, 447] width 1213 height 687
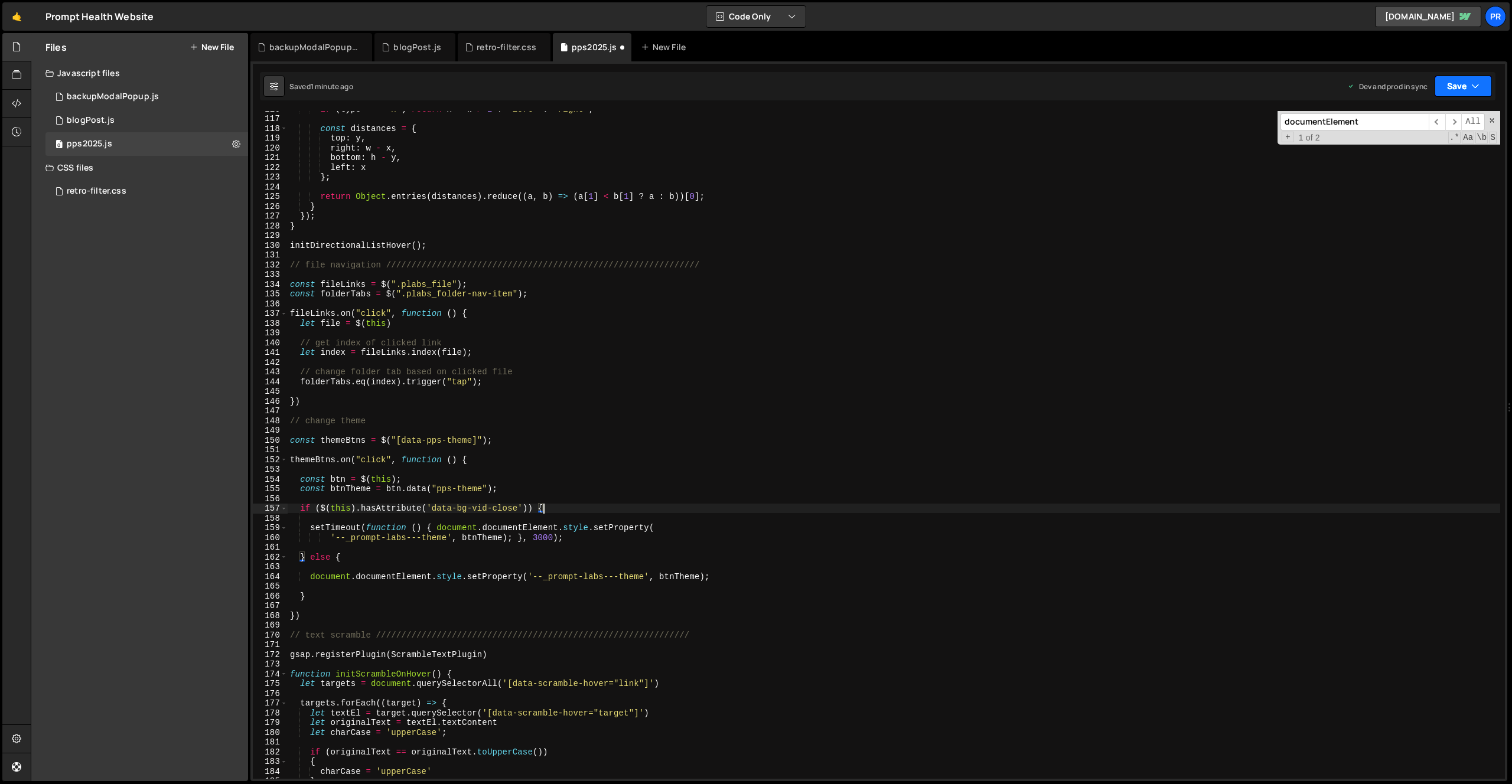
click at [1476, 87] on icon "button" at bounding box center [1476, 87] width 9 height 12
click at [1401, 169] on div "1 minute ago" at bounding box center [1403, 166] width 41 height 10
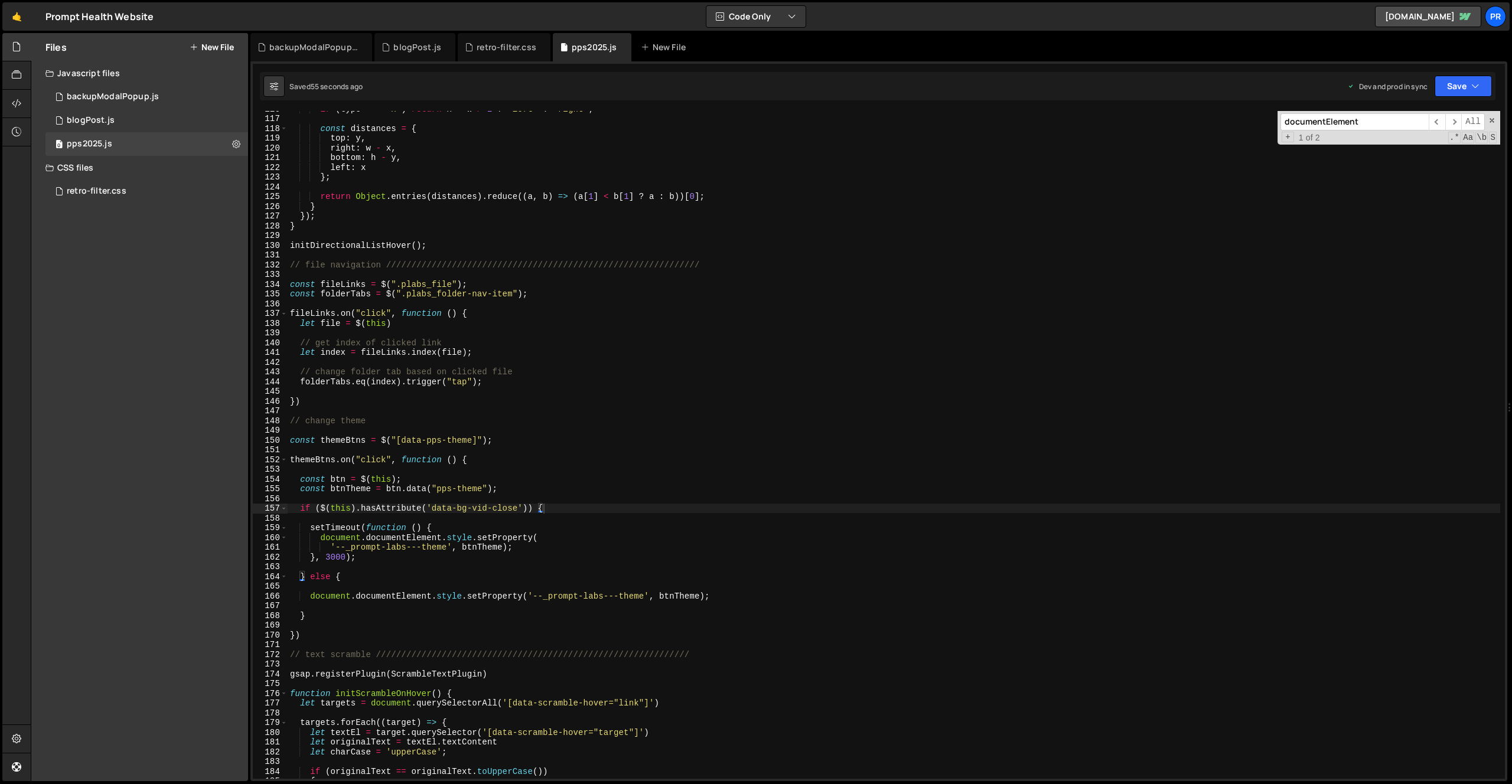
click at [329, 510] on div "if ( type === 'x' ) return x < w / 2 ? 'left' : 'right' ; const distances = { t…" at bounding box center [894, 447] width 1213 height 687
click at [345, 507] on div "if ( type === 'x' ) return x < w / 2 ? 'left' : 'right' ; const distances = { t…" at bounding box center [894, 447] width 1213 height 687
click at [672, 506] on div "if ( type === 'x' ) return x < w / 2 ? 'left' : 'right' ; const distances = { t…" at bounding box center [894, 447] width 1213 height 687
click at [1470, 79] on button "Save" at bounding box center [1463, 86] width 57 height 21
click at [1426, 147] on div "Save to Production S" at bounding box center [1423, 153] width 123 height 12
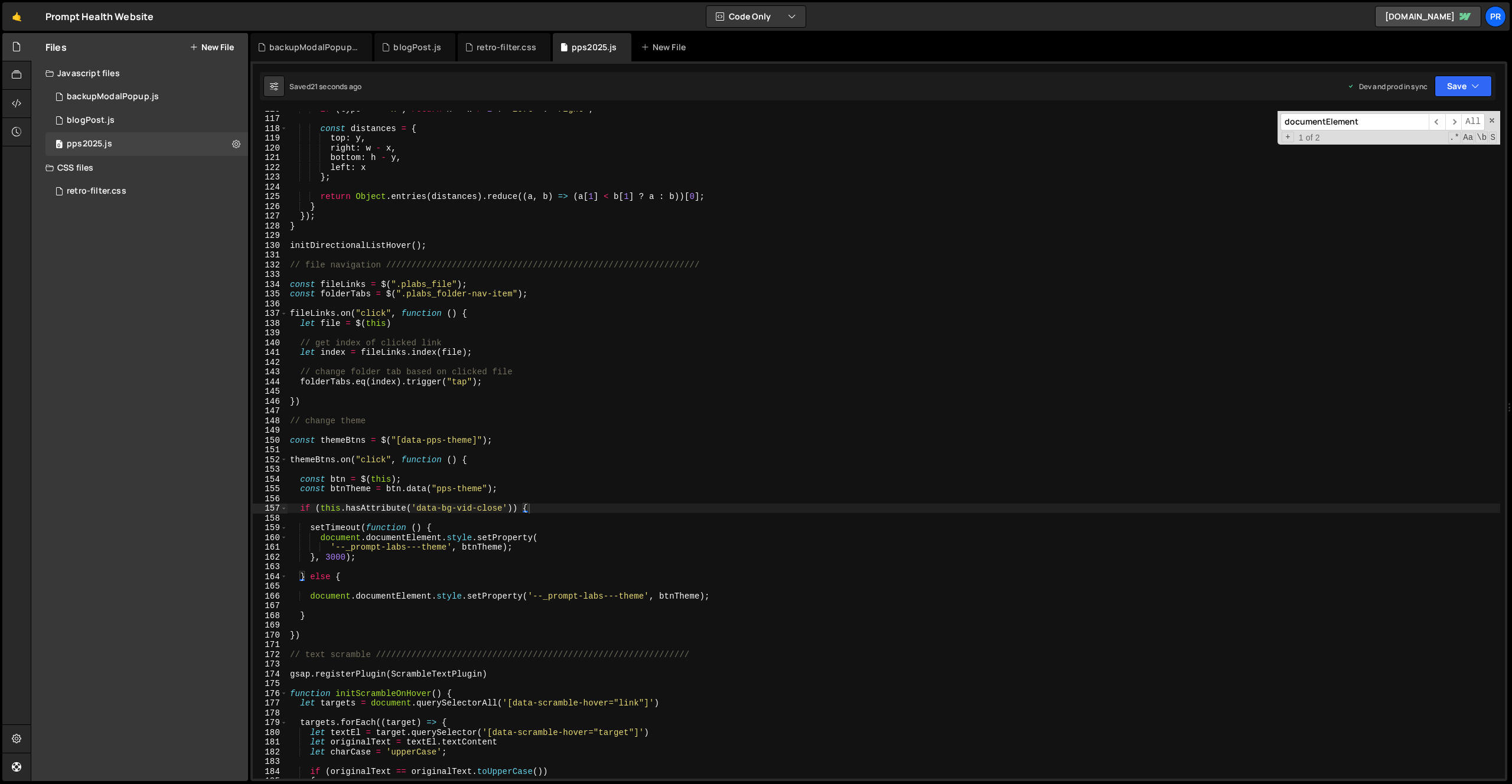
click at [331, 557] on div "if ( type === 'x' ) return x < w / 2 ? 'left' : 'right' ; const distances = { t…" at bounding box center [894, 447] width 1213 height 687
click at [536, 488] on div "if ( type === 'x' ) return x < w / 2 ? 'left' : 'right' ; const distances = { t…" at bounding box center [894, 447] width 1213 height 687
click at [1468, 87] on button "Save" at bounding box center [1463, 86] width 57 height 21
click at [1401, 168] on div "25 seconds ago" at bounding box center [1408, 166] width 52 height 10
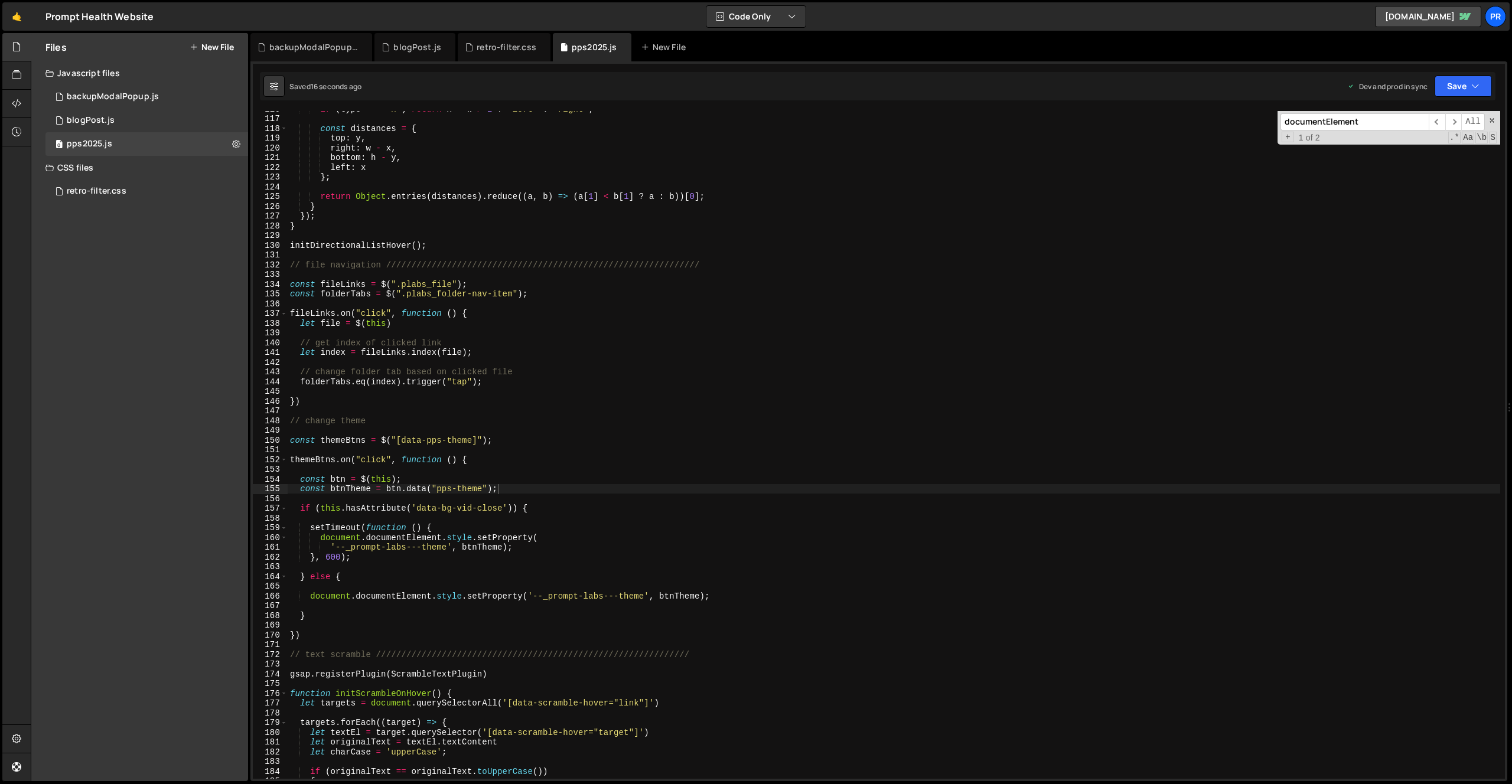
click at [330, 558] on div "if ( type === 'x' ) return x < w / 2 ? 'left' : 'right' ; const distances = { t…" at bounding box center [894, 447] width 1213 height 687
click at [715, 463] on div "if ( type === 'x' ) return x < w / 2 ? 'left' : 'right' ; const distances = { t…" at bounding box center [894, 447] width 1213 height 687
click at [1451, 87] on button "Save" at bounding box center [1463, 86] width 57 height 21
click at [1413, 166] on div "19 seconds ago" at bounding box center [1408, 166] width 51 height 10
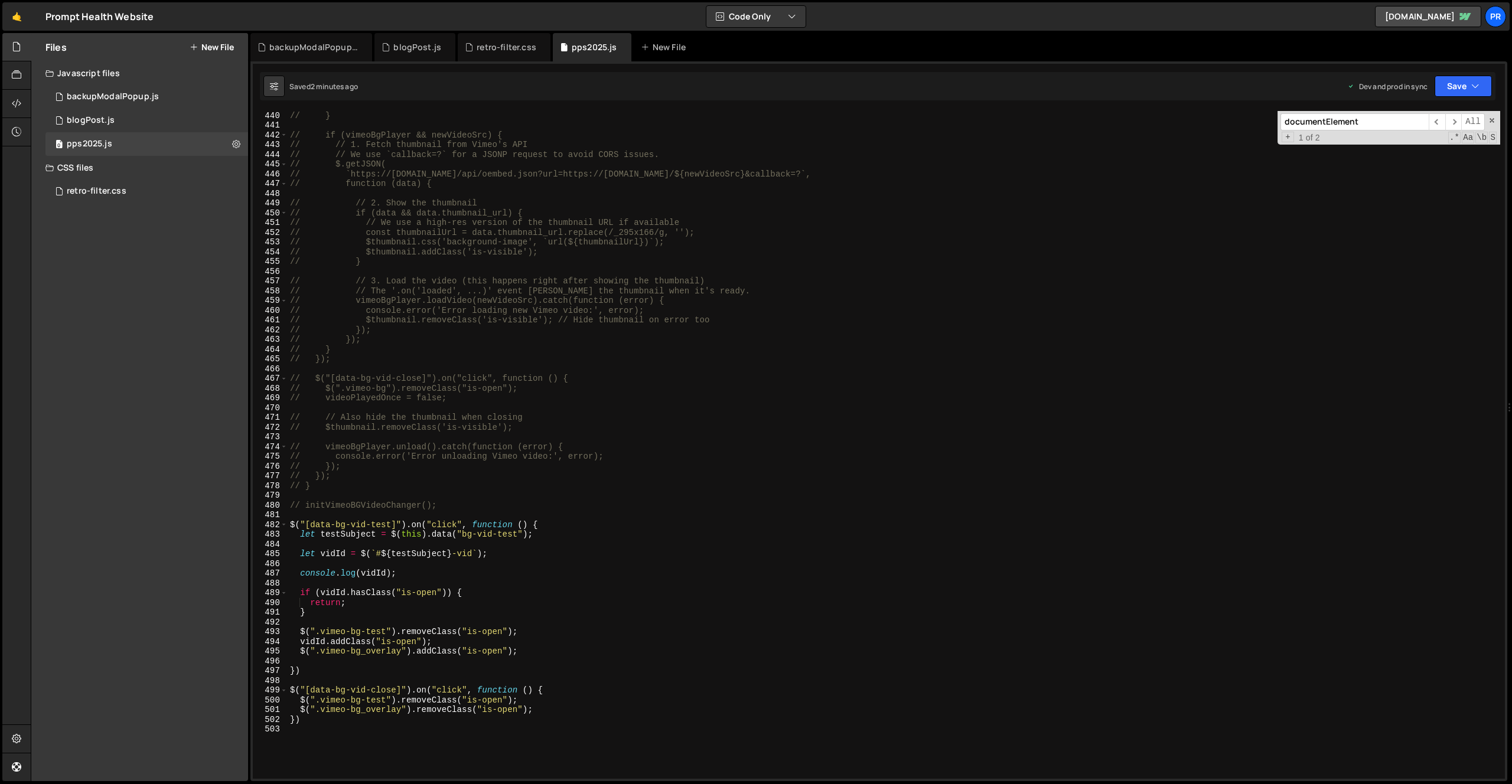
scroll to position [4408, 0]
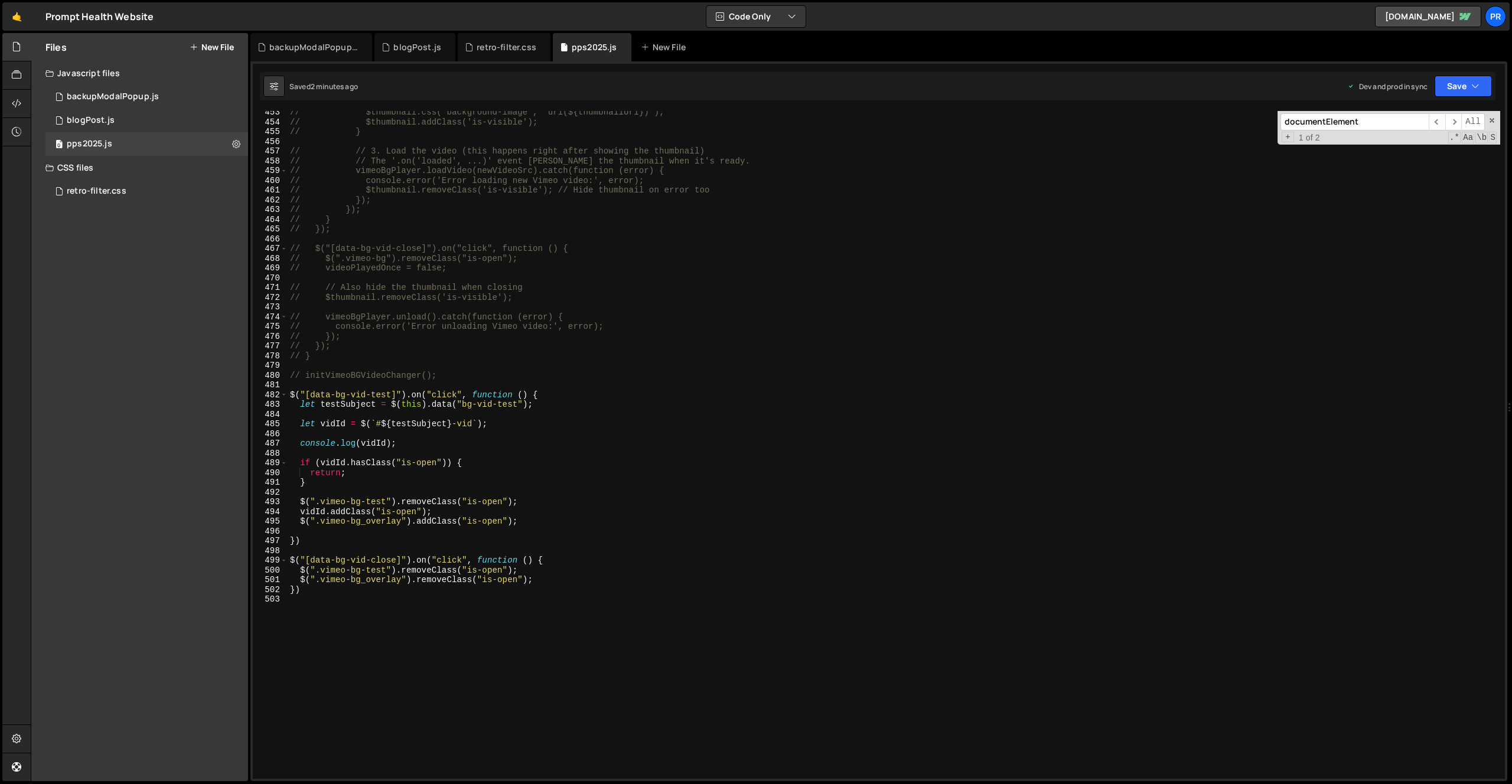
type textarea "if (vidId.hasClass("is-open")) {"
click at [524, 466] on div "// $thumbnail.css('background-image', `url(${thumbnailUrl})`); // $thumbnail.ad…" at bounding box center [894, 451] width 1213 height 687
